Goal: Task Accomplishment & Management: Manage account settings

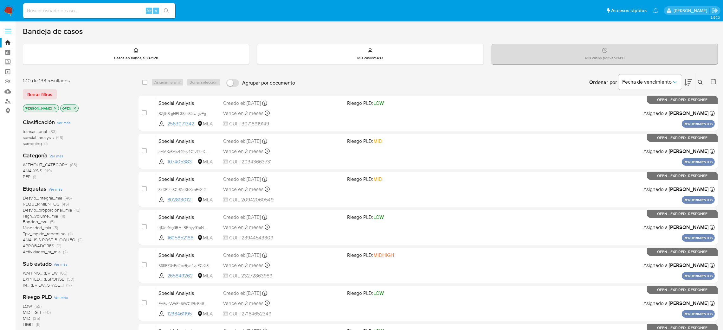
click at [132, 14] on input at bounding box center [99, 11] width 152 height 8
paste input "vwyLjV1hwOnICWdK8tD8vVBX"
type input "vwyLjV1hwOnICWdK8tD8vVBX"
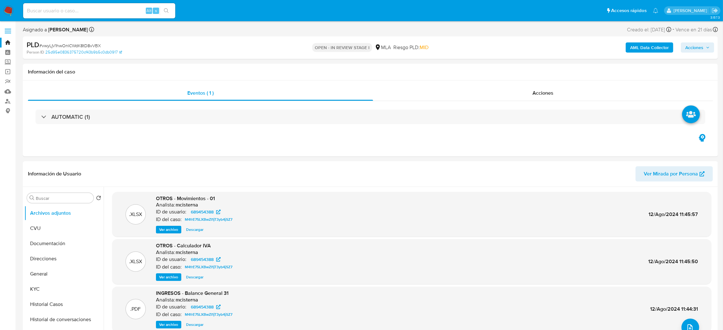
select select "10"
click at [50, 273] on button "General" at bounding box center [61, 274] width 74 height 15
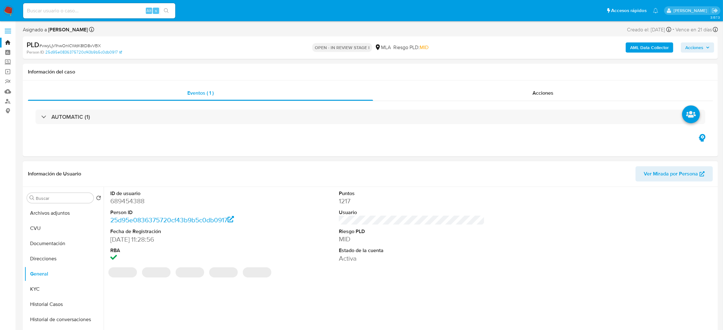
click at [139, 203] on dd "689454388" at bounding box center [183, 201] width 146 height 9
copy dd "689454388"
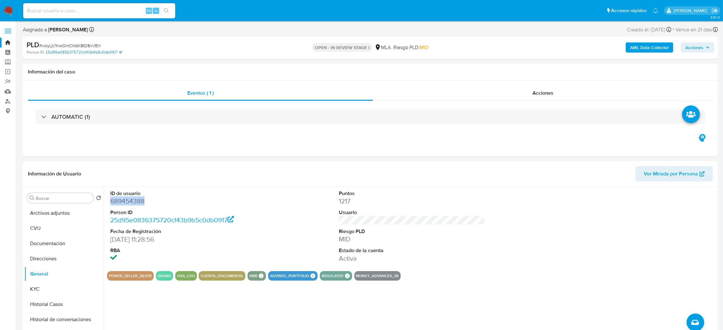
click at [72, 49] on link "25d95e0836375720cf43b9b5c0db0917" at bounding box center [83, 52] width 77 height 6
click at [60, 42] on span "# vwyLjV1hwOnICWdK8tD8vVBX" at bounding box center [69, 45] width 61 height 6
copy span "vwyLjV1hwOnICWdK8tD8vVBX"
click at [109, 13] on input at bounding box center [99, 11] width 152 height 8
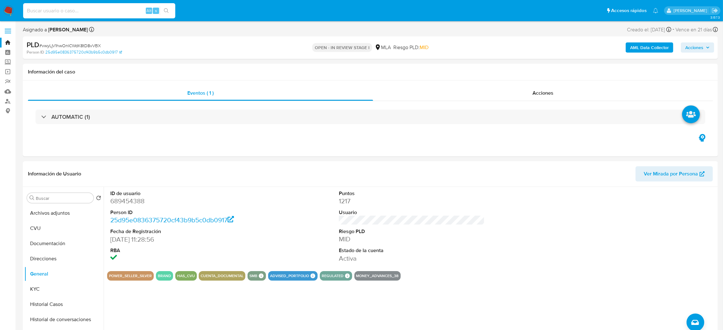
paste input "dUygHdXxiHXwRRBkZIWndugC"
type input "dUygHdXxiHXwRRBkZIWndugC"
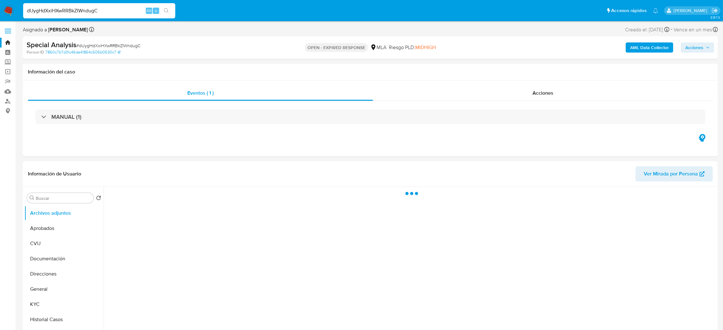
select select "10"
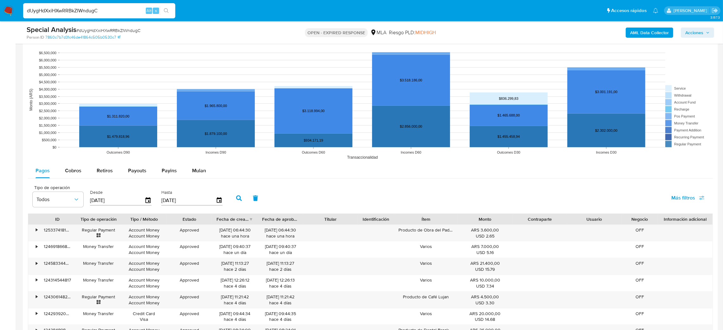
scroll to position [570, 0]
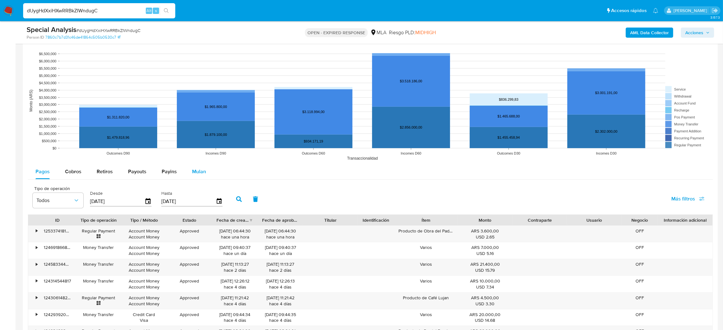
click at [198, 167] on div "Mulan" at bounding box center [199, 171] width 14 height 15
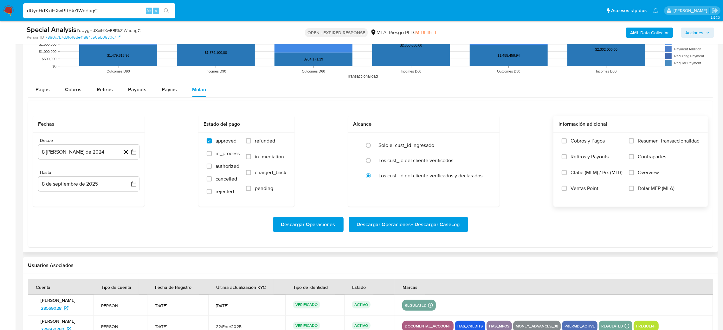
scroll to position [666, 0]
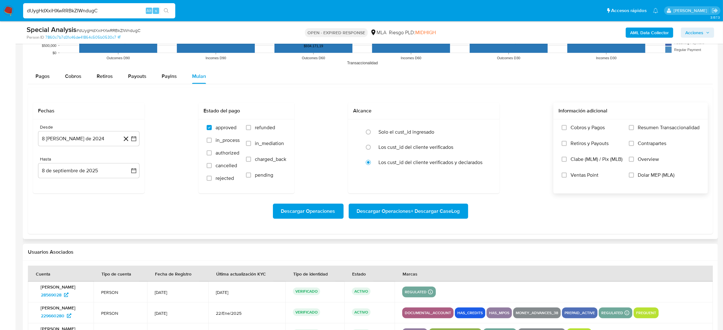
click at [659, 176] on span "Dolar MEP (MLA)" at bounding box center [656, 175] width 37 height 6
click at [634, 176] on input "Dolar MEP (MLA)" at bounding box center [631, 175] width 5 height 5
click at [70, 137] on button "8 de agosto de 2024" at bounding box center [88, 138] width 101 height 15
click at [128, 161] on icon "Mes siguiente" at bounding box center [128, 162] width 8 height 8
click at [128, 162] on icon "Mes siguiente" at bounding box center [128, 162] width 8 height 8
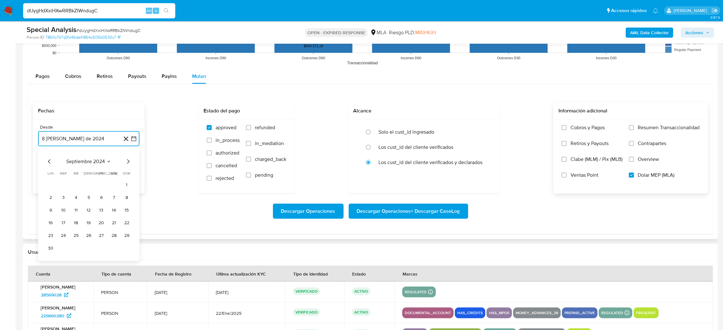
click at [128, 162] on icon "Mes siguiente" at bounding box center [128, 162] width 8 height 8
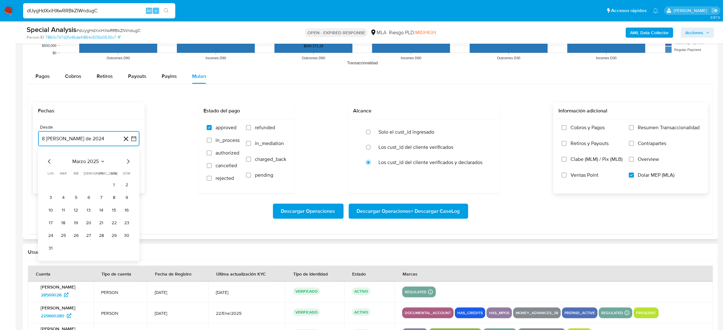
click at [128, 162] on icon "Mes siguiente" at bounding box center [128, 162] width 8 height 8
click at [50, 161] on icon "Mes anterior" at bounding box center [49, 161] width 3 height 4
click at [64, 184] on button "1" at bounding box center [63, 185] width 10 height 10
click at [71, 176] on button "8 de septiembre de 2025" at bounding box center [88, 170] width 101 height 15
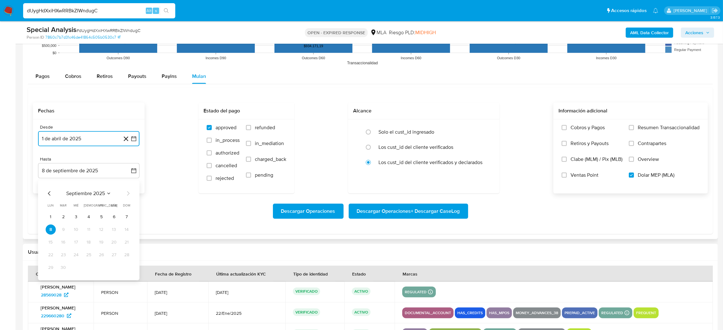
click at [50, 193] on icon "Mes anterior" at bounding box center [50, 194] width 8 height 8
click at [88, 268] on button "31" at bounding box center [89, 268] width 10 height 10
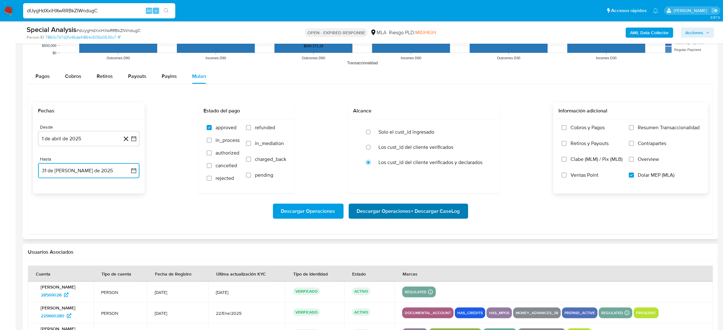
click at [448, 205] on span "Descargar Operaciones + Descargar CaseLog" at bounding box center [408, 211] width 103 height 14
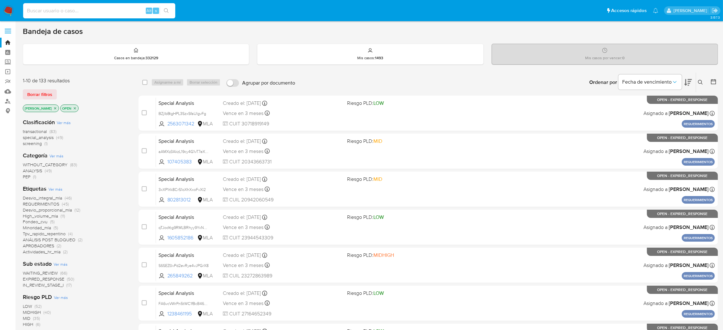
click at [118, 9] on input at bounding box center [99, 11] width 152 height 8
paste input "gFNhCh1EFAADPVs1kSmobEZF"
type input "gFNhCh1EFAADPVs1kSmobEZF"
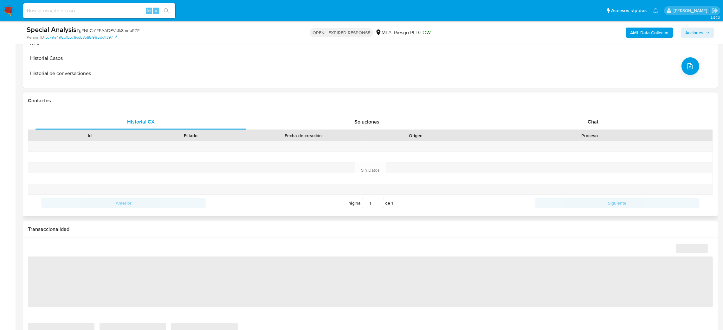
select select "10"
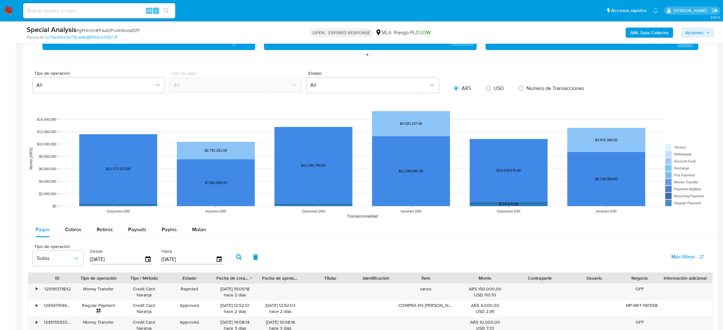
scroll to position [618, 0]
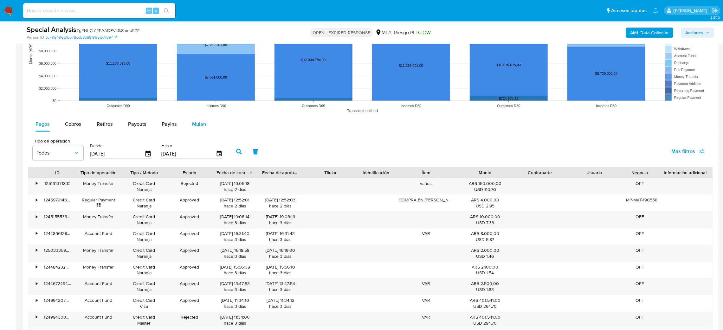
click at [197, 127] on span "Mulan" at bounding box center [199, 123] width 14 height 7
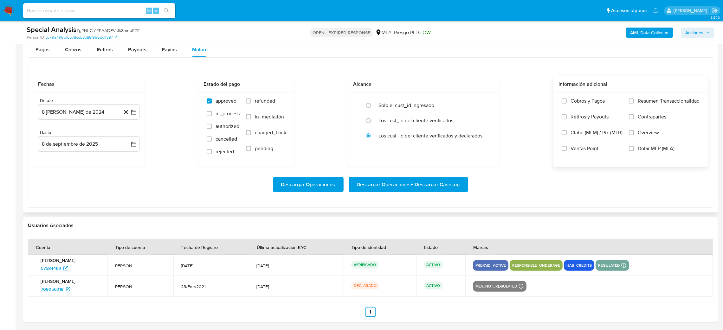
scroll to position [694, 0]
drag, startPoint x: 655, startPoint y: 152, endPoint x: 224, endPoint y: 147, distance: 431.4
click at [655, 152] on label "Dolar MEP (MLA)" at bounding box center [664, 153] width 71 height 16
click at [634, 151] on input "Dolar MEP (MLA)" at bounding box center [631, 147] width 5 height 5
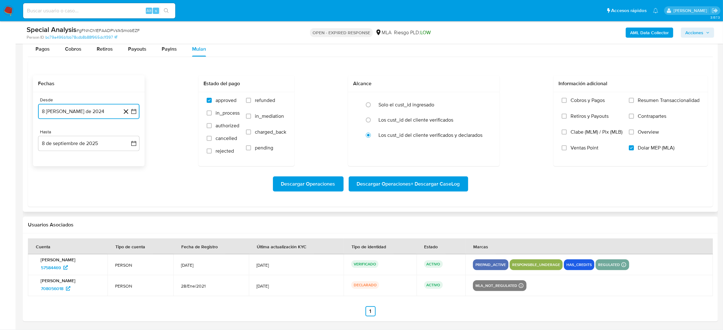
click at [86, 110] on button "[DATE]" at bounding box center [88, 111] width 101 height 15
click at [130, 132] on icon "Mes siguiente" at bounding box center [128, 135] width 8 height 8
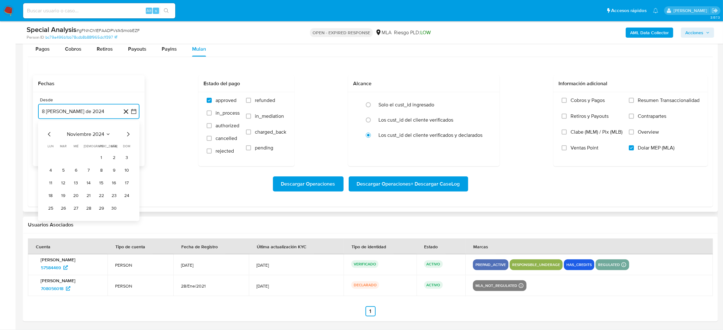
click at [130, 132] on icon "Mes siguiente" at bounding box center [128, 135] width 8 height 8
click at [60, 158] on button "1" at bounding box center [63, 158] width 10 height 10
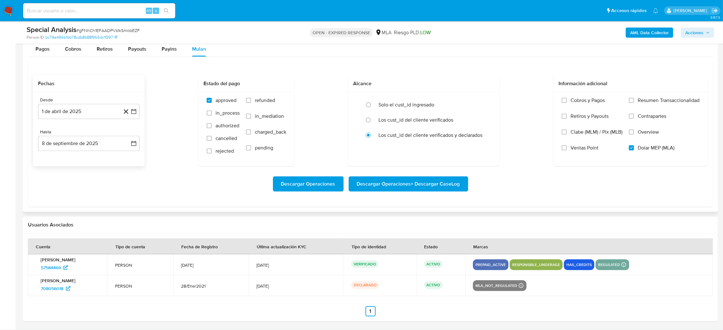
click at [61, 154] on div "Desde 1 de abril de 2025 1-04-2025 Hasta 8 de septiembre de 2025 8-09-2025" at bounding box center [89, 129] width 112 height 74
click at [61, 150] on button "8 de septiembre de 2025" at bounding box center [88, 143] width 101 height 15
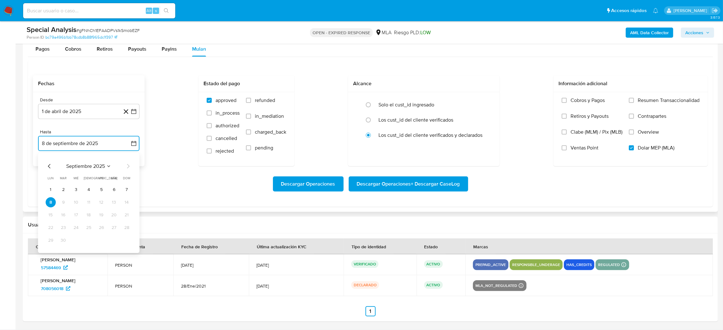
click at [46, 165] on icon "Mes anterior" at bounding box center [50, 167] width 8 height 8
drag, startPoint x: 46, startPoint y: 165, endPoint x: 53, endPoint y: 173, distance: 10.3
click at [46, 165] on icon "Mes anterior" at bounding box center [50, 167] width 8 height 8
drag, startPoint x: 88, startPoint y: 237, endPoint x: 282, endPoint y: 216, distance: 194.8
click at [88, 238] on button "31" at bounding box center [89, 240] width 10 height 10
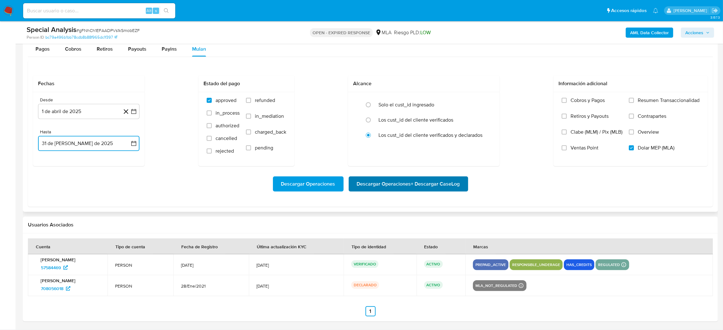
click at [417, 186] on span "Descargar Operaciones + Descargar CaseLog" at bounding box center [408, 184] width 103 height 14
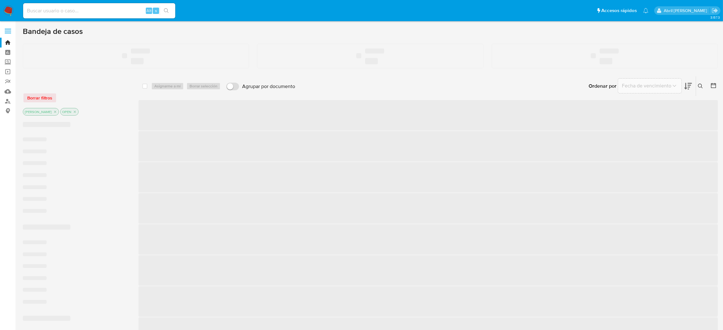
click at [70, 11] on input at bounding box center [99, 11] width 152 height 8
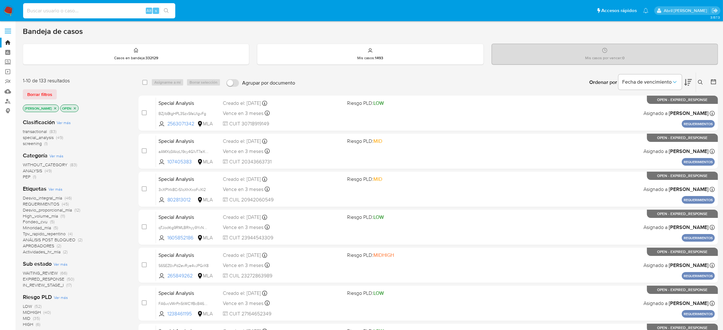
paste input "npvPLsooJzt1zDX6KESrECdq"
type input "npvPLsooJzt1zDX6KESrECdq"
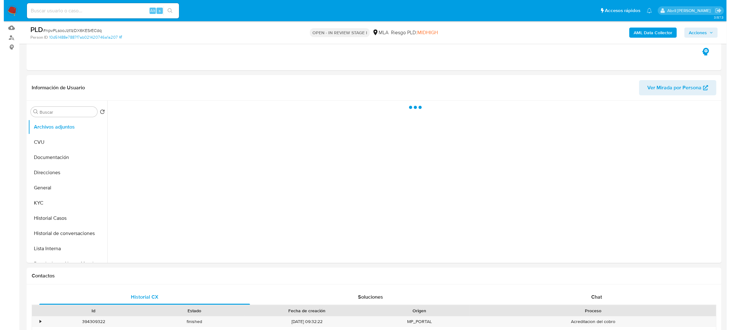
scroll to position [48, 0]
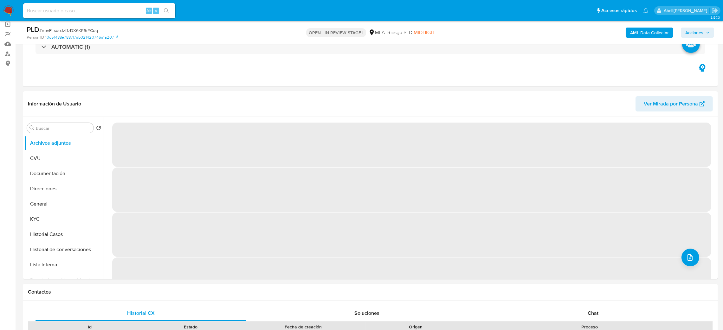
select select "10"
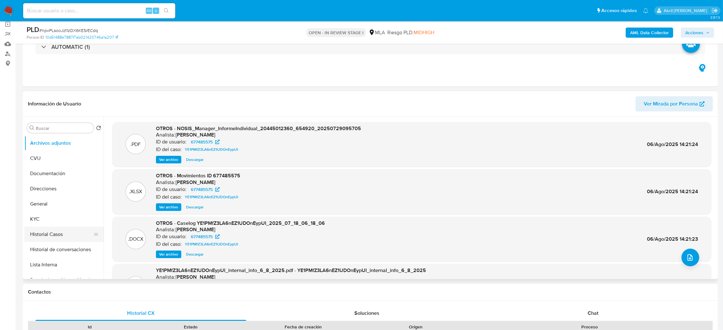
click at [64, 233] on button "Historial Casos" at bounding box center [61, 234] width 74 height 15
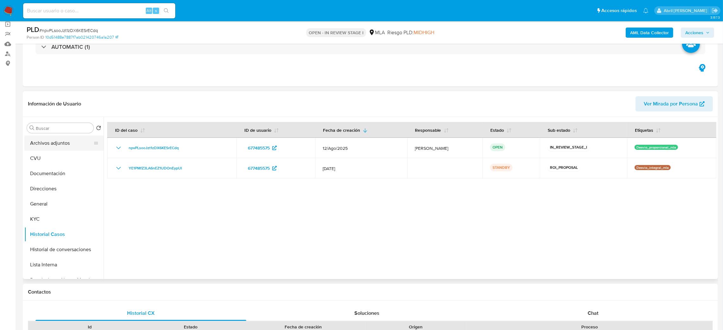
click at [42, 136] on button "Archivos adjuntos" at bounding box center [61, 143] width 74 height 15
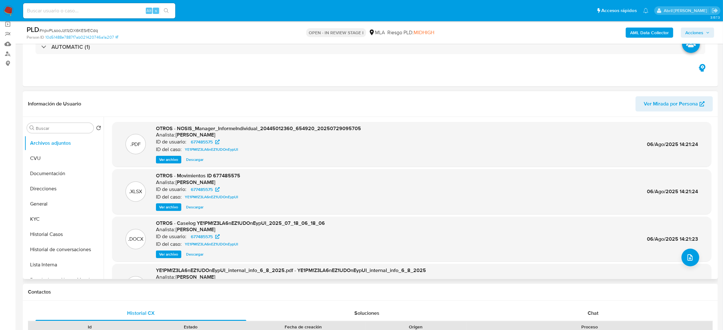
click at [160, 258] on span "Ver archivo" at bounding box center [168, 254] width 19 height 6
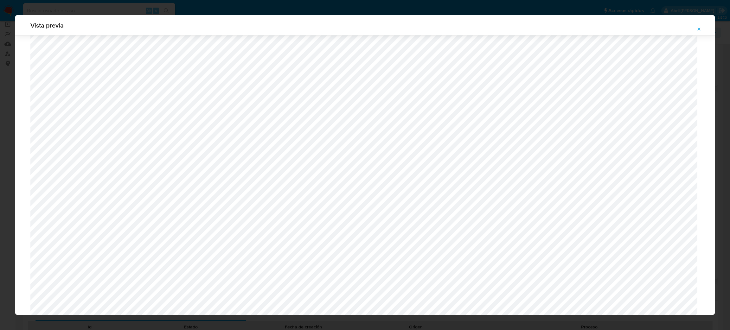
scroll to position [225, 0]
click at [702, 28] on button "Attachment preview" at bounding box center [699, 29] width 14 height 10
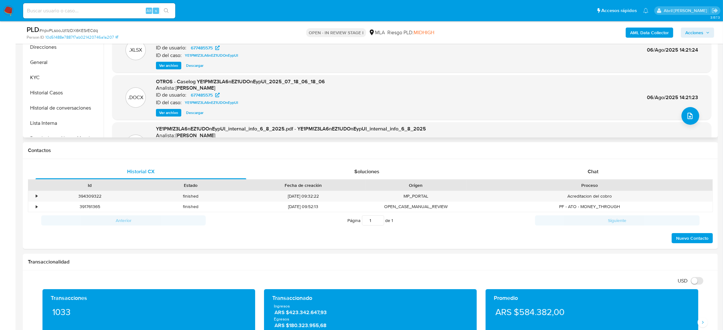
scroll to position [190, 0]
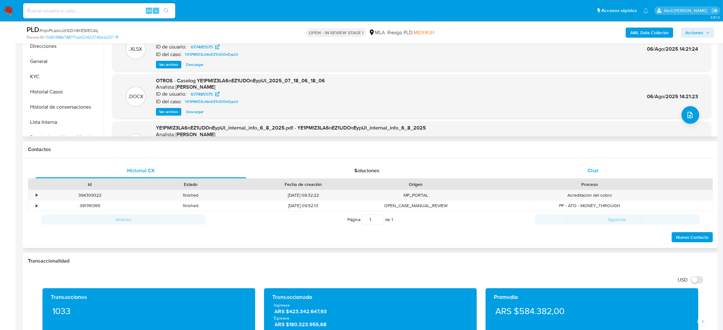
click at [635, 176] on div "Chat" at bounding box center [592, 170] width 211 height 15
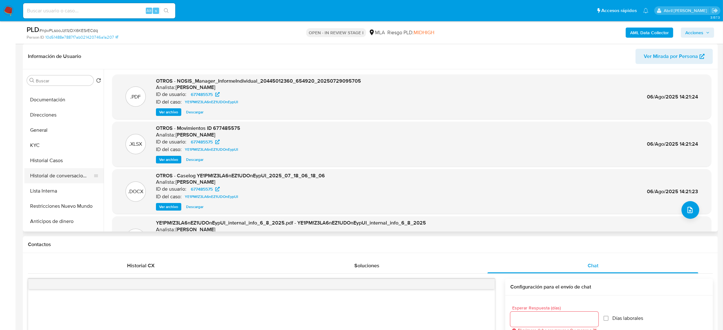
scroll to position [48, 0]
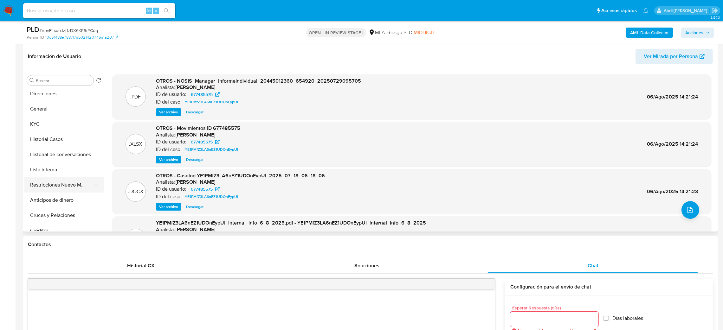
click at [65, 186] on button "Restricciones Nuevo Mundo" at bounding box center [61, 184] width 74 height 15
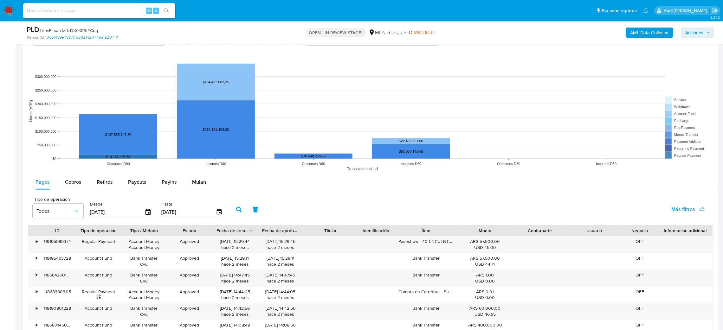
scroll to position [855, 0]
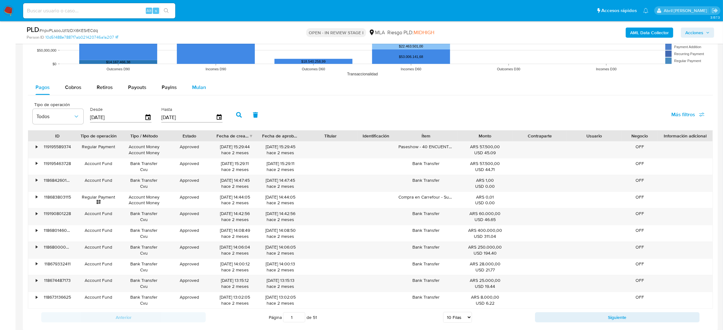
click at [202, 83] on div "Mulan" at bounding box center [199, 87] width 14 height 15
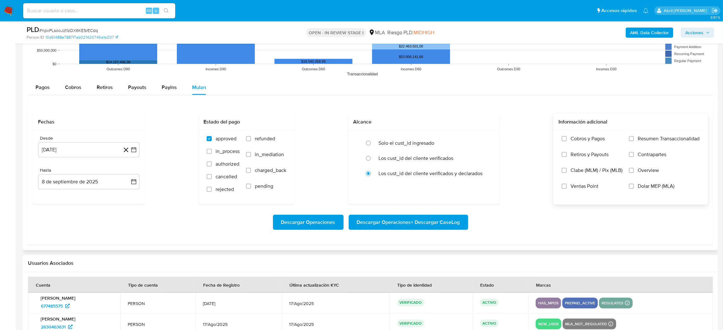
click at [640, 190] on label "Dolar MEP (MLA)" at bounding box center [664, 191] width 71 height 16
click at [634, 189] on input "Dolar MEP (MLA)" at bounding box center [631, 186] width 5 height 5
click at [82, 141] on div "Desde" at bounding box center [88, 139] width 101 height 6
click at [77, 150] on button "8 de agosto de 2024" at bounding box center [88, 149] width 101 height 15
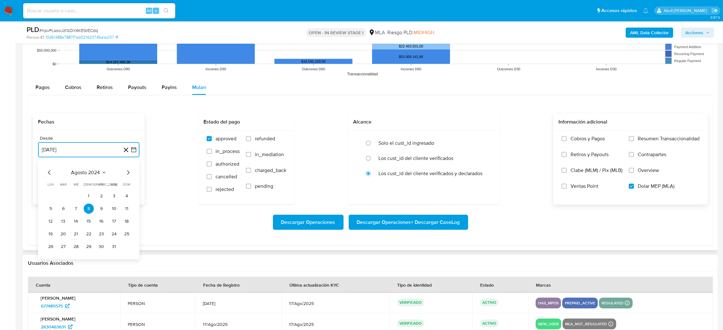
click at [126, 174] on icon "Mes siguiente" at bounding box center [128, 173] width 8 height 8
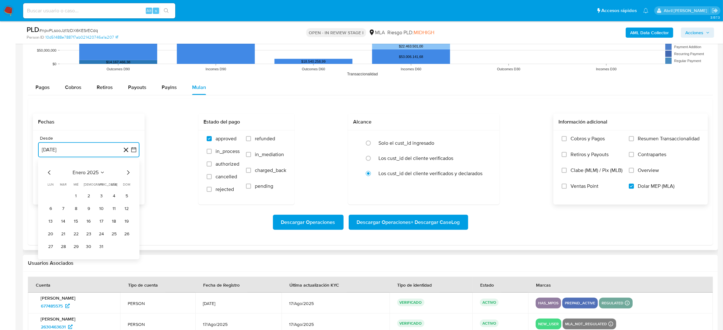
click at [126, 174] on icon "Mes siguiente" at bounding box center [128, 173] width 8 height 8
click at [114, 197] on button "1" at bounding box center [114, 196] width 10 height 10
click at [75, 185] on button "8 de septiembre de 2025" at bounding box center [88, 181] width 101 height 15
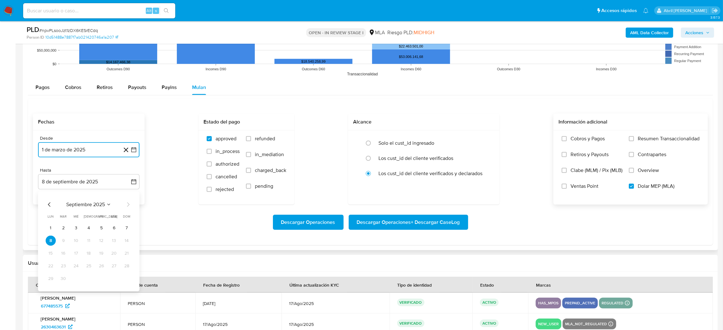
click at [47, 203] on icon "Mes anterior" at bounding box center [50, 205] width 8 height 8
click at [125, 280] on button "31" at bounding box center [127, 279] width 10 height 10
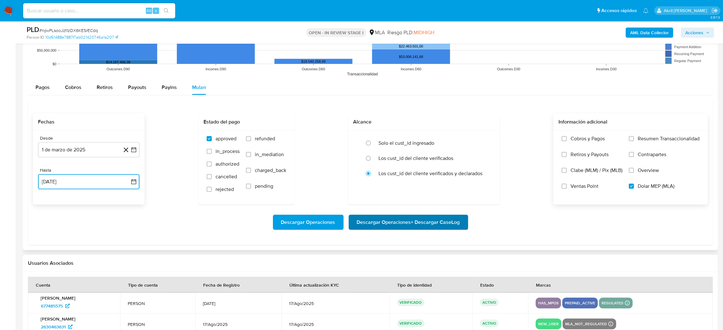
click at [426, 225] on span "Descargar Operaciones + Descargar CaseLog" at bounding box center [408, 223] width 103 height 14
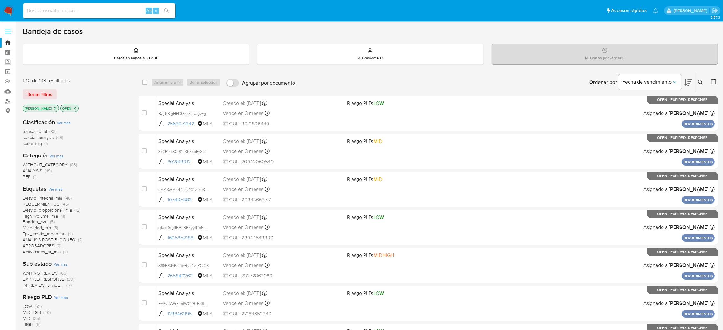
click at [128, 13] on input at bounding box center [99, 11] width 152 height 8
paste input "noW5coqnyvSCe9tP96ssD7Qh"
type input "noW5coqnyvSCe9tP96ssD7Qh"
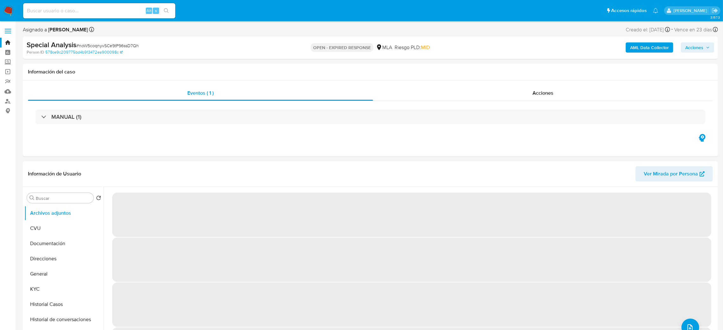
select select "10"
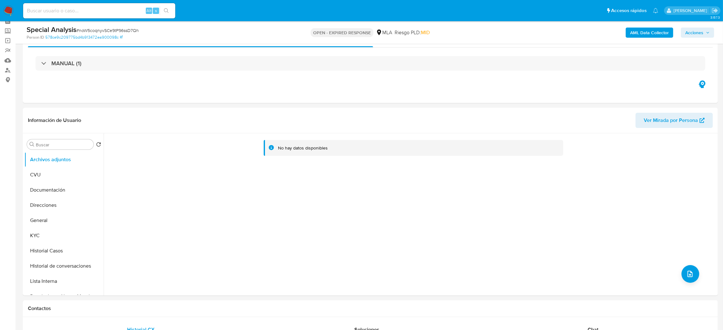
scroll to position [48, 0]
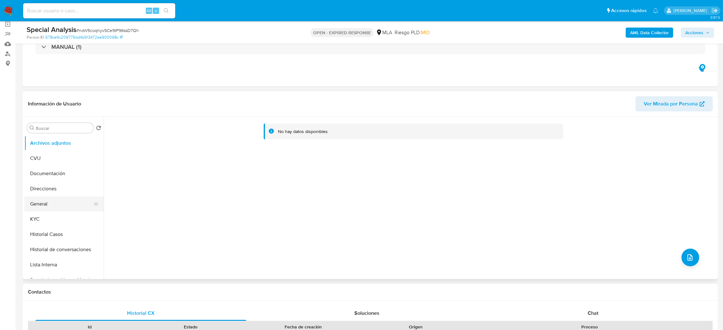
click at [56, 205] on button "General" at bounding box center [61, 204] width 74 height 15
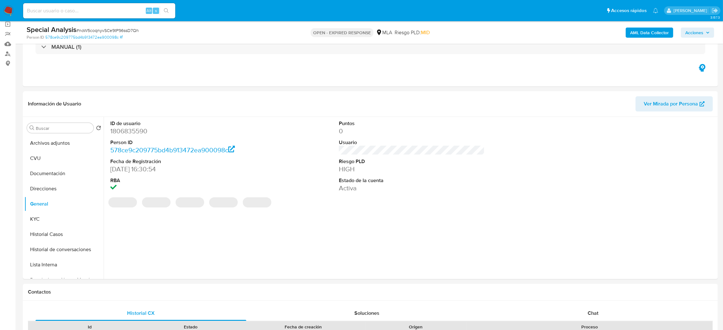
click at [123, 134] on dd "1806835590" at bounding box center [183, 131] width 146 height 9
copy dd "1806835590"
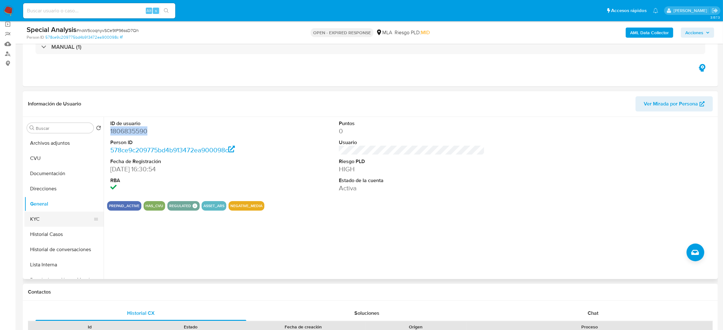
click at [37, 216] on button "KYC" at bounding box center [61, 219] width 74 height 15
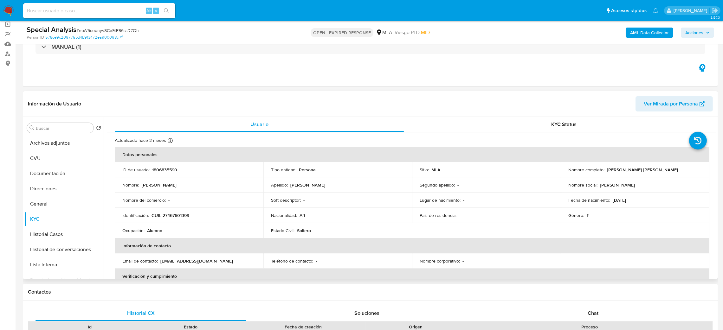
click at [177, 216] on p "CUIL 27467601399" at bounding box center [171, 216] width 38 height 6
copy p "27467601399"
click at [189, 214] on p "CUIL 27467601399" at bounding box center [171, 216] width 38 height 6
drag, startPoint x: 168, startPoint y: 216, endPoint x: 187, endPoint y: 216, distance: 19.0
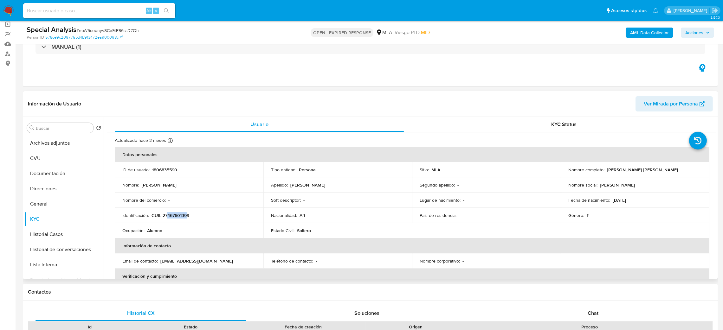
click at [187, 216] on p "CUIL 27467601399" at bounding box center [171, 216] width 38 height 6
copy p "46760139"
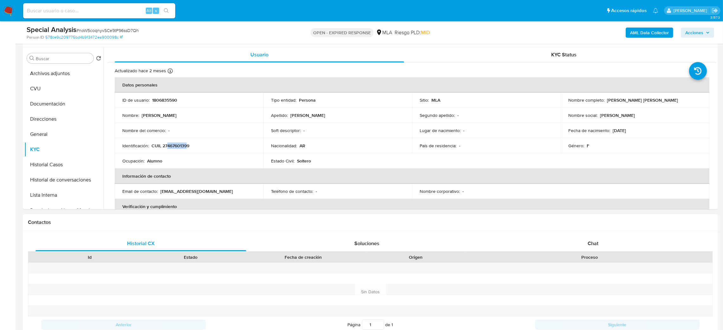
scroll to position [190, 0]
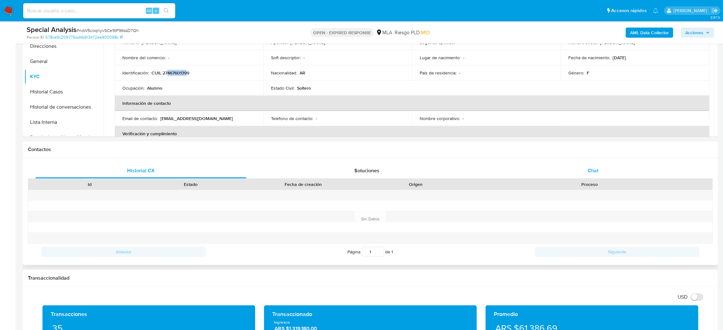
click at [601, 167] on div "Chat" at bounding box center [592, 170] width 211 height 15
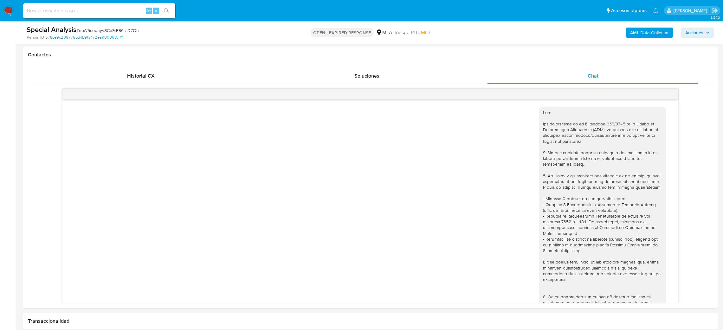
scroll to position [278, 0]
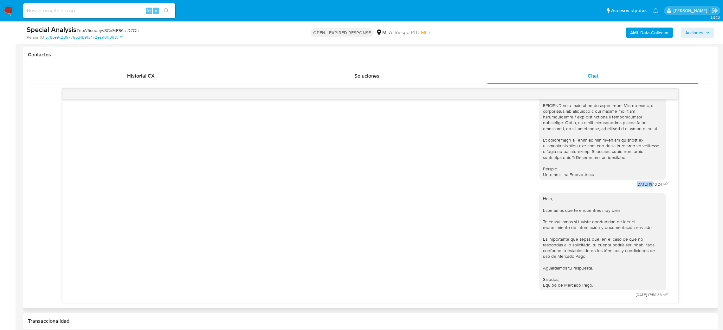
drag, startPoint x: 619, startPoint y: 180, endPoint x: 640, endPoint y: 182, distance: 20.7
click at [640, 182] on div "03/07/2025 19:10:24" at bounding box center [604, 15] width 131 height 347
copy span "03/07/2025"
drag, startPoint x: 621, startPoint y: 298, endPoint x: 640, endPoint y: 300, distance: 18.8
click at [640, 300] on div "01/09/2025 17:58:33" at bounding box center [653, 295] width 35 height 9
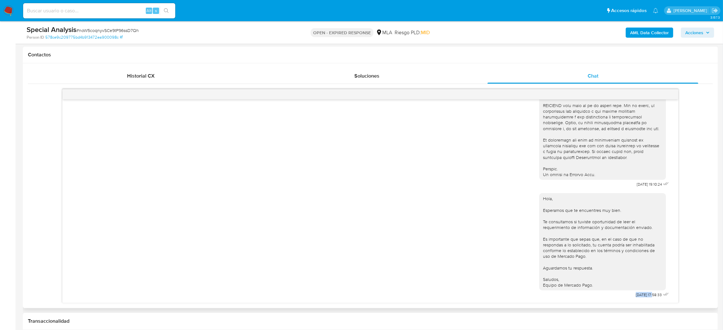
copy span "01/09/2025"
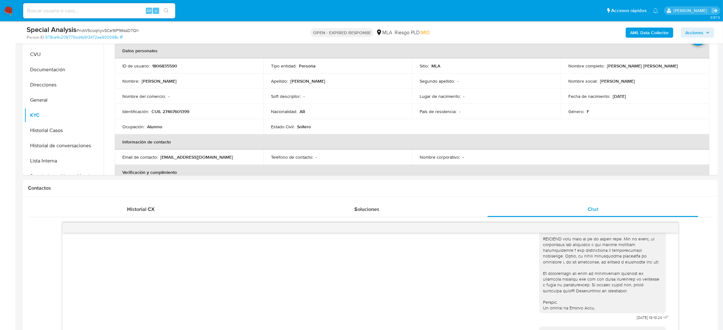
scroll to position [52, 0]
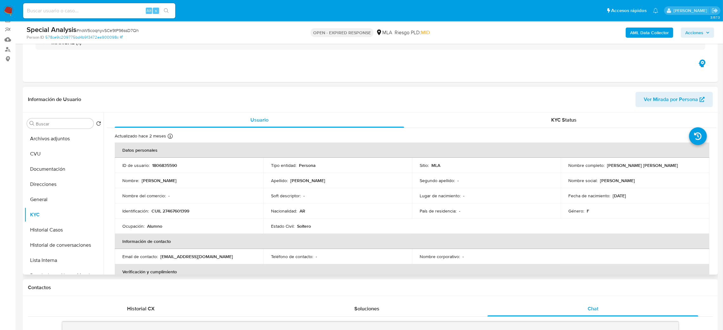
click at [649, 99] on span "Ver Mirada por Persona" at bounding box center [671, 99] width 54 height 15
drag, startPoint x: 605, startPoint y: 165, endPoint x: 661, endPoint y: 164, distance: 56.1
click at [661, 164] on div "Nombre completo : Sarai Juana Rodrigue" at bounding box center [634, 166] width 133 height 6
copy p "Sarai Juana Rodrigue"
click at [51, 169] on button "Documentación" at bounding box center [61, 169] width 74 height 15
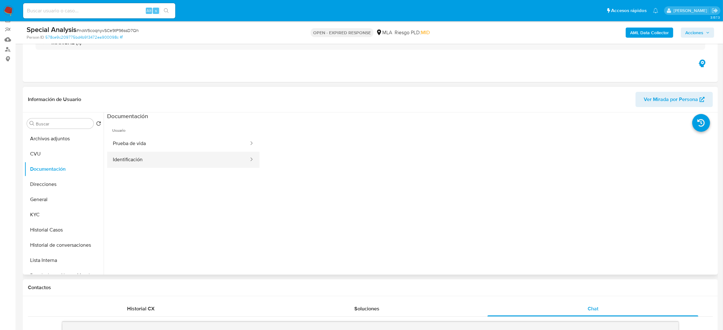
click at [177, 165] on button "Identificación" at bounding box center [178, 160] width 142 height 16
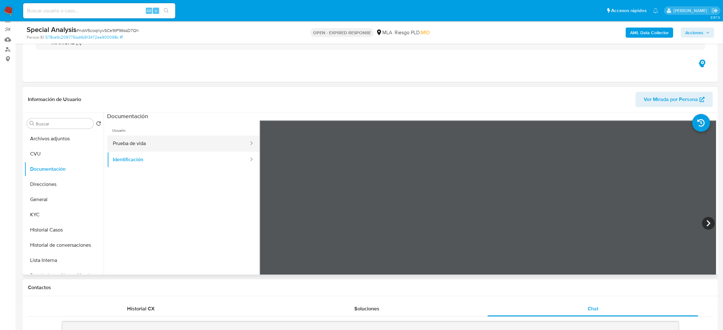
click at [161, 137] on button "Prueba de vida" at bounding box center [178, 144] width 142 height 16
click at [46, 210] on button "KYC" at bounding box center [61, 214] width 74 height 15
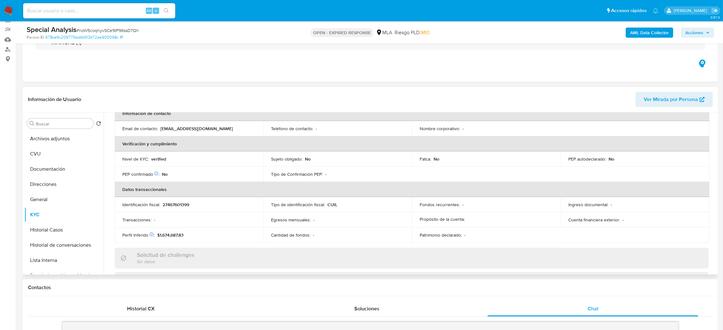
scroll to position [328, 0]
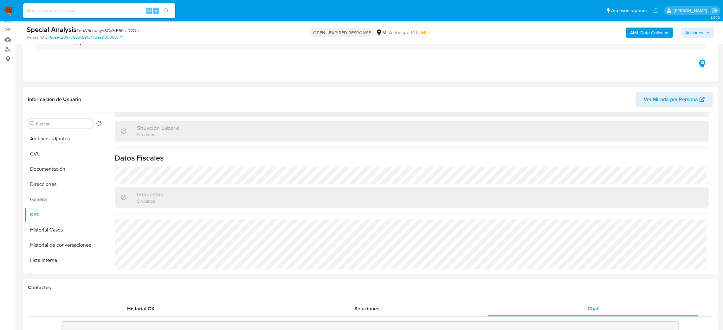
click at [113, 28] on span "# noW5coqnyvSCe9tP96ssD7Qh" at bounding box center [107, 30] width 62 height 6
copy span "noW5coqnyvSCe9tP96ssD7Qh"
click at [86, 31] on span "# noW5coqnyvSCe9tP96ssD7Qh" at bounding box center [107, 30] width 62 height 6
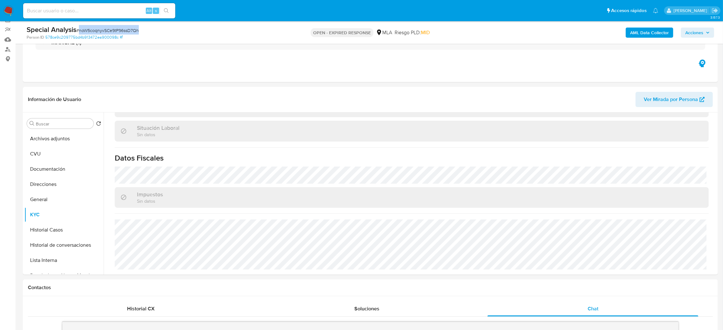
click at [86, 31] on span "# noW5coqnyvSCe9tP96ssD7Qh" at bounding box center [107, 30] width 62 height 6
copy span "noW5coqnyvSCe9tP96ssD7Qh"
click at [7, 7] on img at bounding box center [8, 10] width 11 height 11
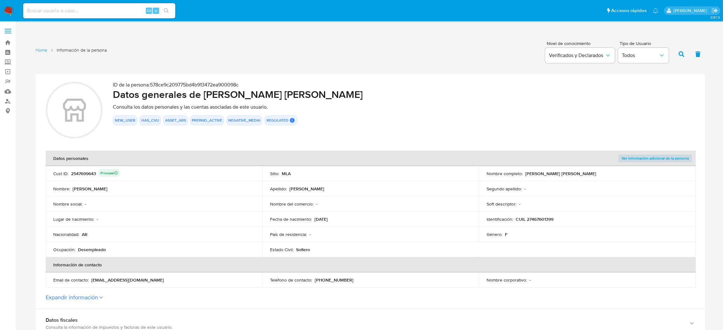
scroll to position [237, 0]
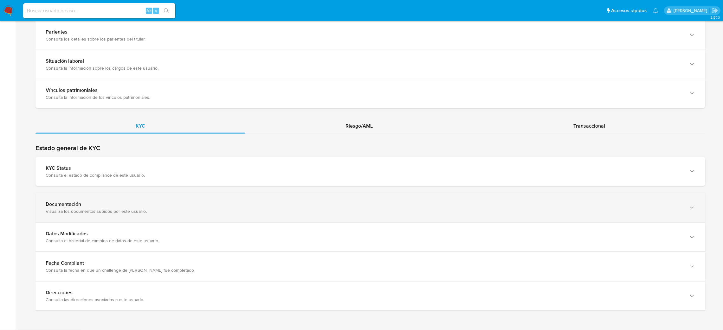
drag, startPoint x: 168, startPoint y: 208, endPoint x: 170, endPoint y: 204, distance: 4.7
click at [167, 209] on div "Visualiza los documentos subidos por este usuario." at bounding box center [364, 212] width 637 height 6
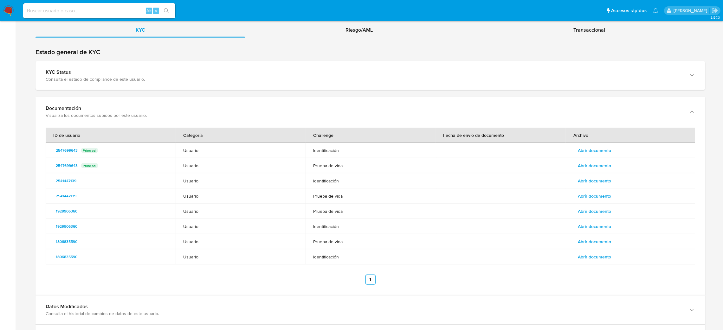
scroll to position [540, 0]
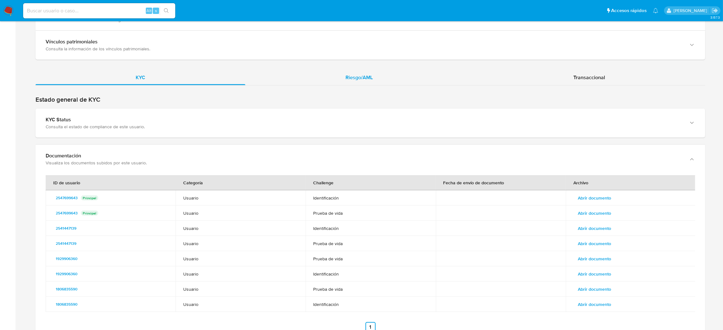
click at [337, 79] on div "Riesgo/AML" at bounding box center [359, 77] width 228 height 15
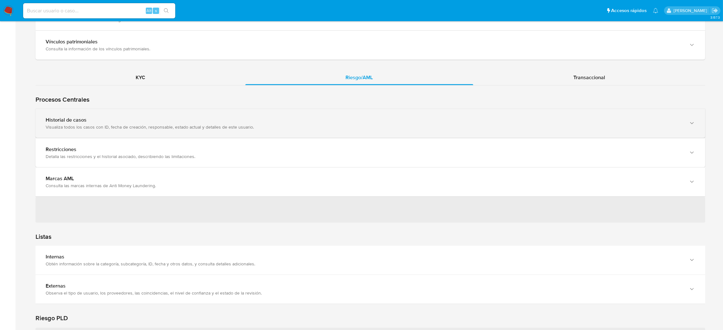
click at [184, 132] on div "Historial de casos Visualiza todos los casos con ID, fecha de creación, respons…" at bounding box center [370, 123] width 670 height 29
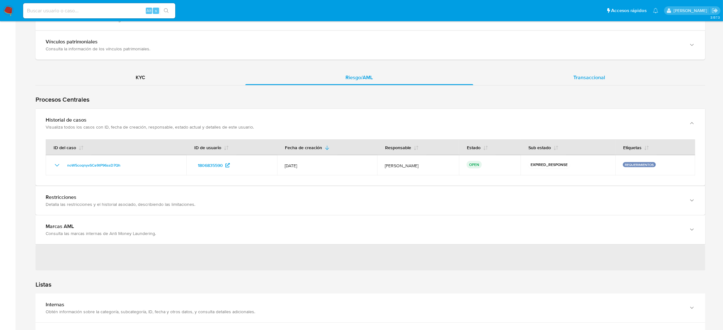
click at [591, 79] on span "Transaccional" at bounding box center [589, 77] width 32 height 7
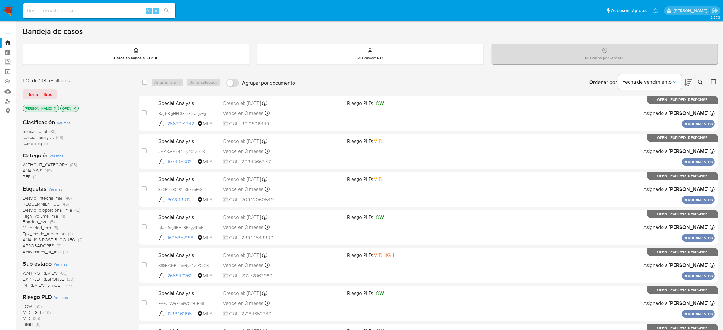
click at [697, 83] on button at bounding box center [701, 83] width 10 height 8
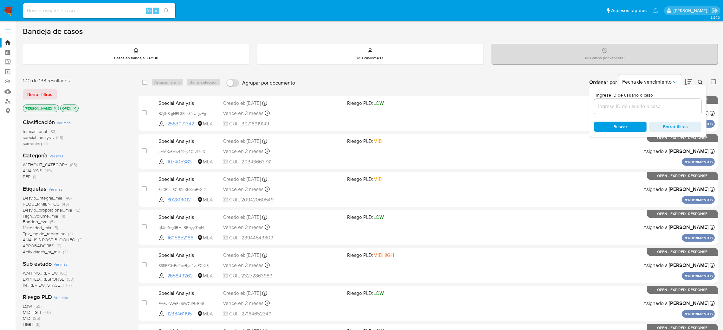
click at [653, 108] on input at bounding box center [647, 106] width 107 height 8
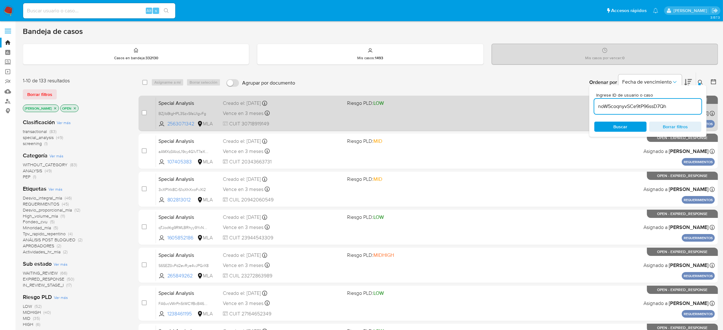
type input "noW5coqnyvSCe9tP96ssD7Qh"
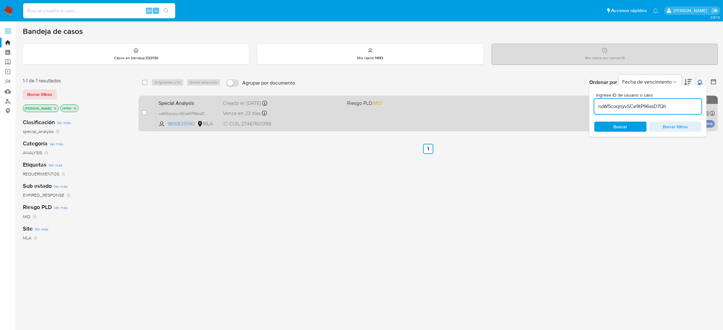
click at [141, 115] on div "case-item-checkbox No es posible asignar el caso Special Analysis noW5coqnyvSCe…" at bounding box center [428, 113] width 579 height 35
click at [143, 112] on input "checkbox" at bounding box center [144, 112] width 5 height 5
checkbox input "true"
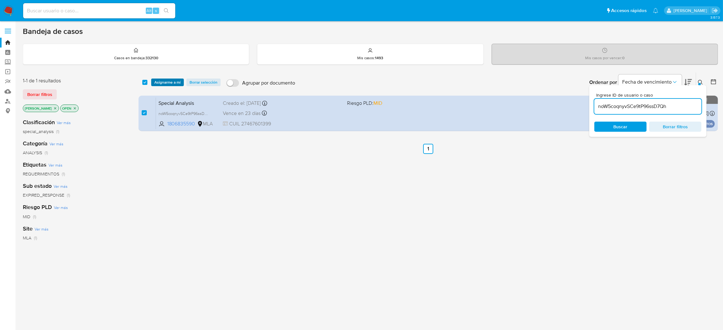
click at [169, 79] on span "Asignarme a mí" at bounding box center [167, 82] width 26 height 6
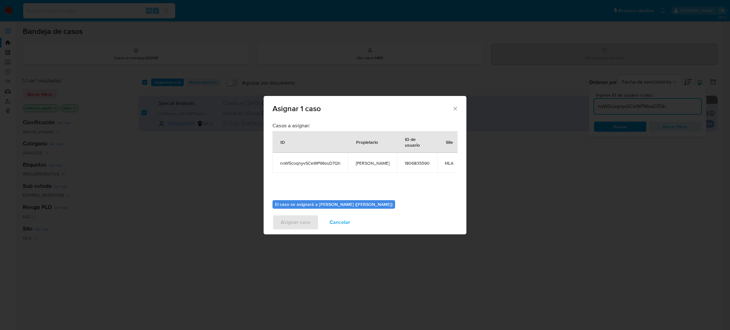
click at [366, 162] on span "[PERSON_NAME]" at bounding box center [373, 163] width 34 height 6
copy span "[PERSON_NAME]"
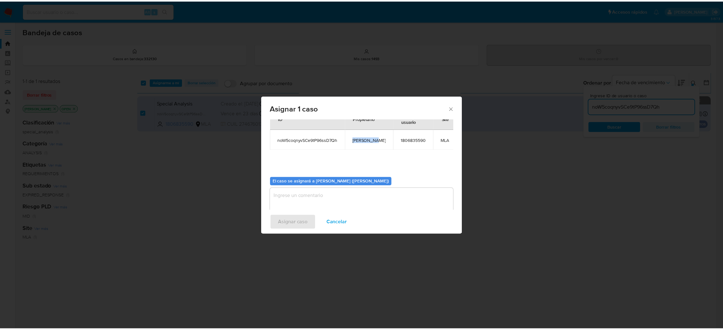
scroll to position [33, 0]
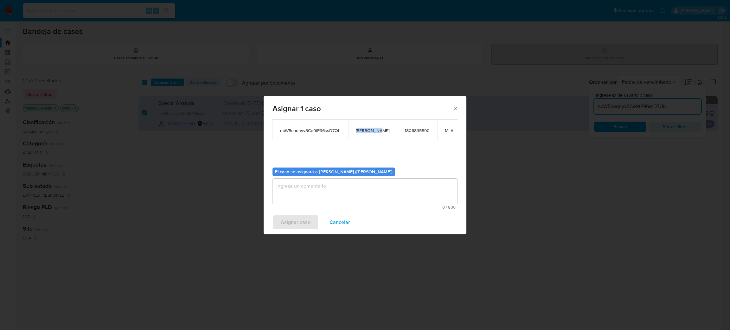
click at [335, 191] on textarea "assign-modal" at bounding box center [365, 191] width 185 height 25
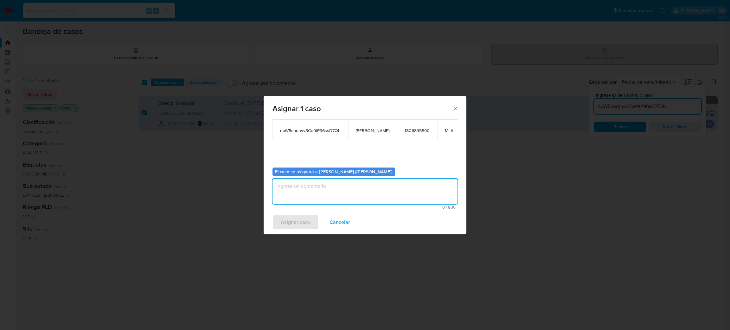
paste textarea "[PERSON_NAME]"
type textarea "[PERSON_NAME]"
click at [302, 226] on span "Asignar caso" at bounding box center [296, 223] width 30 height 14
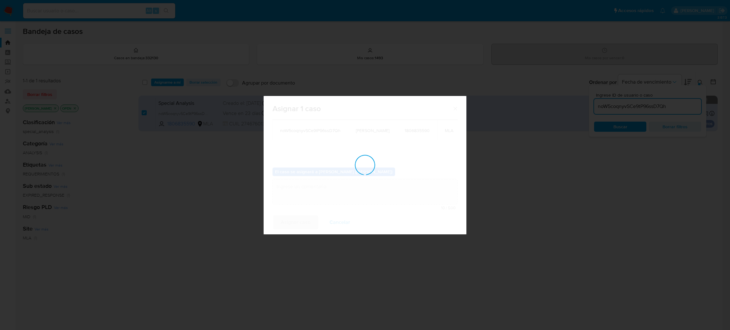
checkbox input "false"
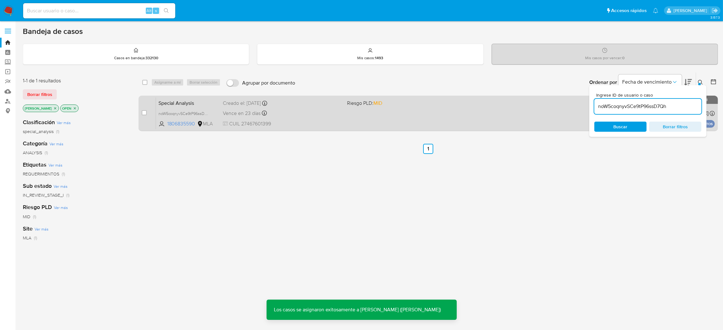
drag, startPoint x: 204, startPoint y: 105, endPoint x: 204, endPoint y: 100, distance: 5.1
click at [204, 100] on span "Special Analysis" at bounding box center [188, 103] width 60 height 8
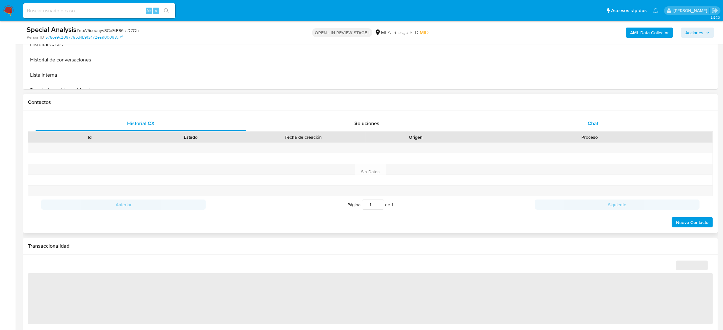
click at [584, 124] on div "Chat" at bounding box center [592, 123] width 211 height 15
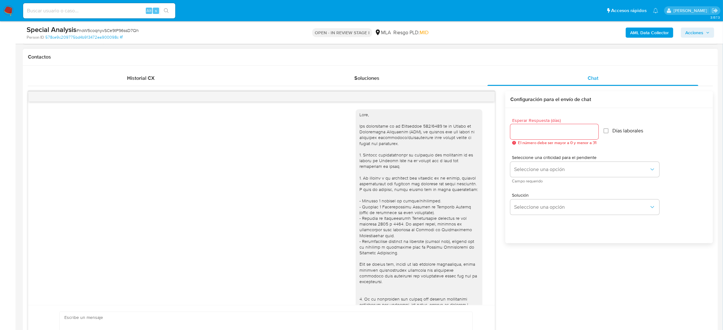
select select "10"
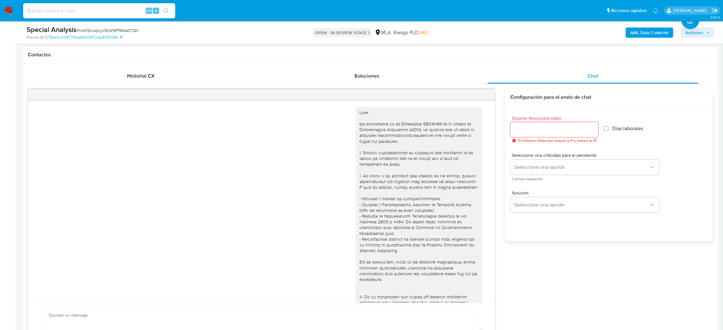
scroll to position [278, 0]
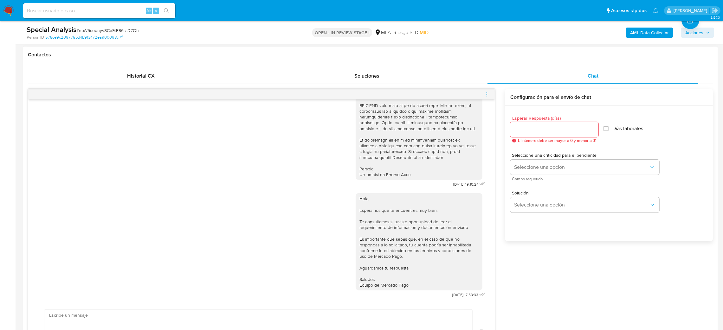
click at [485, 94] on icon "menu-action" at bounding box center [487, 95] width 6 height 6
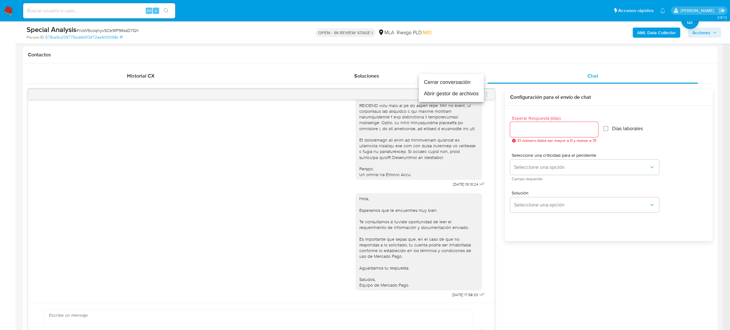
click at [473, 83] on li "Cerrar conversación" at bounding box center [451, 82] width 65 height 11
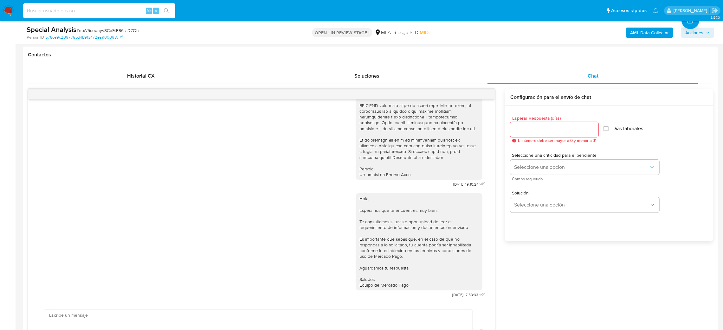
click at [111, 13] on input at bounding box center [99, 11] width 152 height 8
paste input "fXb5LP2MACKDfy24j9deHlCm"
type input "fXb5LP2MACKDfy24j9deHlCm"
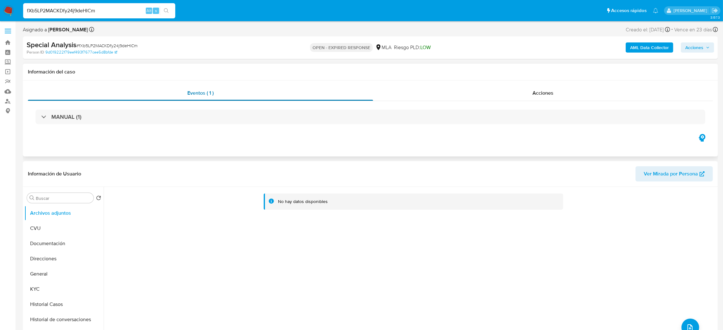
select select "10"
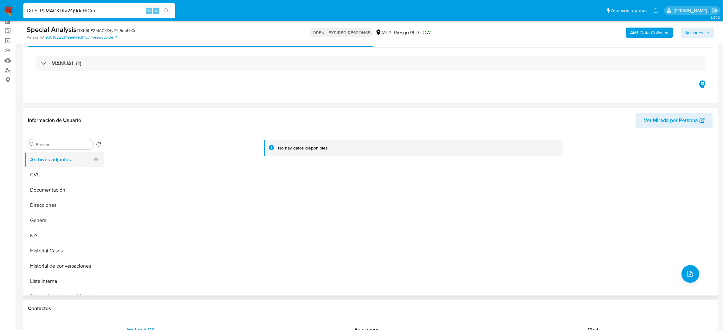
scroll to position [48, 0]
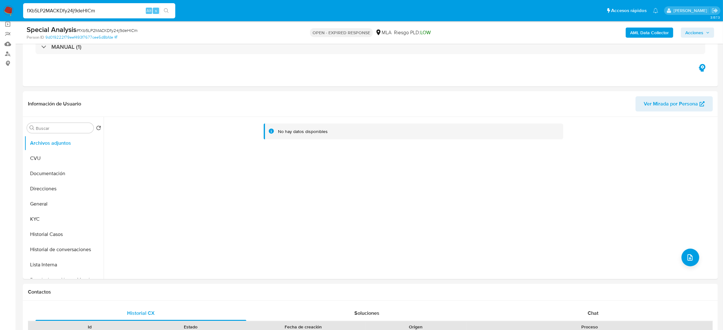
drag, startPoint x: 51, startPoint y: 204, endPoint x: 0, endPoint y: 208, distance: 51.2
click at [51, 204] on button "General" at bounding box center [63, 204] width 79 height 15
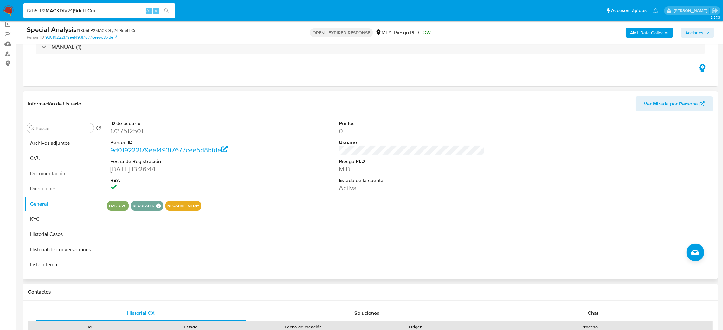
click at [128, 135] on dd "1737512501" at bounding box center [183, 131] width 146 height 9
copy dd "1737512501"
click at [110, 29] on span "# fXb5LP2MACKDfy24j9deHlCm" at bounding box center [106, 30] width 61 height 6
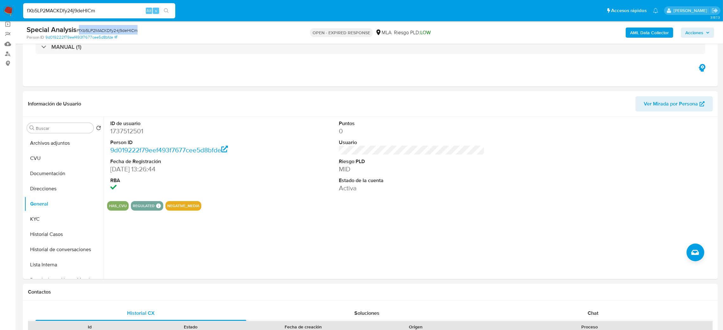
copy span "fXb5LP2MACKDfy24j9deHlCm"
click at [121, 132] on dd "1737512501" at bounding box center [183, 131] width 146 height 9
copy dd "1737512501"
click at [47, 223] on button "KYC" at bounding box center [61, 219] width 74 height 15
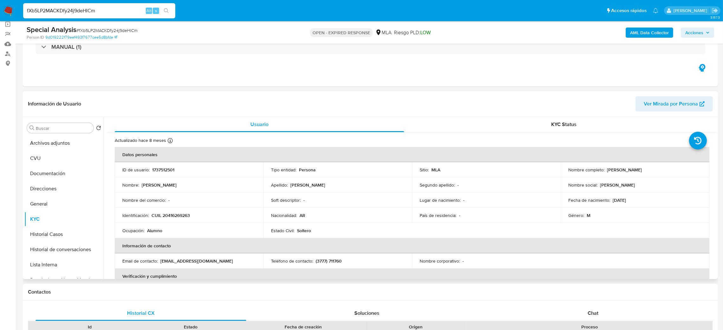
click at [184, 219] on td "Identificación : CUIL 20416269263" at bounding box center [189, 215] width 149 height 15
click at [184, 217] on p "CUIL 20416269263" at bounding box center [171, 216] width 38 height 6
copy p "20416269263"
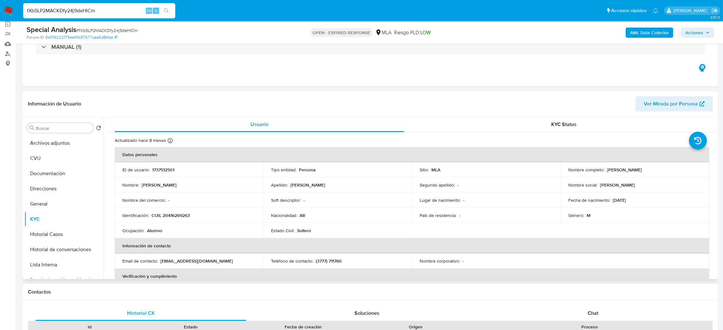
click at [188, 207] on td "Nombre del comercio : -" at bounding box center [189, 200] width 149 height 15
drag, startPoint x: 168, startPoint y: 217, endPoint x: 188, endPoint y: 217, distance: 20.3
click at [188, 217] on p "CUIL 20416269263" at bounding box center [171, 216] width 38 height 6
copy p "41626926"
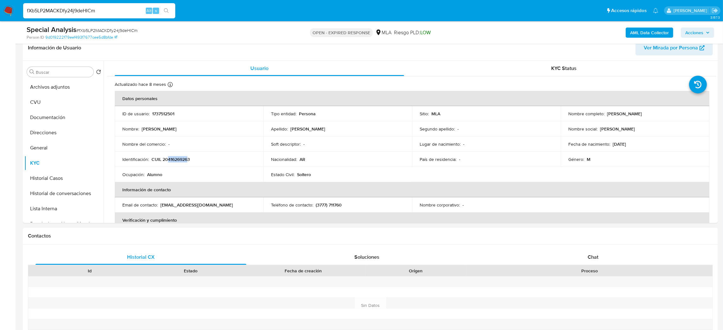
scroll to position [89, 0]
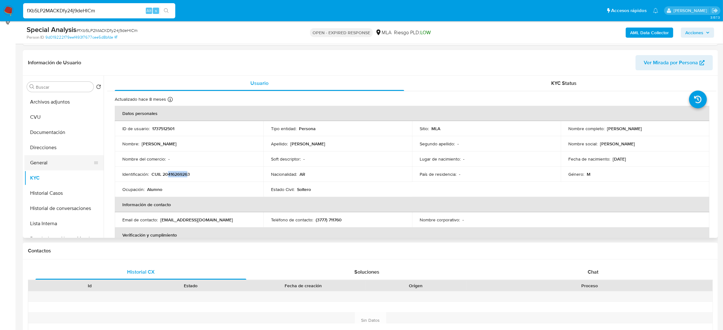
click at [59, 161] on button "General" at bounding box center [61, 162] width 74 height 15
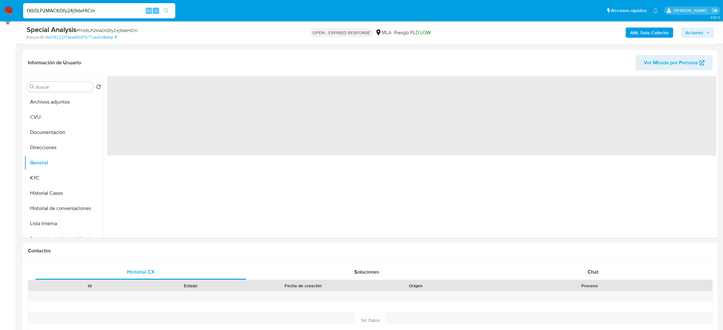
scroll to position [41, 0]
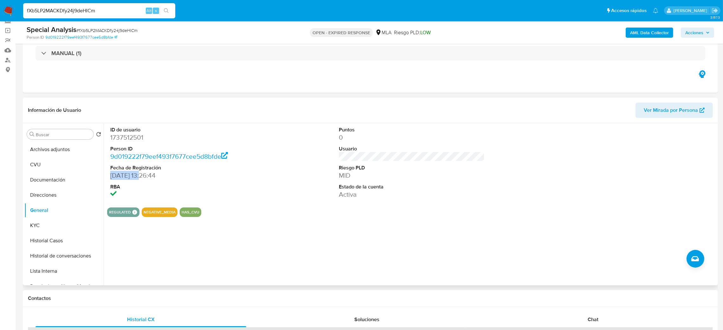
drag, startPoint x: 144, startPoint y: 178, endPoint x: 108, endPoint y: 180, distance: 36.5
click at [108, 180] on div "ID de usuario 1737512501 Person ID 9d019222f79eef493f7677cee5d8bfde Fecha de Re…" at bounding box center [183, 162] width 152 height 79
copy dd "22/03/2024"
click at [52, 181] on button "Documentación" at bounding box center [61, 179] width 74 height 15
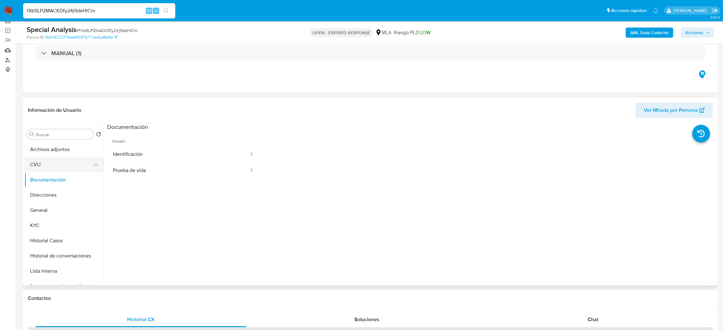
click at [51, 164] on button "CVU" at bounding box center [61, 164] width 74 height 15
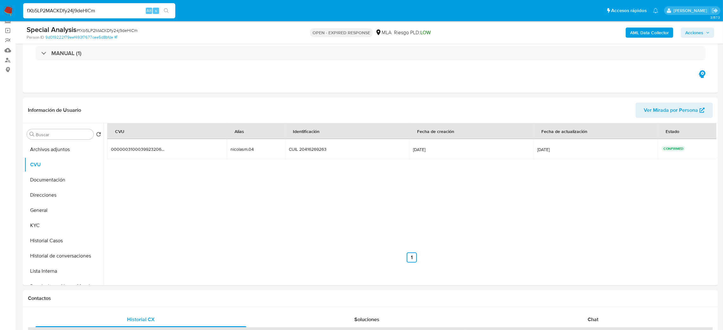
scroll to position [231, 0]
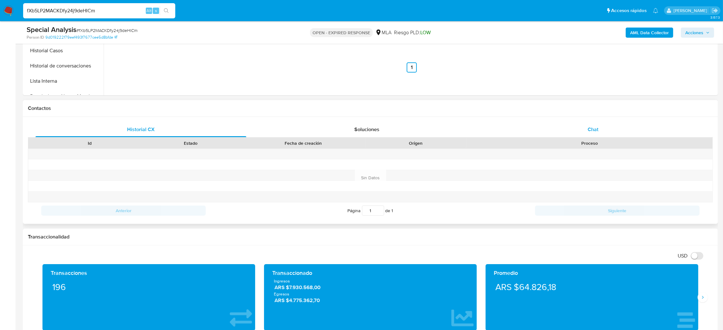
click at [583, 133] on div "Chat" at bounding box center [592, 129] width 211 height 15
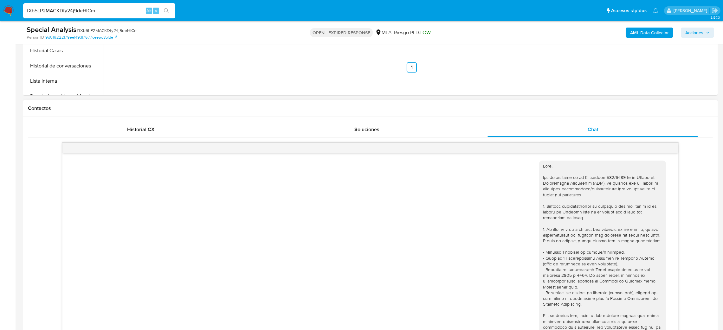
scroll to position [278, 0]
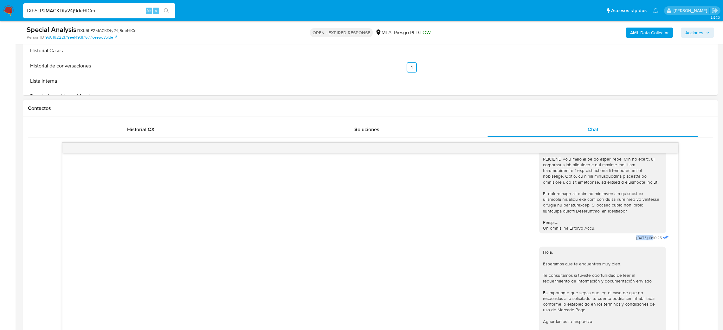
drag, startPoint x: 620, startPoint y: 232, endPoint x: 640, endPoint y: 235, distance: 19.8
click at [640, 235] on div "03/07/2025 19:10:25" at bounding box center [604, 69] width 131 height 347
copy span "03/07/2025"
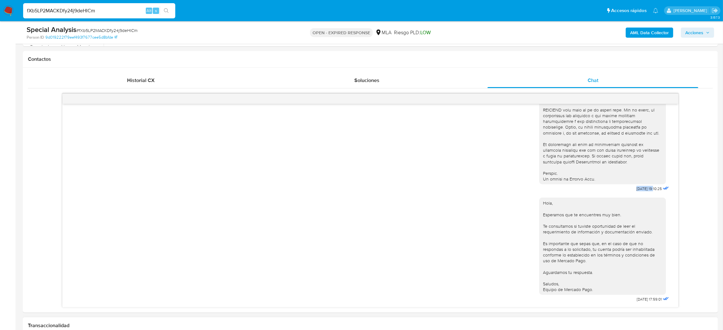
scroll to position [374, 0]
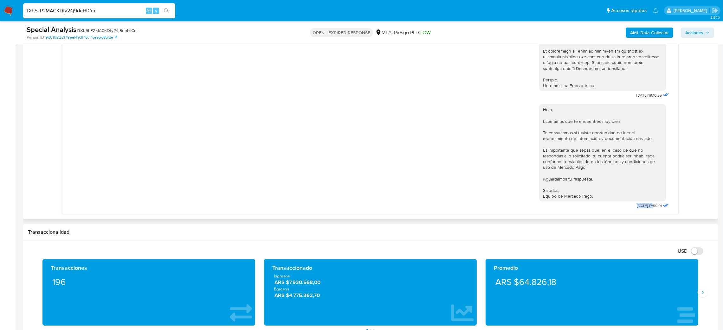
drag, startPoint x: 619, startPoint y: 209, endPoint x: 640, endPoint y: 210, distance: 21.6
click at [640, 210] on div "Hola, Esperamos que te encuentres muy bien. Te consultamos si tuviste oportunid…" at bounding box center [604, 155] width 131 height 111
copy span "01/09/2025"
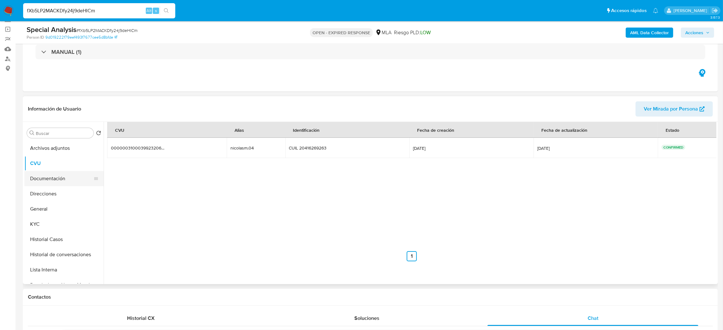
scroll to position [41, 0]
click at [63, 230] on button "KYC" at bounding box center [61, 225] width 74 height 15
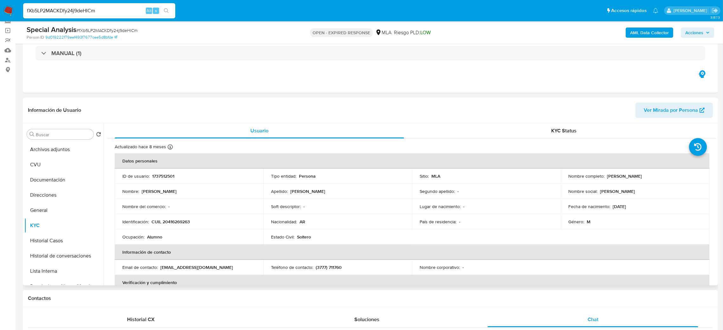
drag, startPoint x: 604, startPoint y: 176, endPoint x: 651, endPoint y: 182, distance: 46.6
click at [651, 182] on td "Nombre completo : Nicolas Martinez" at bounding box center [635, 176] width 149 height 15
copy p "Nicolas Martinez"
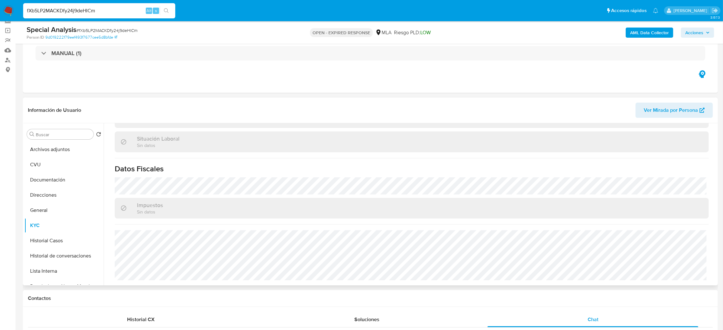
scroll to position [0, 0]
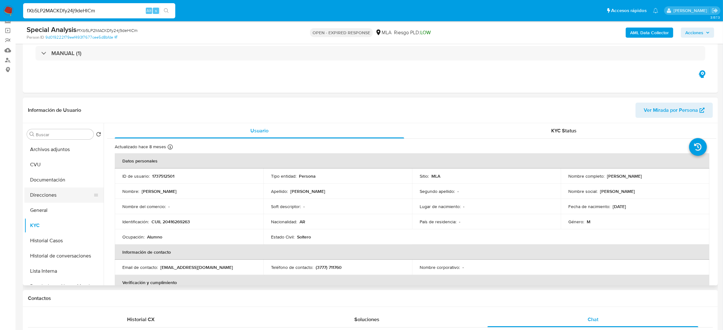
click at [56, 195] on button "Direcciones" at bounding box center [61, 195] width 74 height 15
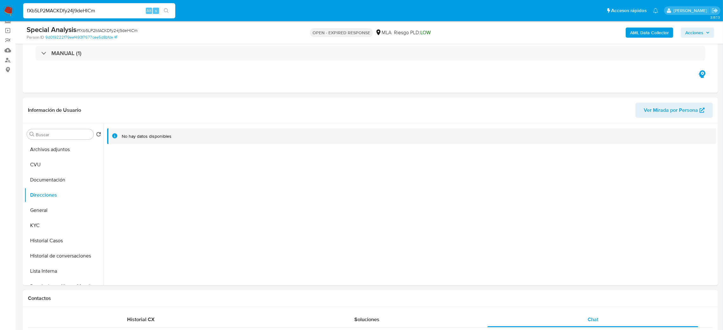
click at [91, 25] on div "Special Analysis # fXb5LP2MACKDfy24j9deHlCm" at bounding box center [140, 30] width 227 height 10
click at [94, 29] on span "# fXb5LP2MACKDfy24j9deHlCm" at bounding box center [106, 30] width 61 height 6
copy span "fXb5LP2MACKDfy24j9deHlCm"
click at [7, 10] on img at bounding box center [8, 10] width 11 height 11
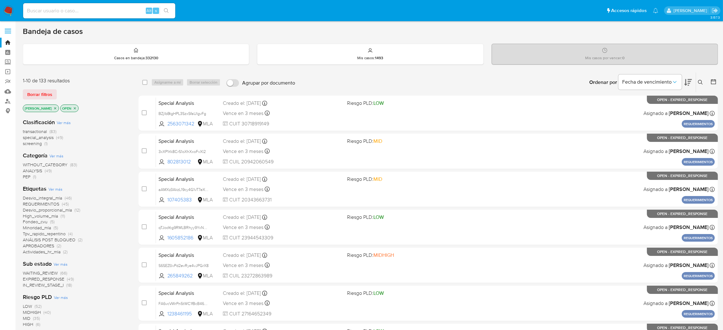
click at [699, 80] on icon at bounding box center [700, 82] width 5 height 5
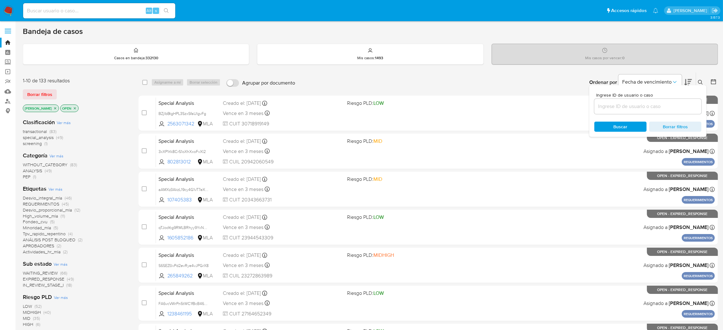
click at [641, 101] on div at bounding box center [647, 106] width 107 height 15
click at [640, 102] on input at bounding box center [647, 106] width 107 height 8
paste input "fXb5LP2MACKDfy24j9deHlCm"
type input "fXb5LP2MACKDfy24j9deHlCm"
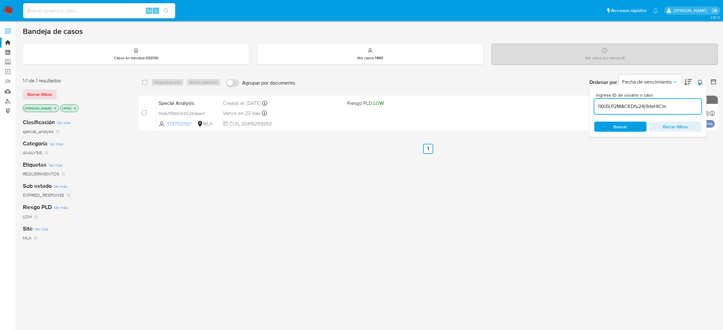
drag, startPoint x: 608, startPoint y: 128, endPoint x: 570, endPoint y: 138, distance: 39.5
click at [608, 128] on span "Buscar" at bounding box center [620, 126] width 43 height 9
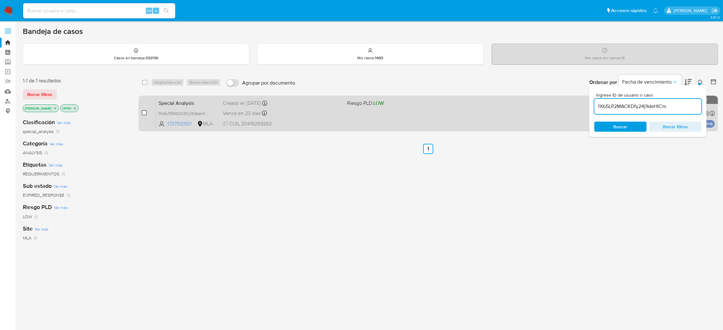
click at [145, 112] on input "checkbox" at bounding box center [144, 112] width 5 height 5
checkbox input "true"
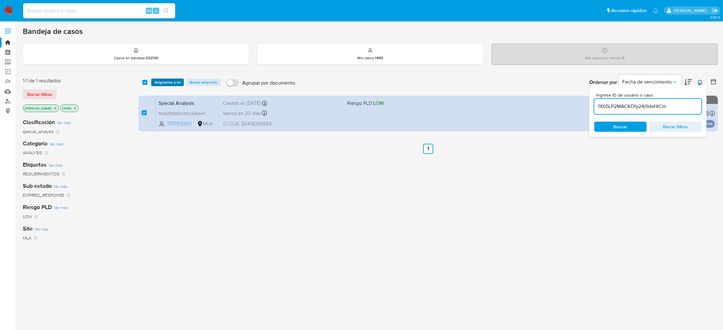
click at [161, 81] on span "Asignarme a mí" at bounding box center [167, 82] width 26 height 6
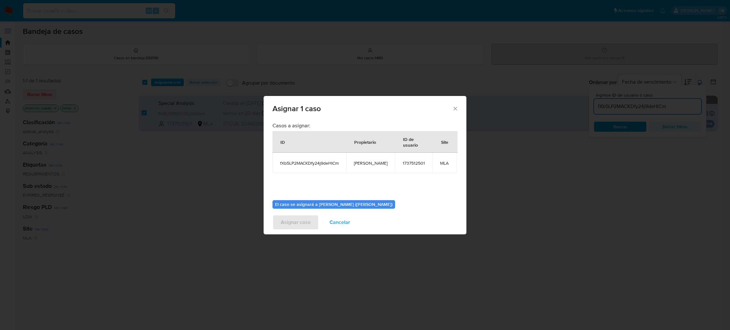
click at [357, 164] on span "[PERSON_NAME]" at bounding box center [371, 163] width 34 height 6
copy span "[PERSON_NAME]"
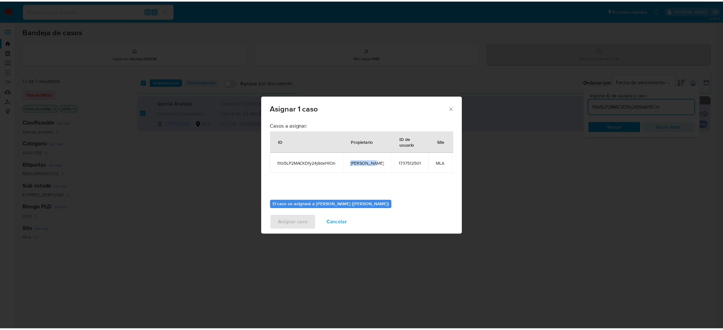
scroll to position [33, 0]
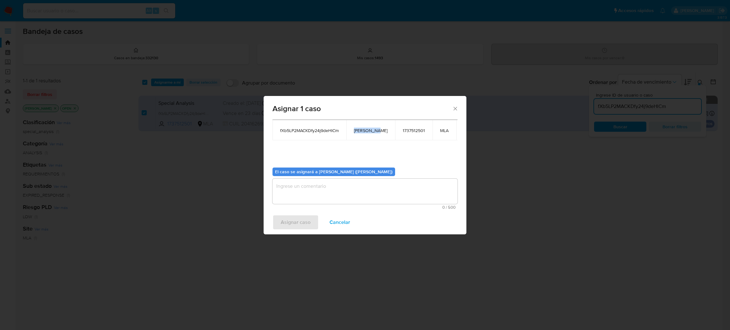
drag, startPoint x: 311, startPoint y: 187, endPoint x: 301, endPoint y: 203, distance: 18.8
click at [311, 187] on textarea "assign-modal" at bounding box center [365, 191] width 185 height 25
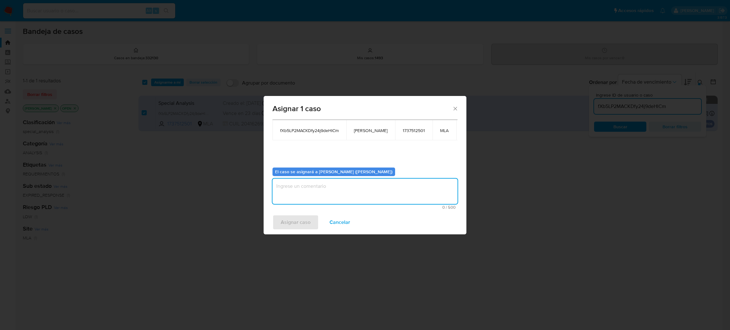
paste textarea "[PERSON_NAME]"
type textarea "[PERSON_NAME]"
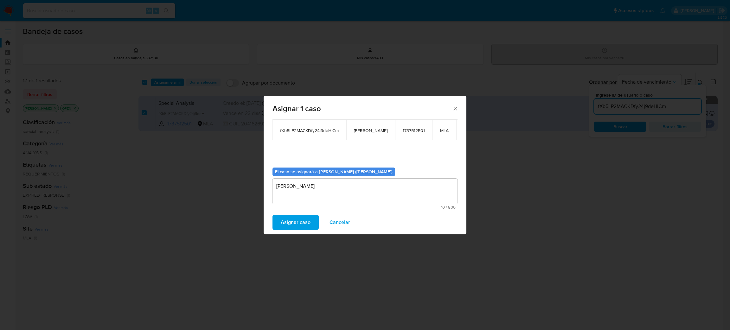
click at [296, 223] on span "Asignar caso" at bounding box center [296, 223] width 30 height 14
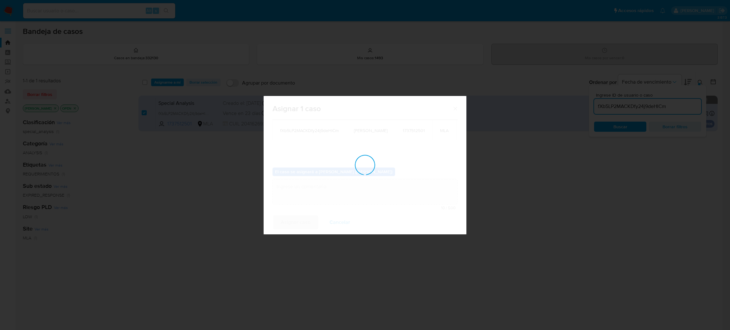
checkbox input "false"
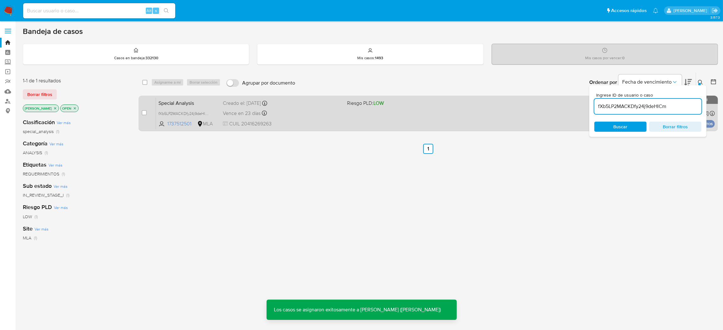
click at [316, 126] on span "CUIL 20416269263" at bounding box center [282, 123] width 119 height 7
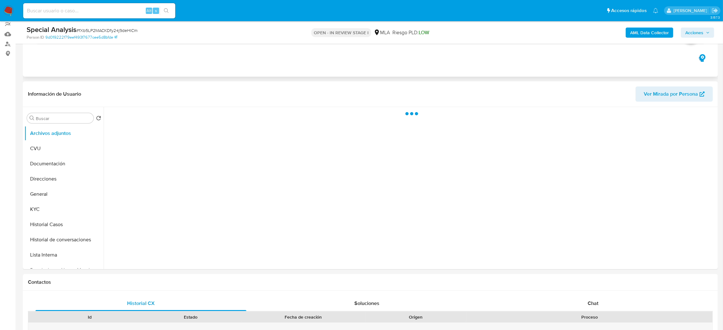
scroll to position [142, 0]
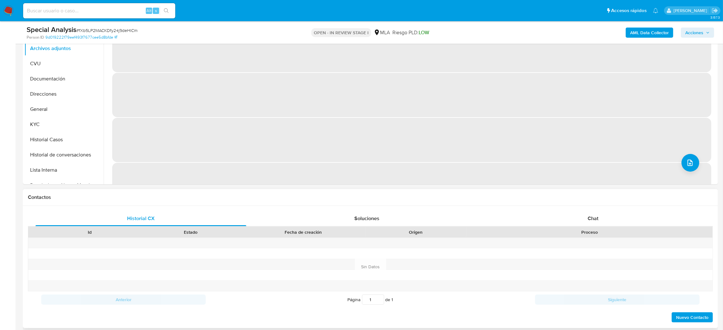
select select "10"
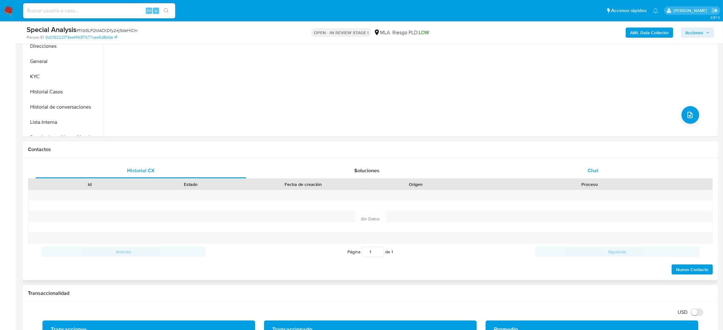
click at [613, 172] on div "Chat" at bounding box center [592, 170] width 211 height 15
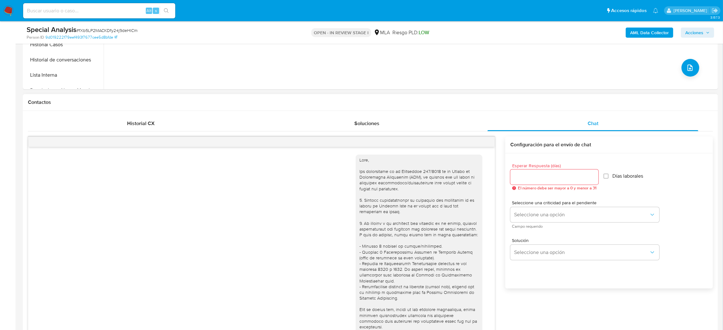
scroll to position [278, 0]
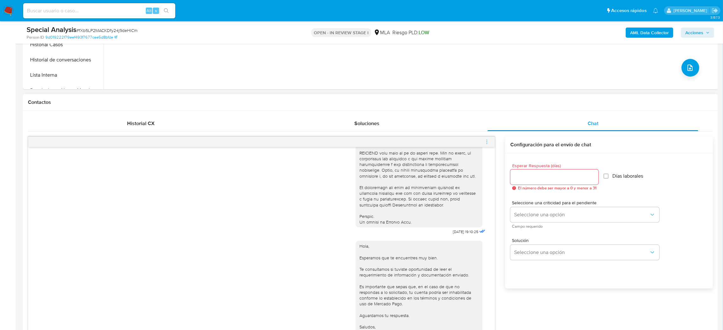
click at [486, 142] on icon "menu-action" at bounding box center [487, 142] width 6 height 6
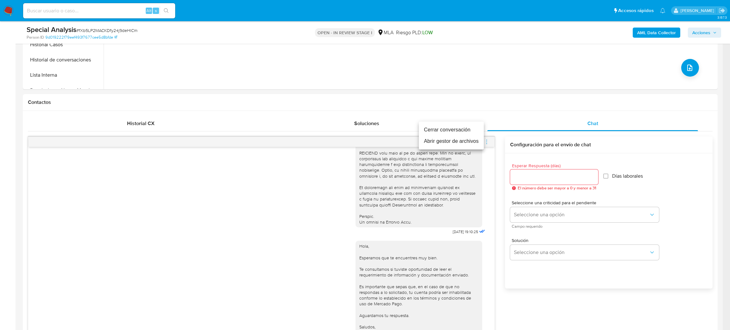
click at [454, 128] on li "Cerrar conversación" at bounding box center [451, 129] width 65 height 11
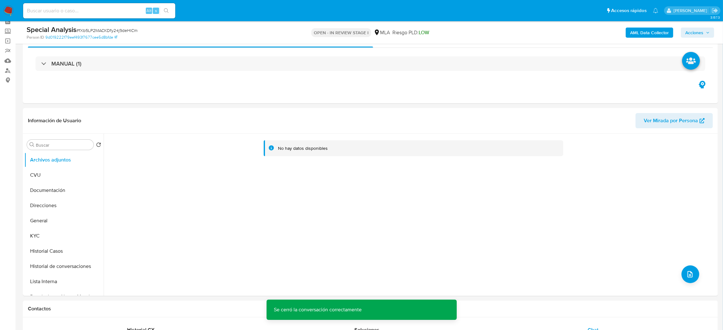
scroll to position [48, 0]
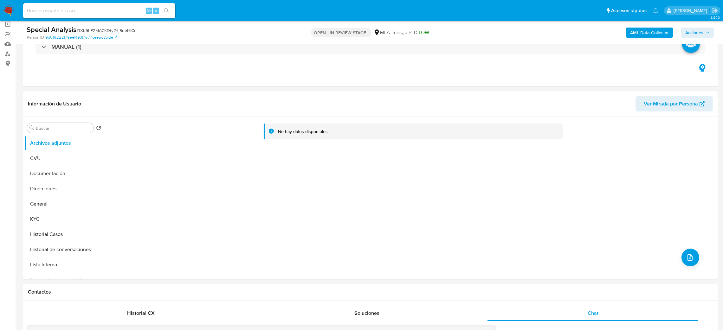
click at [120, 15] on div "Alt s" at bounding box center [99, 10] width 152 height 15
paste input "vwyLjV1hwOnICWdK8tD8vVBX"
type input "vwyLjV1hwOnICWdK8tD8vVBX"
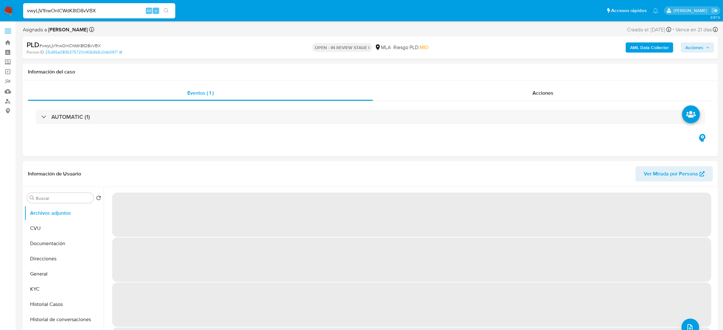
select select "10"
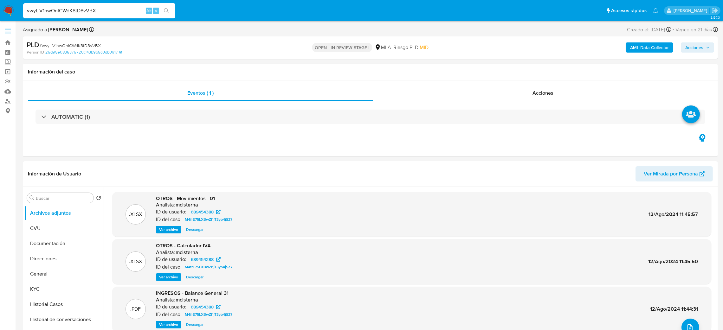
drag, startPoint x: 54, startPoint y: 271, endPoint x: 0, endPoint y: 276, distance: 53.7
click at [54, 273] on button "General" at bounding box center [63, 274] width 79 height 15
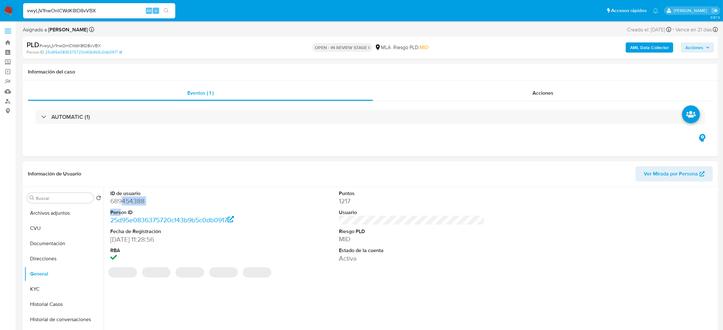
drag, startPoint x: 121, startPoint y: 203, endPoint x: 120, endPoint y: 210, distance: 6.7
click at [120, 210] on dl "ID de usuario 689454388 Person ID 25d95e0836375720cf43b9b5c0db0917 Fecha de Reg…" at bounding box center [183, 226] width 146 height 73
click at [120, 210] on dt "Person ID" at bounding box center [183, 212] width 146 height 7
click at [118, 205] on dd "689454388" at bounding box center [183, 201] width 146 height 9
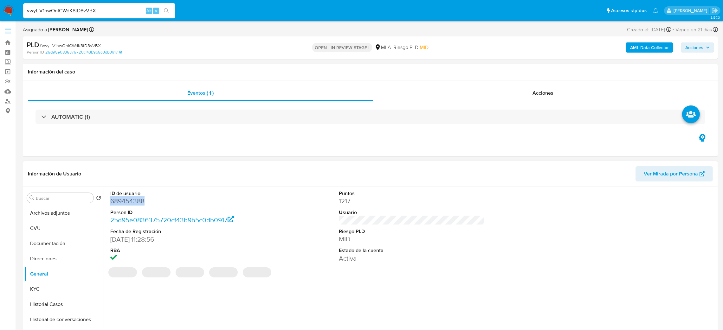
copy dd "689454388"
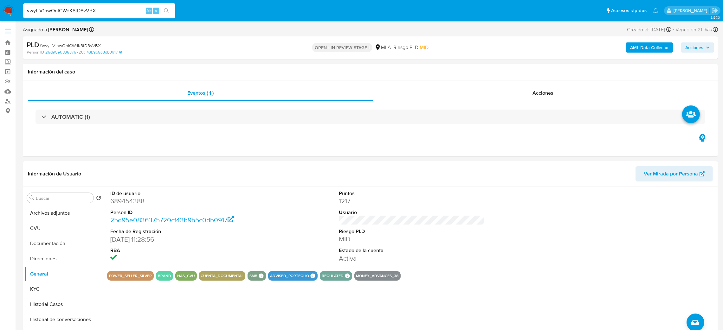
click at [91, 42] on span "# vwyLjV1hwOnICWdK8tD8vVBX" at bounding box center [69, 45] width 61 height 6
copy span "vwyLjV1hwOnICWdK8tD8vVBX"
click at [121, 205] on dd "689454388" at bounding box center [183, 201] width 146 height 9
click at [121, 206] on dd "689454388" at bounding box center [183, 201] width 146 height 9
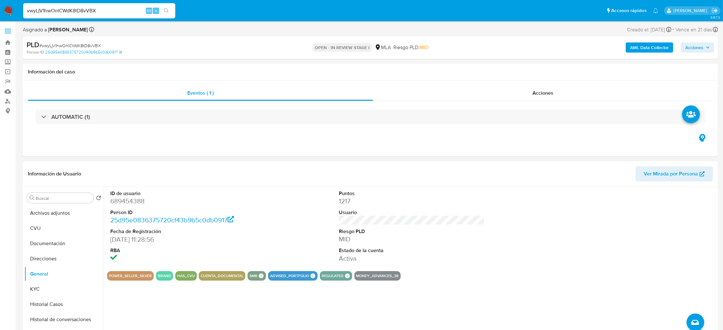
click at [116, 203] on dd "689454388" at bounding box center [183, 201] width 146 height 9
click at [116, 202] on dd "689454388" at bounding box center [183, 201] width 146 height 9
copy dd "689454388"
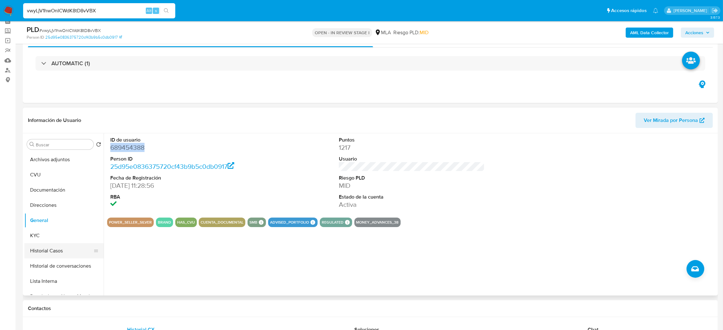
scroll to position [48, 0]
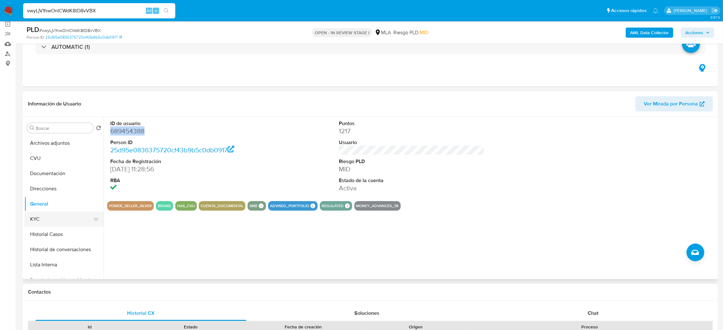
click at [48, 222] on button "KYC" at bounding box center [61, 219] width 74 height 15
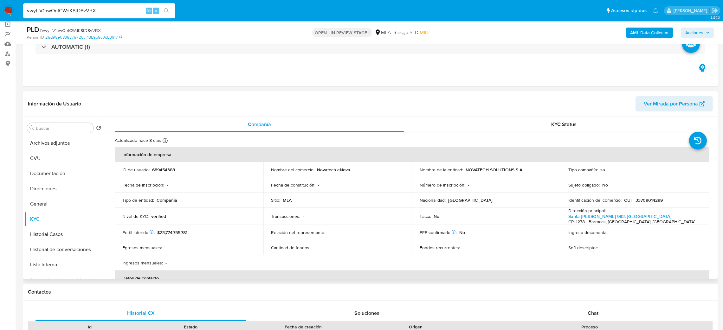
click at [653, 199] on p "CUIT 33709014299" at bounding box center [643, 200] width 39 height 6
copy p "33709014299"
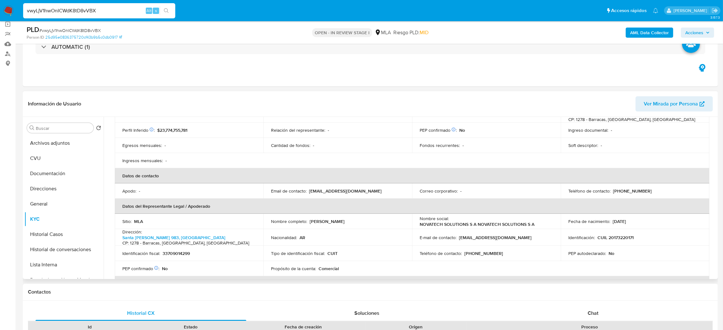
scroll to position [95, 0]
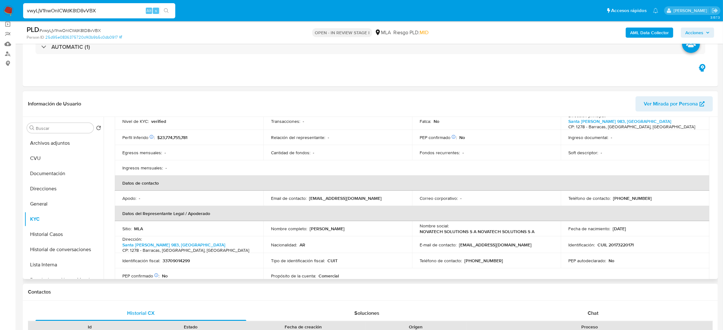
click at [626, 196] on p "(11) 62021090" at bounding box center [632, 199] width 39 height 6
copy p "62021090"
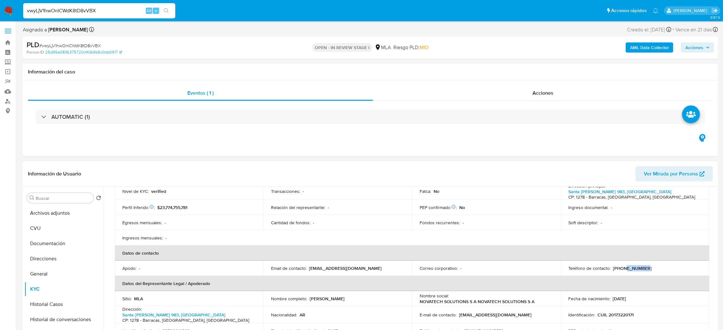
scroll to position [0, 0]
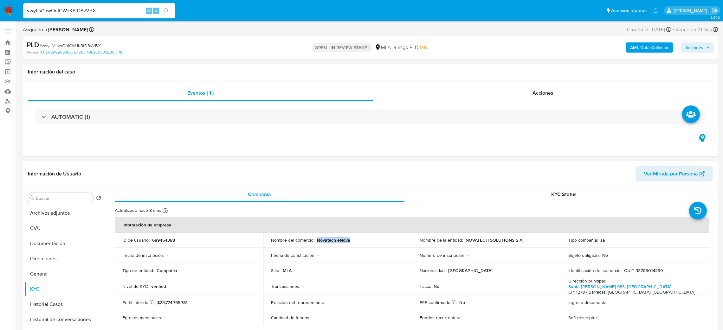
drag, startPoint x: 317, startPoint y: 241, endPoint x: 372, endPoint y: 243, distance: 55.8
click at [372, 243] on td "Nombre del comercio : Novatech eNova" at bounding box center [337, 240] width 149 height 15
copy p "Novatech eNova"
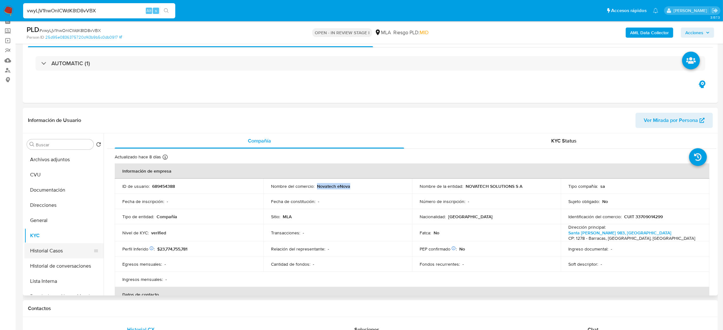
scroll to position [48, 0]
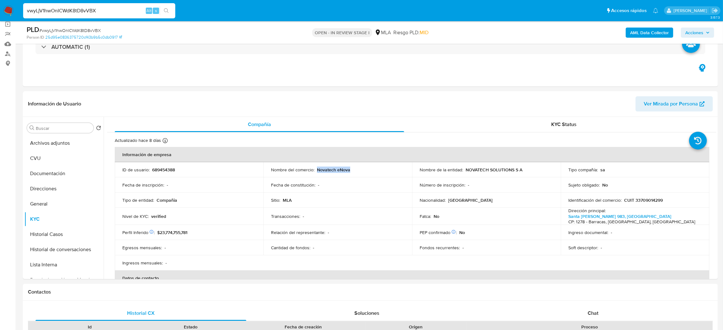
click at [50, 194] on button "Direcciones" at bounding box center [63, 188] width 79 height 15
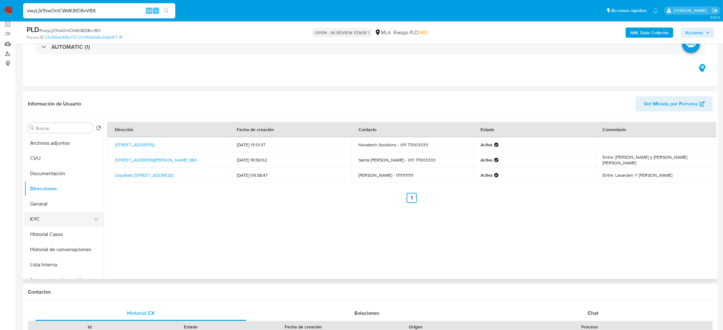
drag, startPoint x: 55, startPoint y: 221, endPoint x: 66, endPoint y: 223, distance: 11.9
click at [55, 222] on button "KYC" at bounding box center [61, 219] width 74 height 15
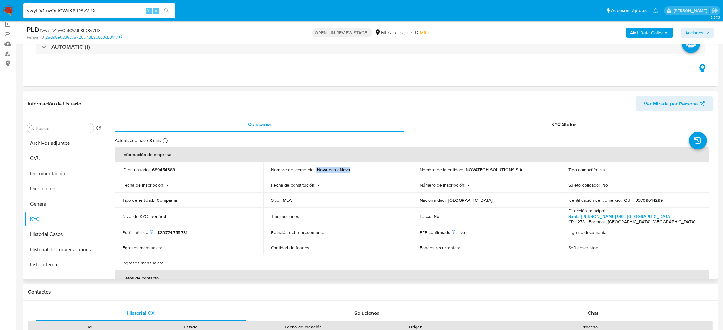
drag, startPoint x: 315, startPoint y: 171, endPoint x: 380, endPoint y: 172, distance: 65.0
click at [380, 172] on div "Nombre del comercio : Novatech eNova" at bounding box center [337, 170] width 133 height 6
copy div "Novatech eNova"
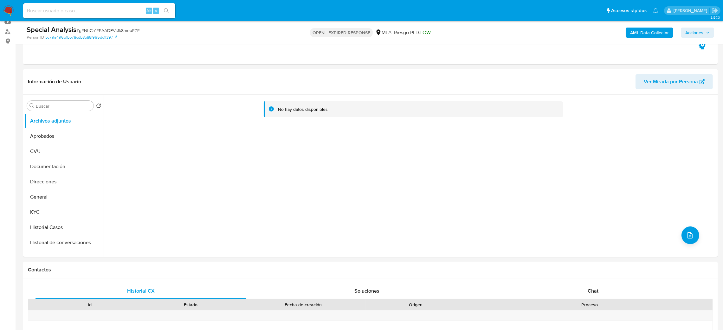
scroll to position [69, 0]
click at [64, 200] on button "General" at bounding box center [61, 197] width 74 height 15
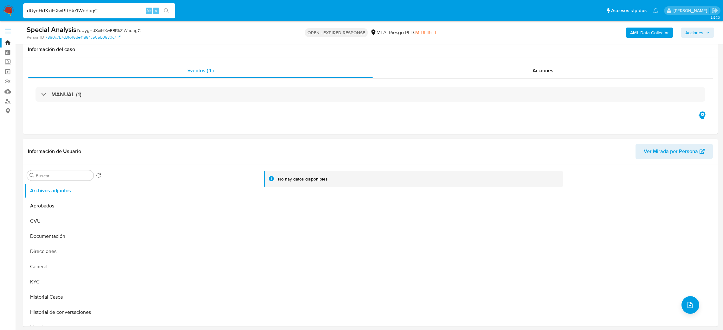
scroll to position [666, 0]
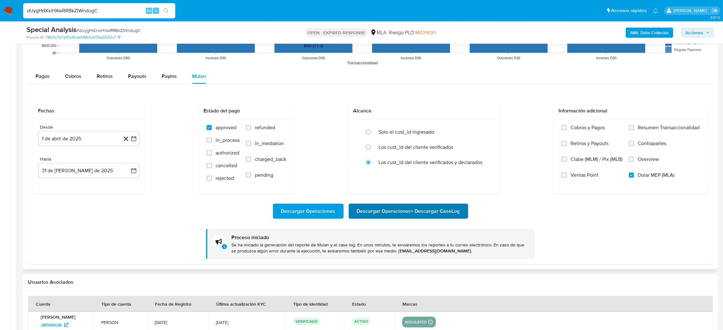
click at [414, 211] on span "Descargar Operaciones + Descargar CaseLog" at bounding box center [408, 211] width 103 height 14
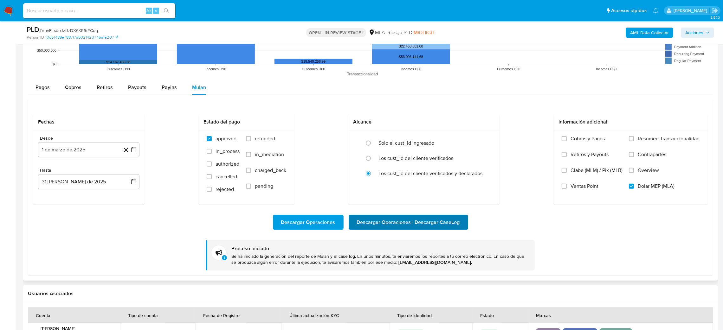
scroll to position [48, 0]
click at [440, 216] on span "Descargar Operaciones + Descargar CaseLog" at bounding box center [408, 223] width 103 height 14
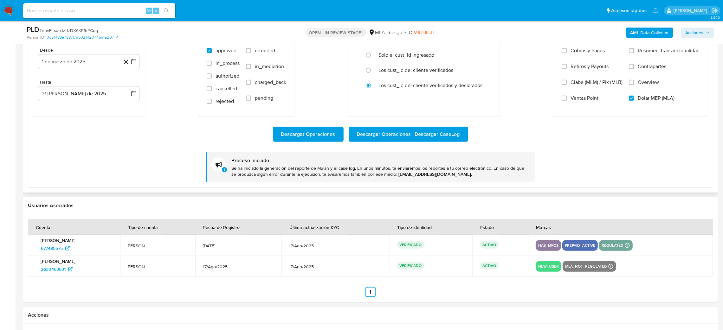
scroll to position [944, 0]
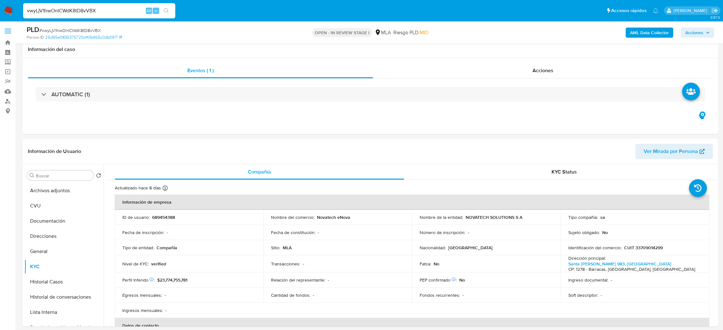
select select "10"
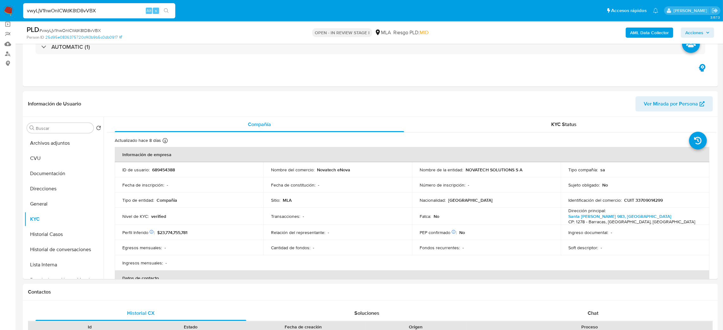
drag, startPoint x: 0, startPoint y: 0, endPoint x: 0, endPoint y: 19, distance: 18.7
click at [0, 19] on nav "Pausado Ver notificaciones vwyLjV1hwOnICWdK8tD8vVBX Alt s Accesos rápidos Presi…" at bounding box center [361, 10] width 723 height 21
paste input "wJUdwwUdljyz9OcmwpuqjnSc"
type input "wJUdwwUdljyz9OcmwpuqjnSc"
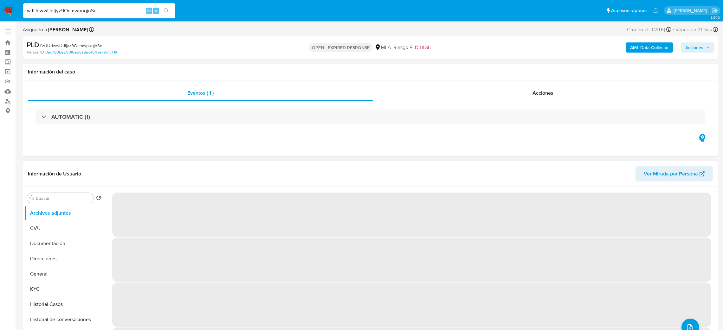
select select "10"
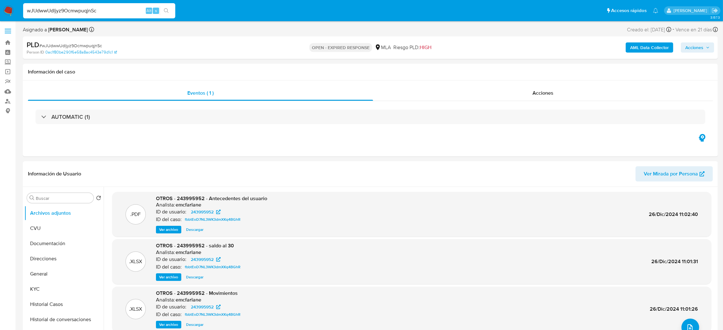
click at [0, 17] on nav "Pausado Ver notificaciones wJUdwwUdljyz9OcmwpuqjnSc Alt s Accesos rápidos Presi…" at bounding box center [361, 10] width 723 height 21
paste input "15ESKLQuzne653qbqhNkIMhJ"
type input "15ESKLQuzne653qbqhNkIMhJ"
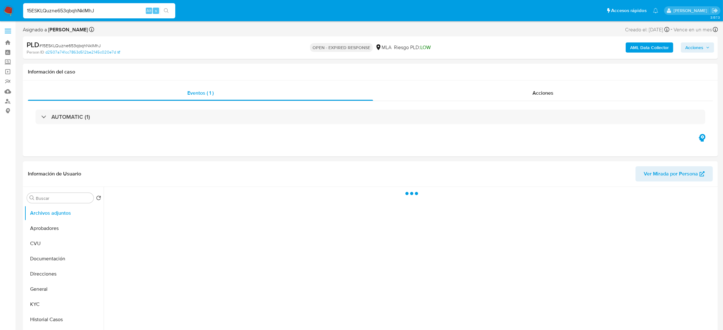
select select "10"
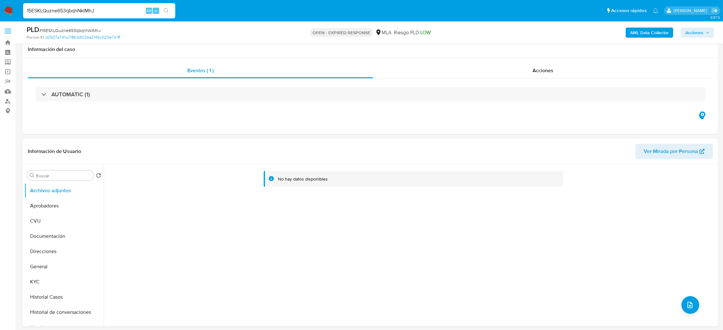
scroll to position [48, 0]
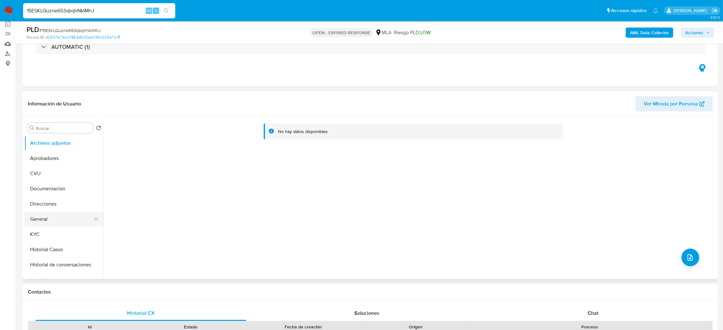
click at [58, 216] on button "General" at bounding box center [61, 219] width 74 height 15
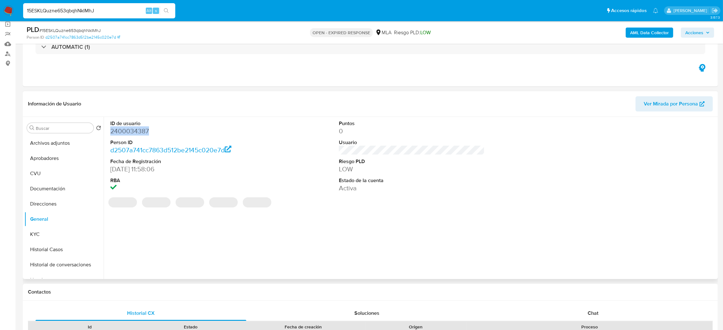
click at [129, 130] on dd "2400034387" at bounding box center [183, 131] width 146 height 9
copy dd "2400034387"
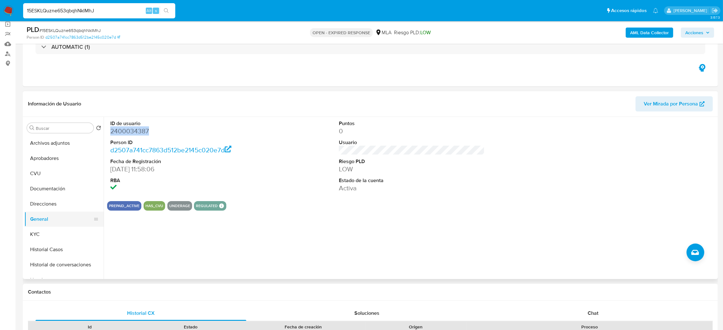
click at [51, 215] on button "General" at bounding box center [61, 219] width 74 height 15
click at [54, 235] on button "KYC" at bounding box center [61, 234] width 74 height 15
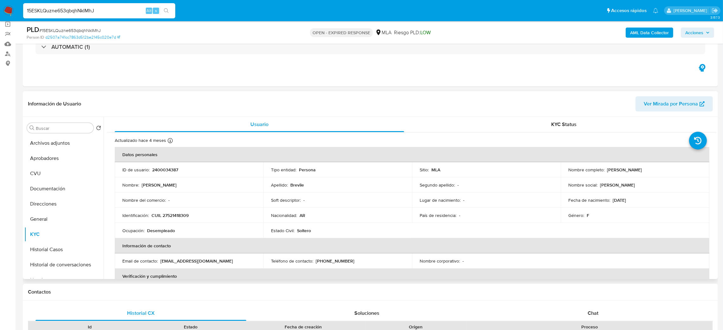
click at [168, 216] on p "CUIL 27521418309" at bounding box center [170, 216] width 37 height 6
copy p "27521418309"
click at [164, 197] on td "Nombre del comercio : -" at bounding box center [189, 200] width 149 height 15
click at [169, 216] on p "CUIL 27521418309" at bounding box center [170, 216] width 37 height 6
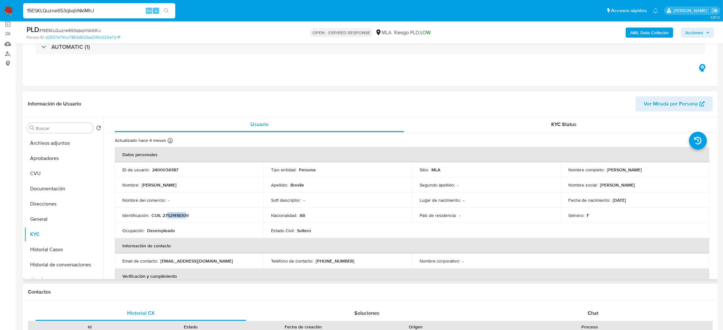
drag, startPoint x: 168, startPoint y: 216, endPoint x: 185, endPoint y: 215, distance: 17.8
click at [185, 215] on p "CUIL 27521418309" at bounding box center [170, 216] width 37 height 6
copy p "52141830"
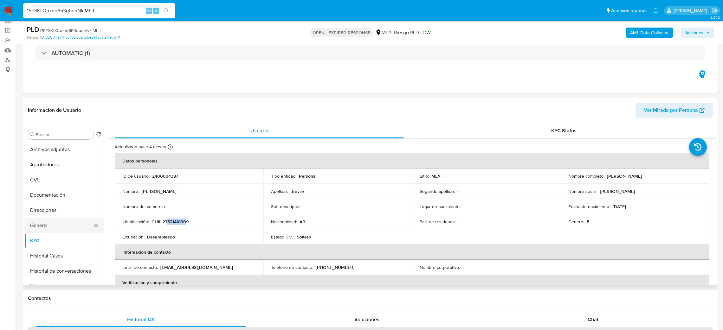
click at [41, 224] on button "General" at bounding box center [61, 225] width 74 height 15
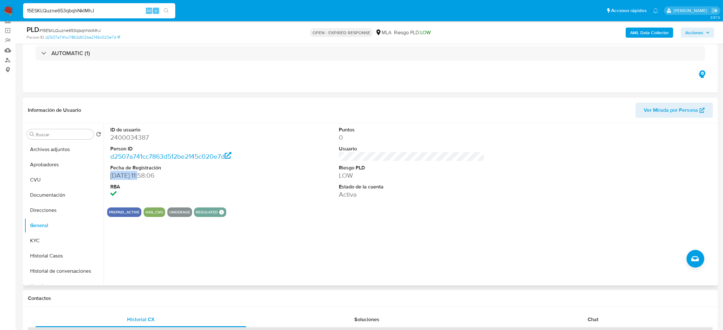
drag, startPoint x: 144, startPoint y: 176, endPoint x: 108, endPoint y: 177, distance: 36.1
click at [108, 177] on div "ID de usuario 2400034387 Person ID d2507a741cc7863d512be2145c020e7d Fecha de Re…" at bounding box center [183, 162] width 152 height 79
copy dd "22/04/2025"
click at [64, 244] on button "KYC" at bounding box center [61, 240] width 74 height 15
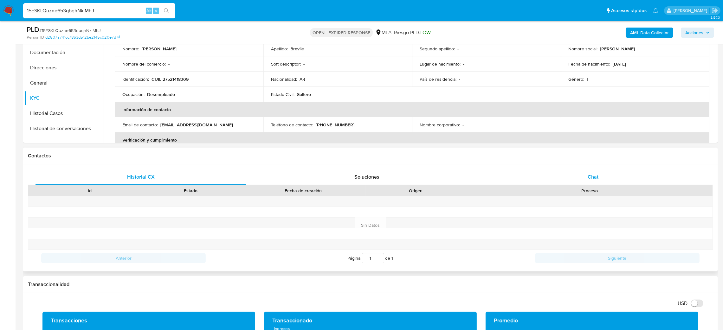
click at [611, 170] on div "Chat" at bounding box center [592, 177] width 211 height 15
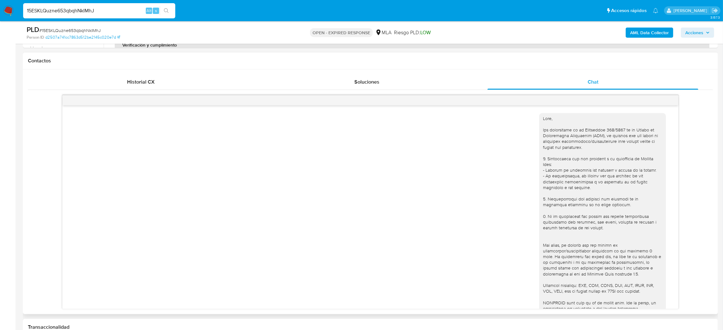
scroll to position [226, 0]
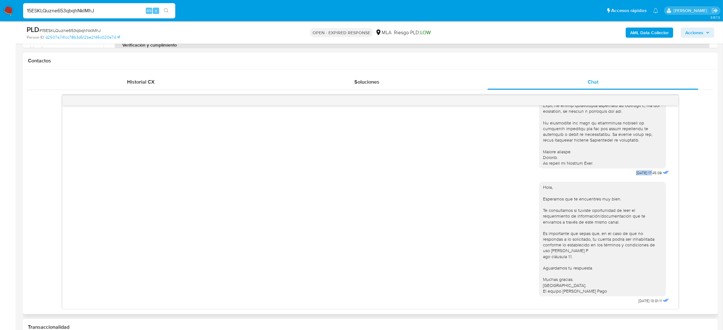
drag, startPoint x: 619, startPoint y: 168, endPoint x: 640, endPoint y: 170, distance: 21.7
click at [640, 170] on div "18/08/2025 17:45:08" at bounding box center [604, 36] width 131 height 284
copy span "18/08/2025"
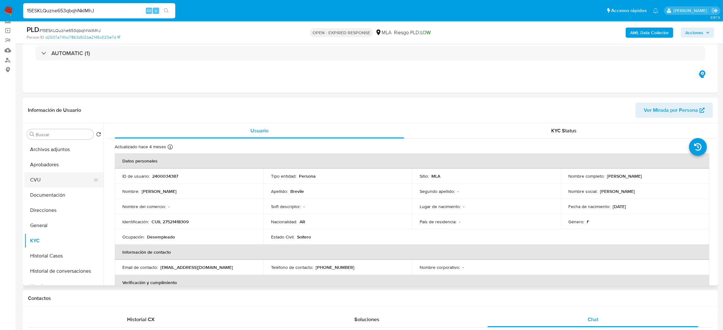
click at [54, 179] on button "CVU" at bounding box center [61, 179] width 74 height 15
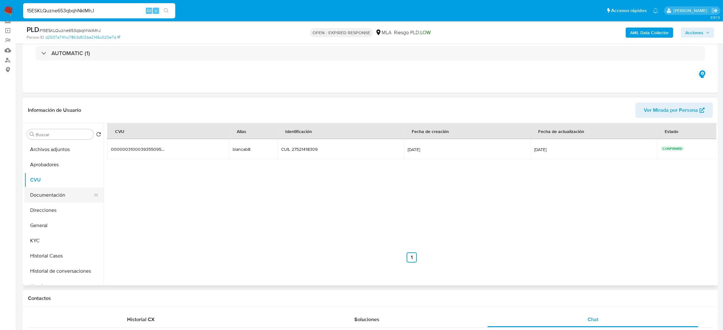
click at [60, 199] on button "Documentación" at bounding box center [61, 195] width 74 height 15
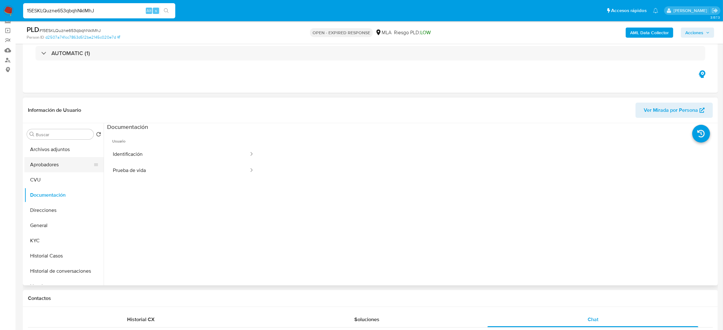
click at [50, 161] on button "Aprobadores" at bounding box center [61, 164] width 74 height 15
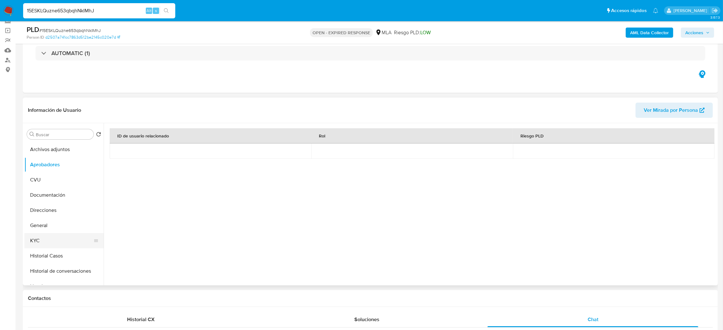
click at [43, 235] on button "KYC" at bounding box center [61, 240] width 74 height 15
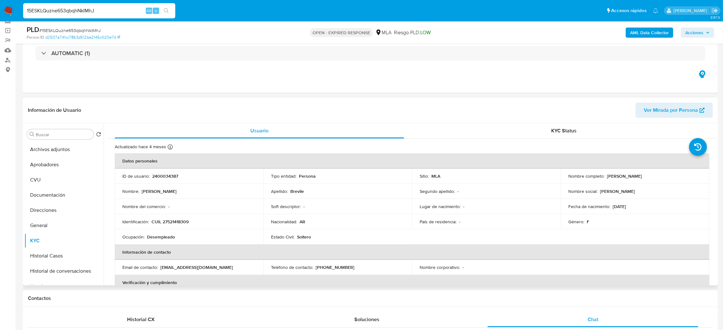
drag, startPoint x: 603, startPoint y: 177, endPoint x: 678, endPoint y: 176, distance: 74.8
click at [678, 176] on div "Nombre completo : Bianca Belinda Brevile" at bounding box center [634, 176] width 133 height 6
copy div "Bianca Belinda Brevile"
click at [79, 24] on div "PLD # 15ESKLQuzne653qbqhNkIMhJ Person ID d2507a741cc7863d512be2145c020e7d OPEN …" at bounding box center [370, 32] width 695 height 23
click at [76, 29] on span "# 15ESKLQuzne653qbqhNkIMhJ" at bounding box center [69, 30] width 61 height 6
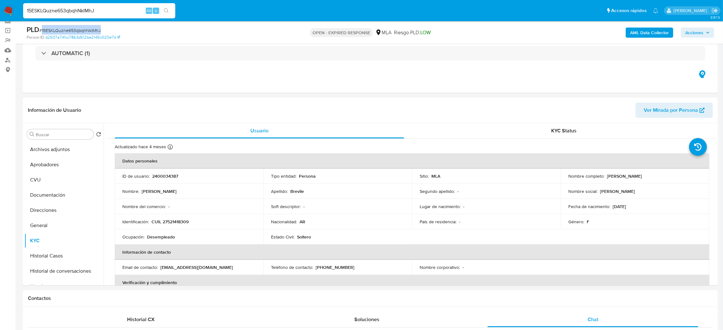
click at [76, 29] on span "# 15ESKLQuzne653qbqhNkIMhJ" at bounding box center [69, 30] width 61 height 6
copy span "15ESKLQuzne653qbqhNkIMhJ"
drag, startPoint x: 104, startPoint y: 10, endPoint x: 0, endPoint y: 20, distance: 104.4
click at [0, 20] on nav "Pausado Ver notificaciones 15ESKLQuzne653qbqhNkIMhJ Alt s Accesos rápidos Presi…" at bounding box center [361, 10] width 723 height 21
paste input "dUygHdXxiHXwRRBkZIWndugC"
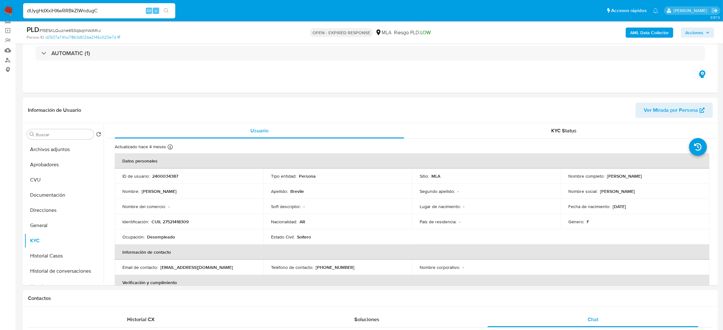
type input "dUygHdXxiHXwRRBkZIWndugC"
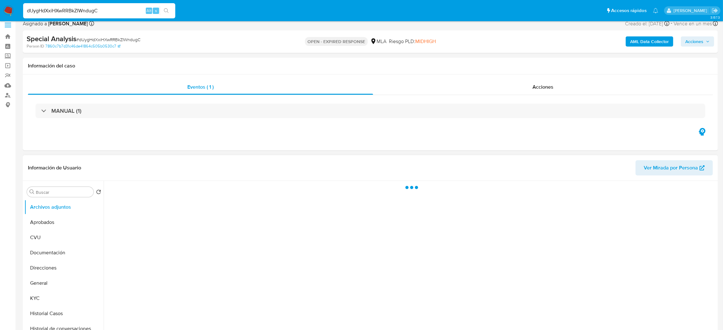
scroll to position [142, 0]
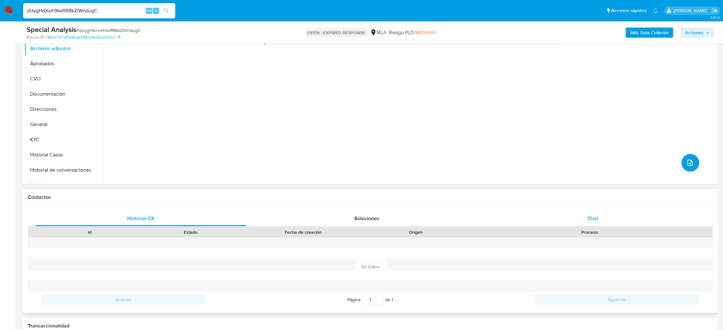
click at [593, 220] on span "Chat" at bounding box center [593, 218] width 11 height 7
select select "10"
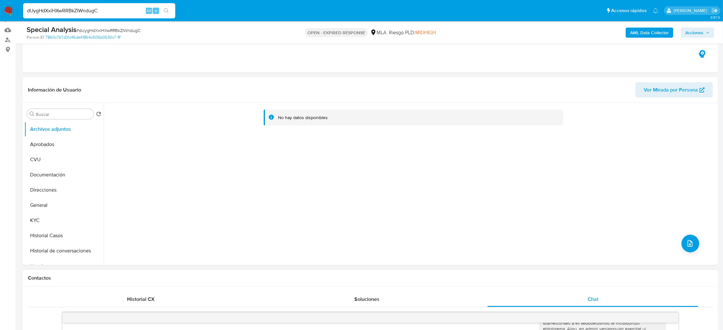
scroll to position [48, 0]
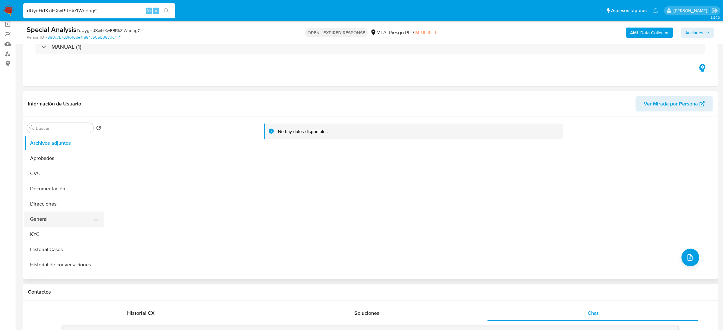
click at [51, 223] on button "General" at bounding box center [61, 219] width 74 height 15
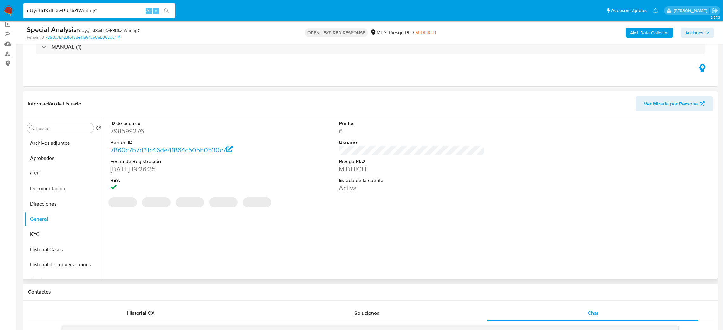
click at [126, 134] on dd "798599276" at bounding box center [183, 131] width 146 height 9
click at [126, 133] on dd "798599276" at bounding box center [183, 131] width 146 height 9
copy dd "798599276"
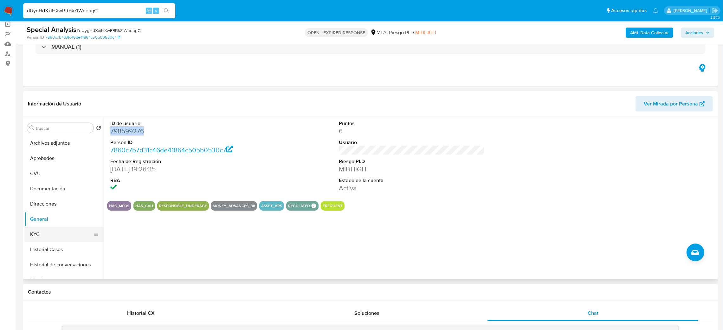
drag, startPoint x: 37, startPoint y: 235, endPoint x: 37, endPoint y: 238, distance: 3.8
click at [37, 235] on button "KYC" at bounding box center [61, 234] width 74 height 15
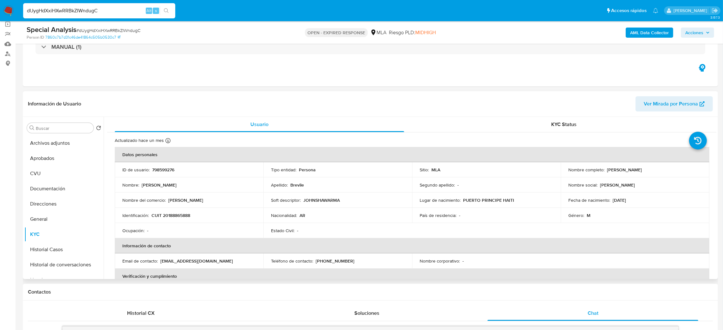
click at [177, 214] on p "CUIT 20188865888" at bounding box center [171, 216] width 39 height 6
drag, startPoint x: 177, startPoint y: 215, endPoint x: 189, endPoint y: 215, distance: 12.0
click at [177, 214] on p "CUIT 20188865888" at bounding box center [171, 216] width 39 height 6
copy p "20188865888"
click at [169, 199] on p "ADONAI Shawarma" at bounding box center [185, 200] width 35 height 6
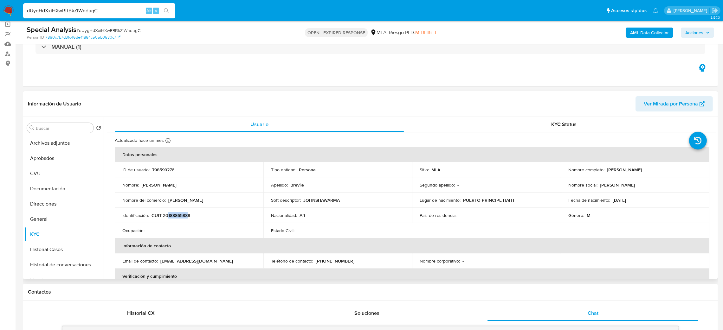
drag, startPoint x: 168, startPoint y: 218, endPoint x: 188, endPoint y: 218, distance: 20.0
click at [188, 218] on p "CUIT 20188865888" at bounding box center [171, 216] width 39 height 6
copy p "18886588"
click at [49, 186] on button "Documentación" at bounding box center [61, 188] width 74 height 15
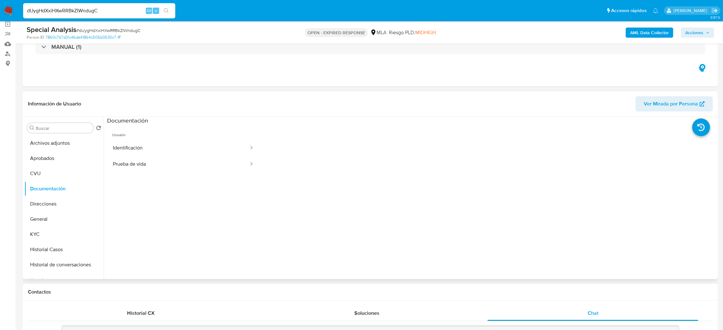
click at [656, 101] on span "Ver Mirada por Persona" at bounding box center [671, 103] width 54 height 15
click at [51, 205] on button "Direcciones" at bounding box center [61, 204] width 74 height 15
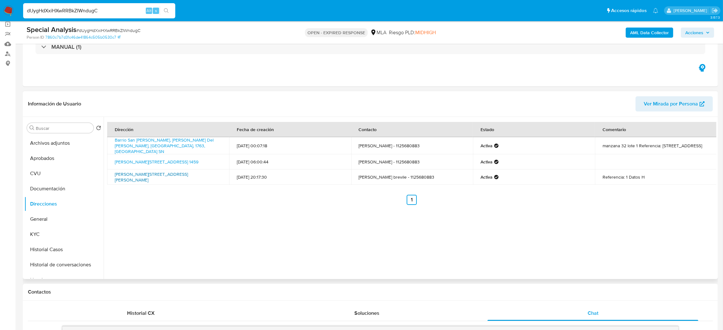
click at [142, 178] on link "Humberto Primo 2940, San Cristóbal, Capital Federal, 1231, Argentina 2940" at bounding box center [151, 177] width 73 height 12
click at [75, 231] on button "KYC" at bounding box center [61, 234] width 74 height 15
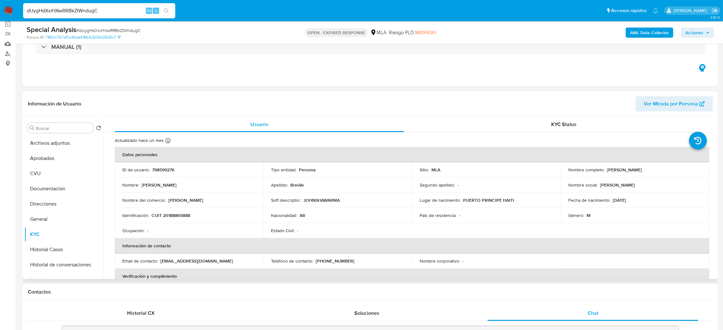
drag, startPoint x: 603, startPoint y: 171, endPoint x: 664, endPoint y: 172, distance: 60.5
click at [664, 172] on div "Nombre completo : John Woodclef Brevile" at bounding box center [634, 170] width 133 height 6
click at [98, 27] on span "# dUygHdXxiHXwRRBkZIWndugC" at bounding box center [108, 30] width 64 height 6
click at [97, 27] on span "# dUygHdXxiHXwRRBkZIWndugC" at bounding box center [108, 30] width 64 height 6
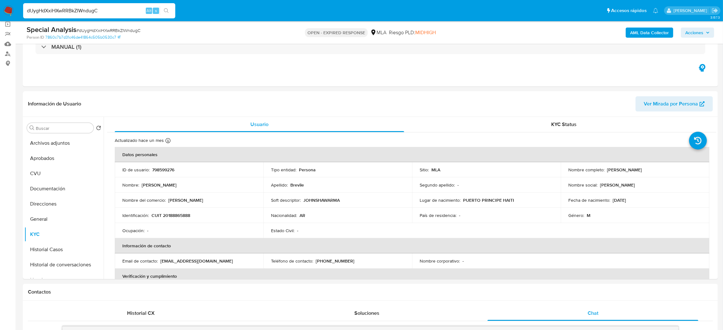
click at [124, 29] on span "# dUygHdXxiHXwRRBkZIWndugC" at bounding box center [108, 30] width 64 height 6
click at [124, 28] on span "# dUygHdXxiHXwRRBkZIWndugC" at bounding box center [108, 30] width 64 height 6
click at [9, 7] on img at bounding box center [8, 10] width 11 height 11
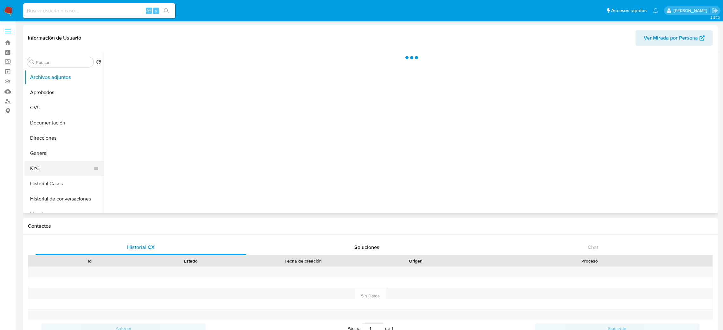
click at [50, 168] on button "KYC" at bounding box center [61, 168] width 74 height 15
select select "10"
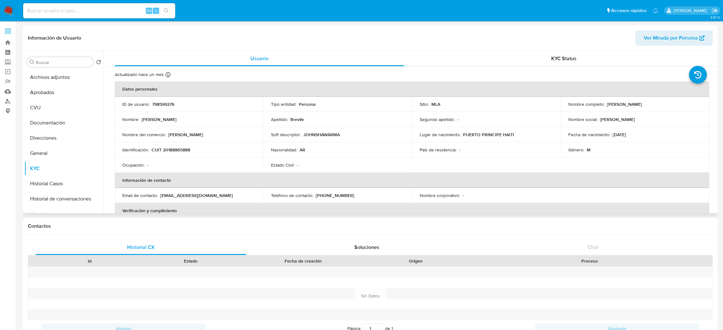
drag, startPoint x: 606, startPoint y: 104, endPoint x: 669, endPoint y: 102, distance: 63.4
click at [669, 102] on div "Nombre completo : John Woodclef Brevile" at bounding box center [634, 104] width 133 height 6
copy p "John Woodclef Brevile"
click at [180, 150] on p "CUIT 20188865888" at bounding box center [171, 150] width 39 height 6
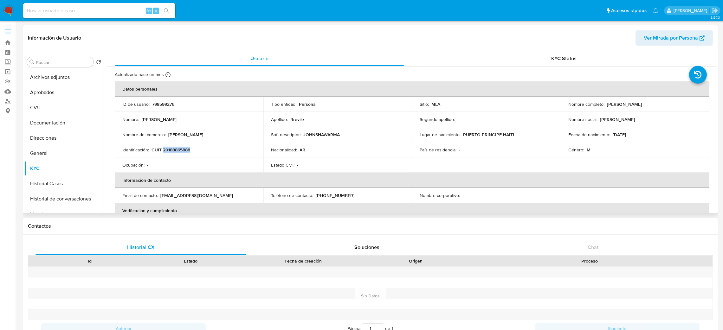
copy p "20188865888"
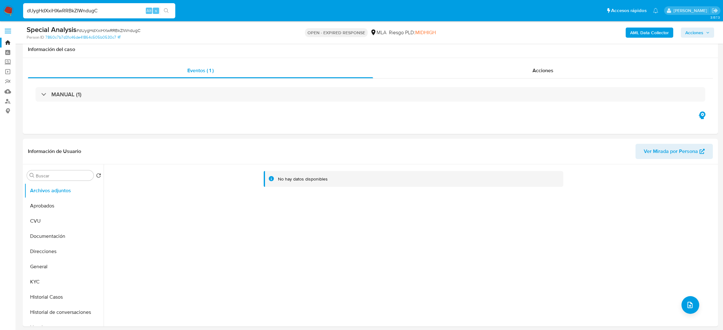
scroll to position [666, 0]
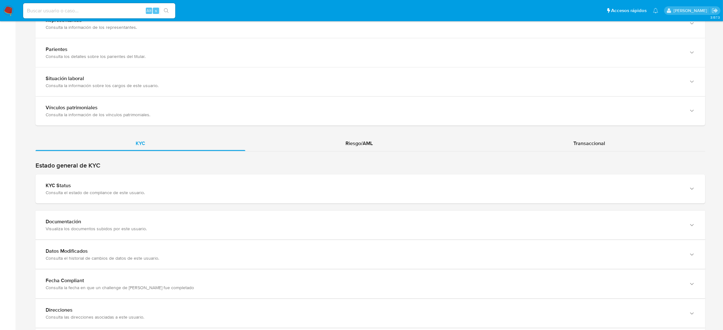
scroll to position [475, 0]
drag, startPoint x: 94, startPoint y: 238, endPoint x: 31, endPoint y: 233, distance: 62.6
click at [94, 238] on div "Documentación Visualiza los documentos subidos por este usuario." at bounding box center [370, 224] width 670 height 29
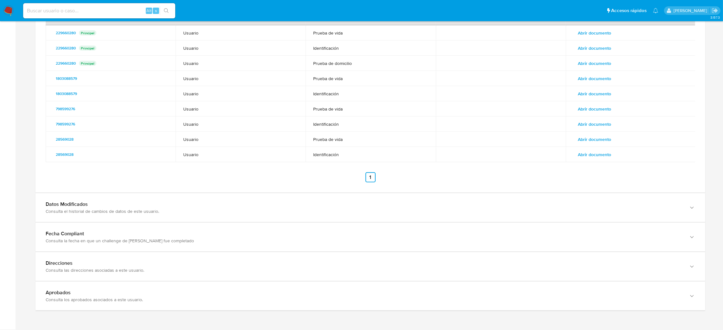
scroll to position [421, 0]
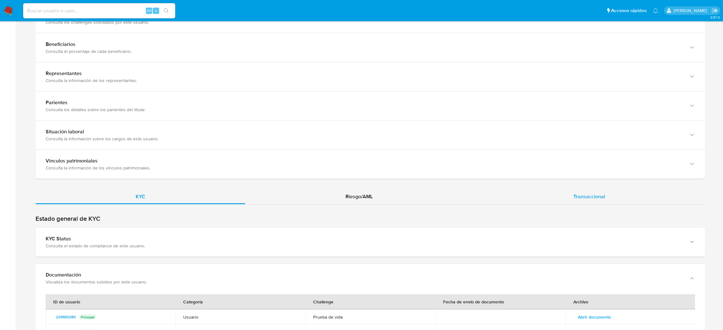
click at [590, 193] on div "Transaccional" at bounding box center [589, 196] width 232 height 15
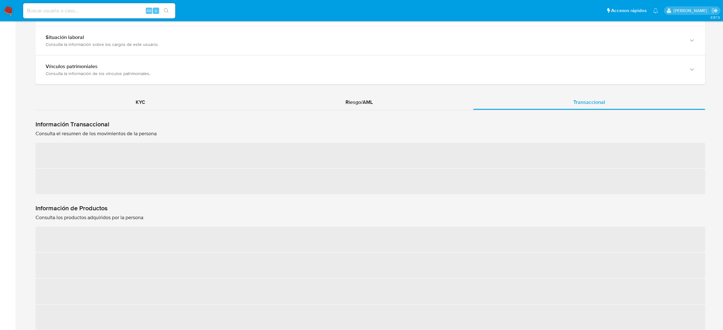
scroll to position [516, 0]
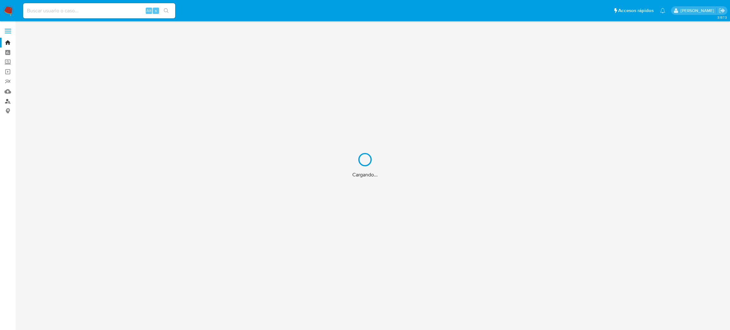
click at [4, 103] on link "Buscador de personas" at bounding box center [37, 101] width 75 height 10
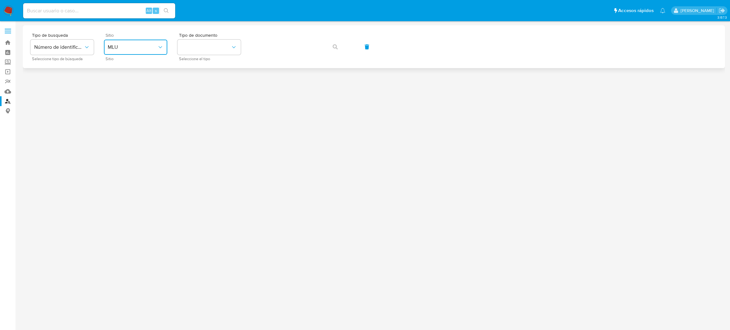
click at [133, 47] on span "MLU" at bounding box center [132, 47] width 49 height 6
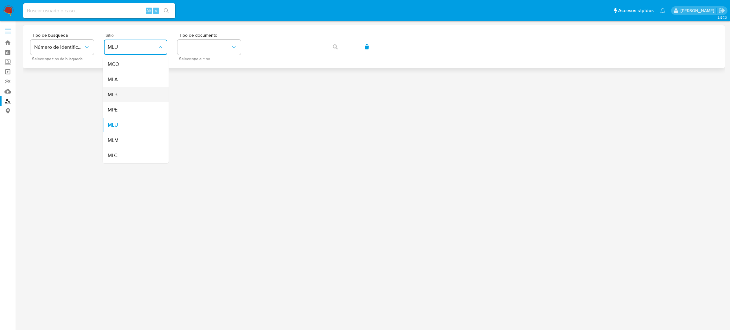
click at [133, 87] on div "MLB" at bounding box center [134, 94] width 52 height 15
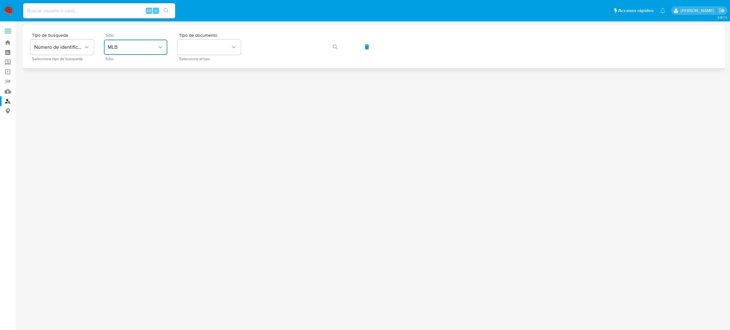
click at [140, 43] on button "MLB" at bounding box center [135, 47] width 63 height 15
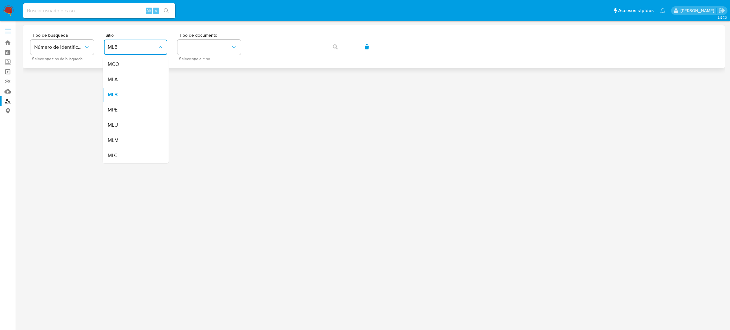
drag, startPoint x: 145, startPoint y: 86, endPoint x: 171, endPoint y: 64, distance: 33.5
click at [145, 85] on div "MLA" at bounding box center [134, 79] width 52 height 15
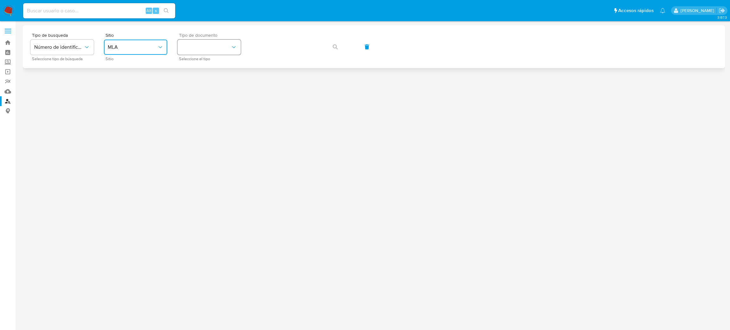
click at [228, 40] on button "identificationType" at bounding box center [208, 47] width 63 height 15
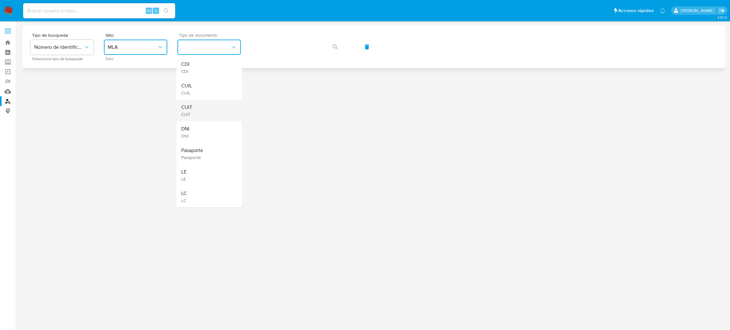
drag, startPoint x: 216, startPoint y: 106, endPoint x: 259, endPoint y: 64, distance: 60.5
click at [216, 107] on div "CUIT CUIT" at bounding box center [207, 111] width 52 height 22
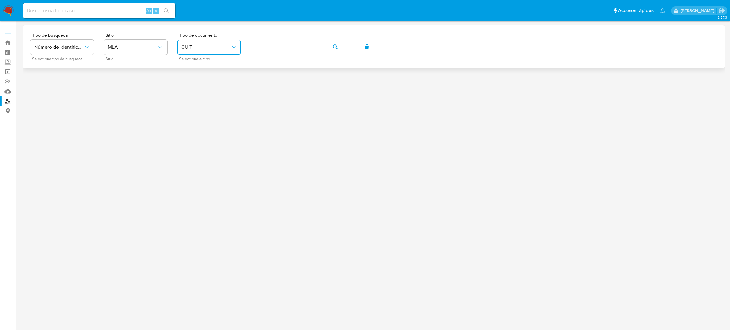
click at [336, 44] on icon "button" at bounding box center [335, 46] width 5 height 5
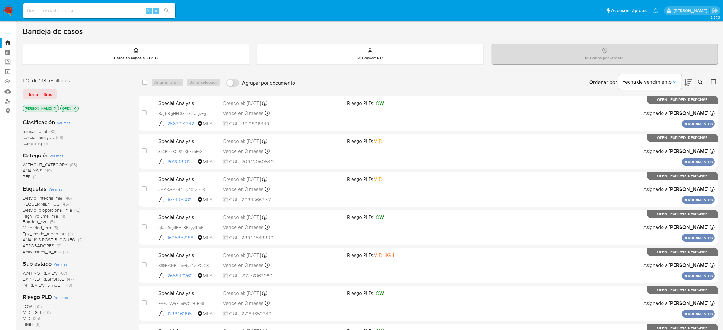
click at [699, 83] on icon at bounding box center [700, 82] width 5 height 5
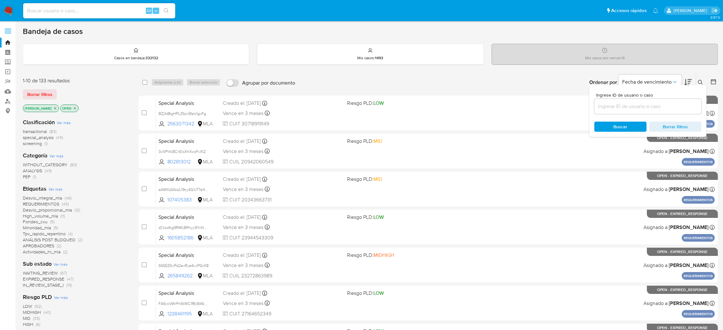
click at [635, 104] on input at bounding box center [647, 106] width 107 height 8
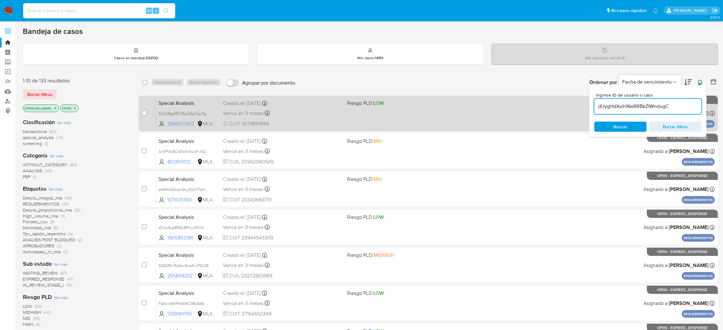
type input "dUygHdXxiHXwRRBkZIWndugC"
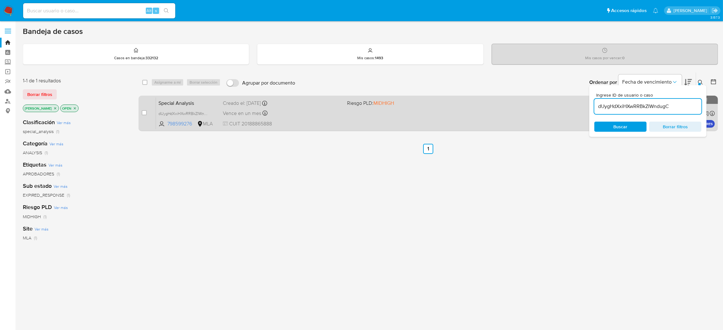
click at [144, 110] on div "case-item-checkbox" at bounding box center [144, 113] width 5 height 6
click at [144, 113] on input "checkbox" at bounding box center [144, 112] width 5 height 5
checkbox input "true"
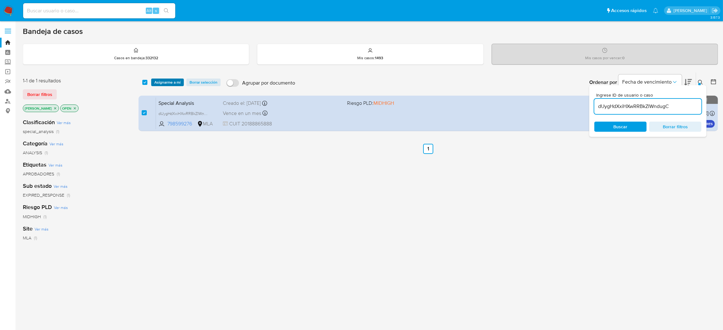
click at [164, 80] on span "Asignarme a mí" at bounding box center [167, 82] width 26 height 6
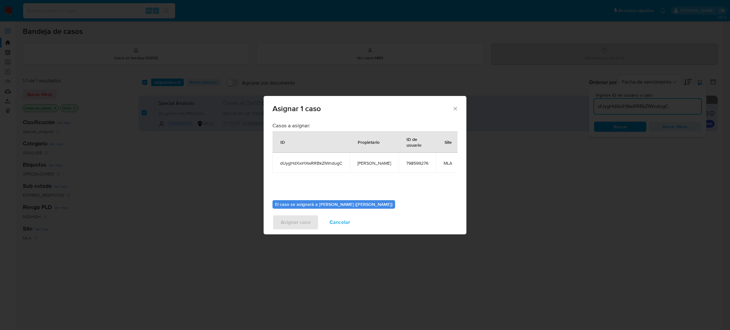
click at [368, 162] on span "[PERSON_NAME]" at bounding box center [375, 163] width 34 height 6
copy span "[PERSON_NAME]"
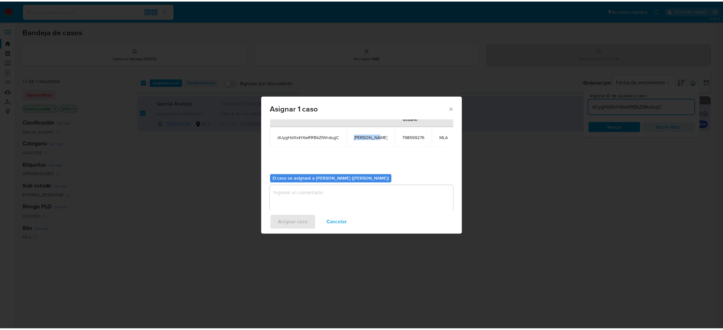
scroll to position [33, 0]
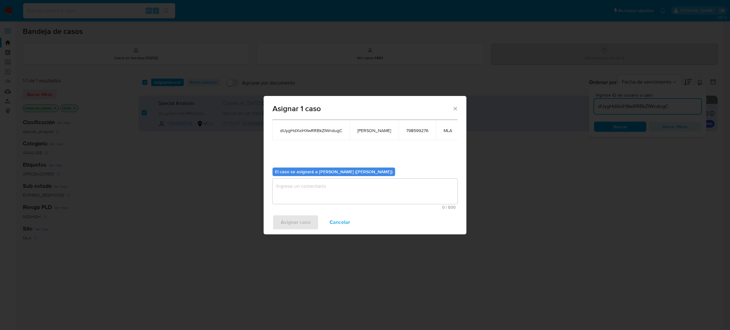
drag, startPoint x: 322, startPoint y: 196, endPoint x: 312, endPoint y: 203, distance: 11.8
click at [322, 196] on textarea "assign-modal" at bounding box center [365, 191] width 185 height 25
paste textarea "[PERSON_NAME]"
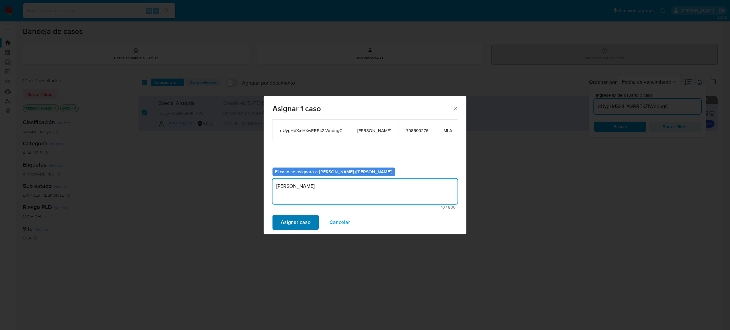
type textarea "[PERSON_NAME]"
click at [294, 220] on span "Asignar caso" at bounding box center [296, 223] width 30 height 14
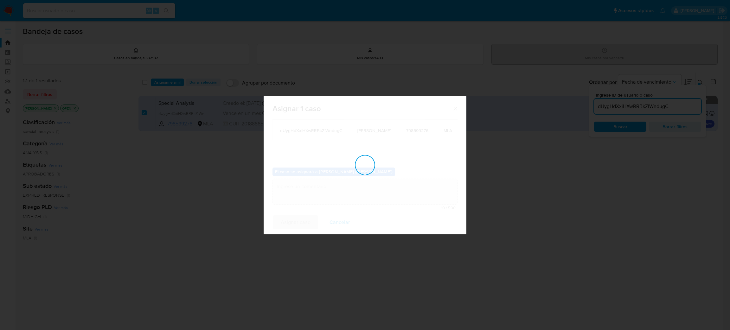
checkbox input "false"
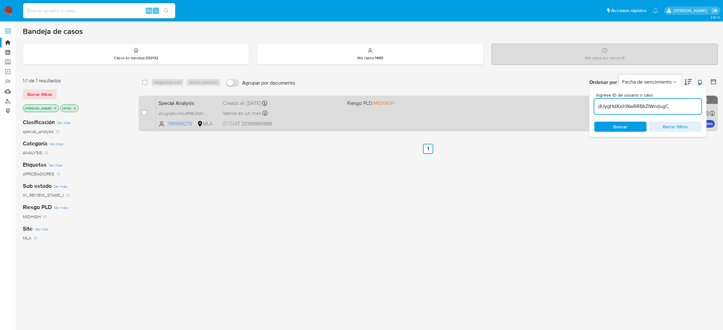
click at [315, 119] on div "Special Analysis dUygHdXxiHXwRRBkZIWndugC 798599276 MLA Riesgo PLD: MIDHIGH Cre…" at bounding box center [435, 113] width 559 height 32
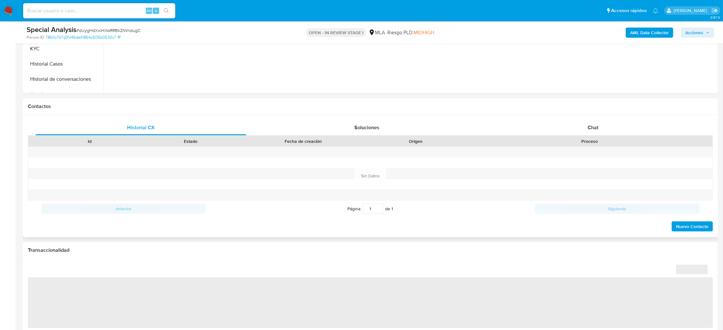
scroll to position [285, 0]
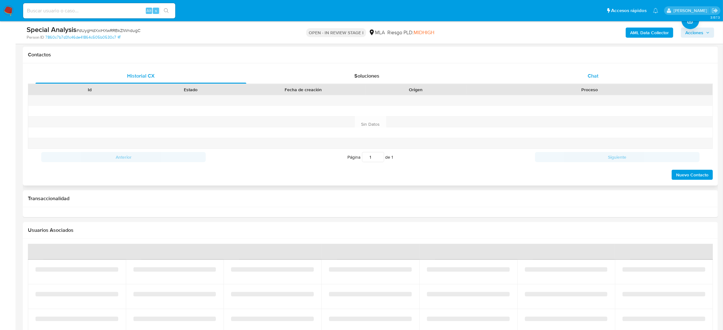
click at [590, 79] on span "Chat" at bounding box center [593, 75] width 11 height 7
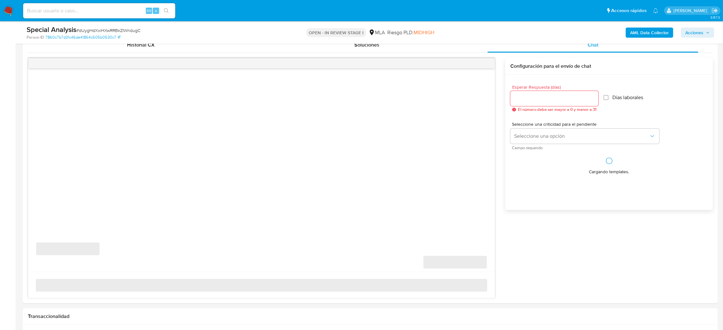
select select "10"
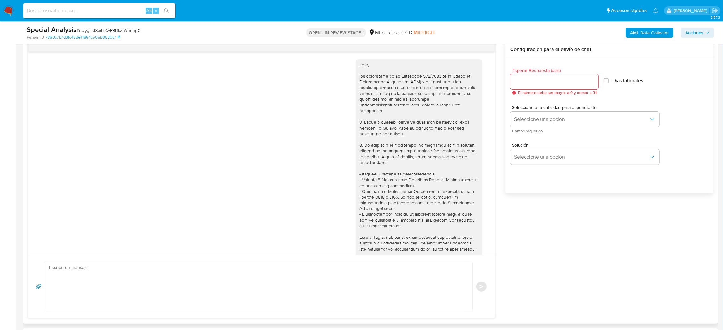
scroll to position [301, 0]
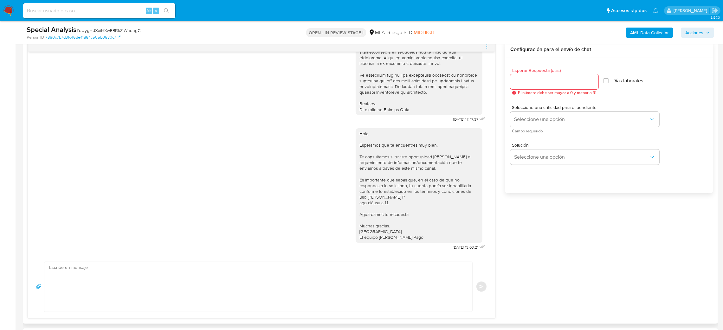
click at [87, 283] on textarea at bounding box center [256, 287] width 415 height 50
paste textarea "Hola, Esperamos que te encuentres muy bien. Te consultamos si tuviste oportunid…"
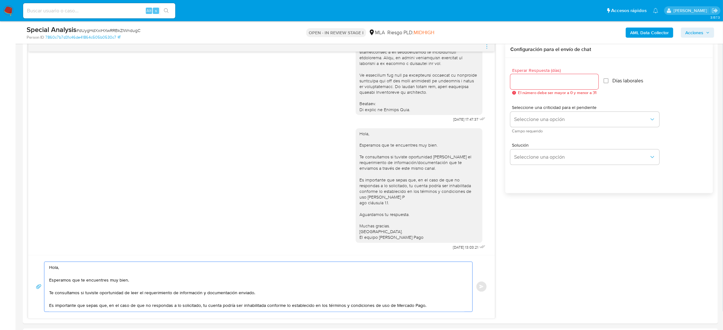
scroll to position [29, 0]
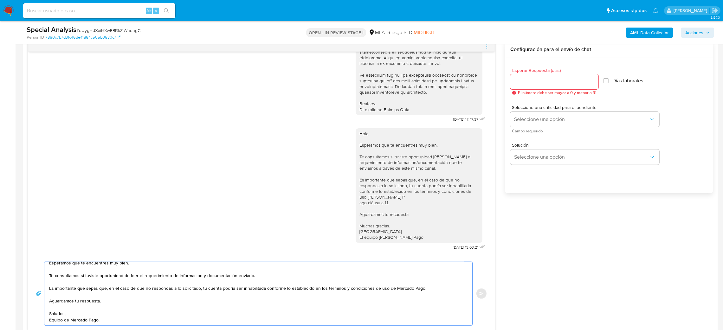
type textarea "Hola, Esperamos que te encuentres muy bien. Te consultamos si tuviste oportunid…"
drag, startPoint x: 546, startPoint y: 80, endPoint x: 530, endPoint y: 98, distance: 24.9
click at [546, 79] on input "Esperar Respuesta (días)" at bounding box center [554, 82] width 88 height 8
type input "2"
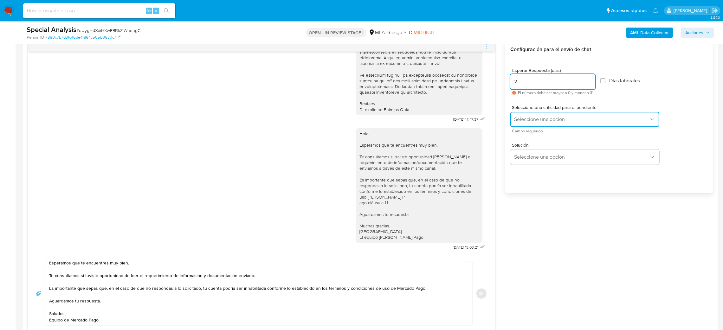
click at [522, 116] on button "Seleccione una opción" at bounding box center [584, 119] width 149 height 15
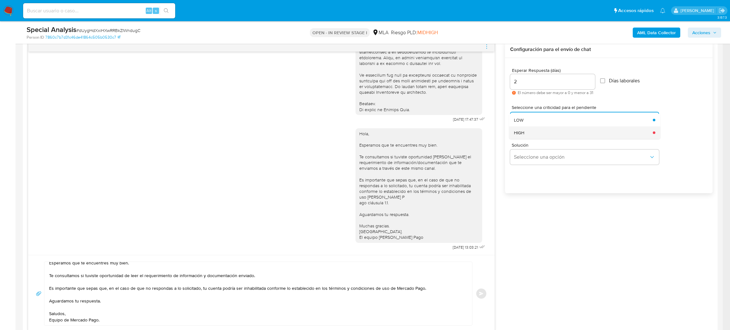
click at [524, 133] on span "HIGH" at bounding box center [519, 133] width 10 height 6
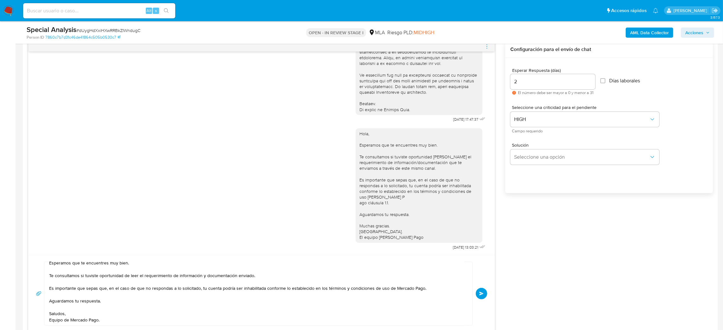
click at [480, 292] on span "Enviar" at bounding box center [481, 294] width 4 height 4
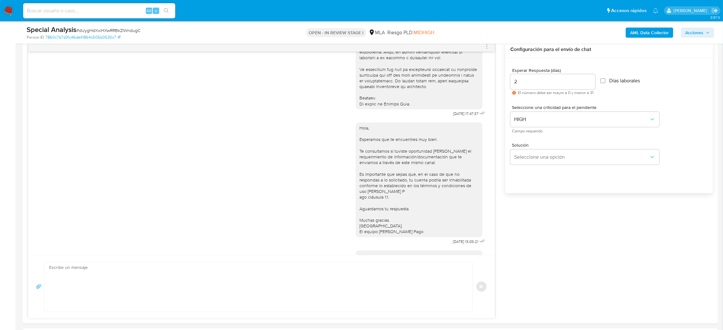
scroll to position [417, 0]
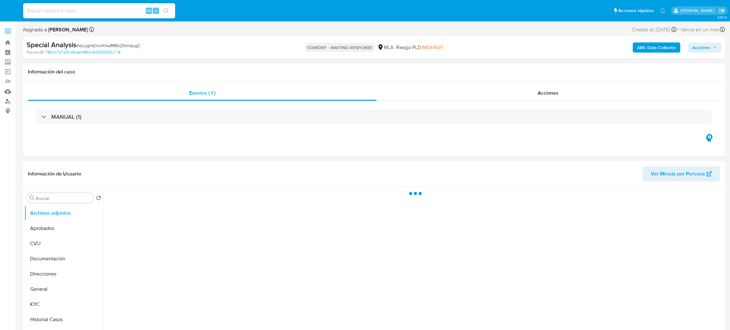
select select "10"
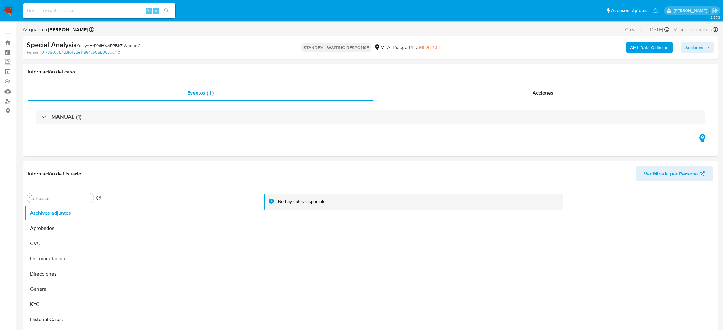
click at [132, 13] on input at bounding box center [99, 11] width 152 height 8
paste input "Y5uDjACSS3cOvxJASUkPGDLl"
type input "Y5uDjACSS3cOvxJASUkPGDLl"
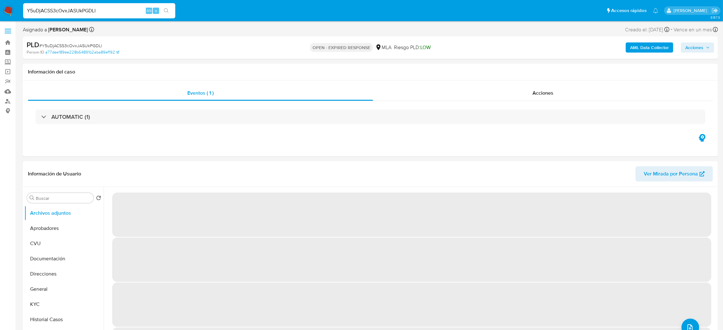
select select "10"
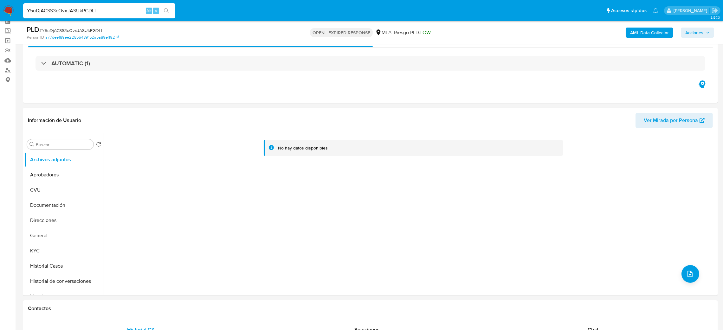
scroll to position [48, 0]
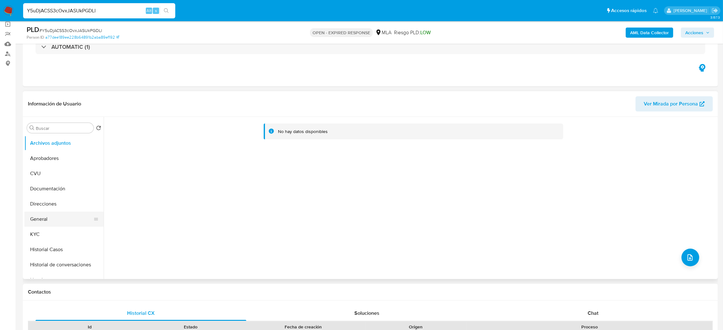
click at [43, 216] on button "General" at bounding box center [61, 219] width 74 height 15
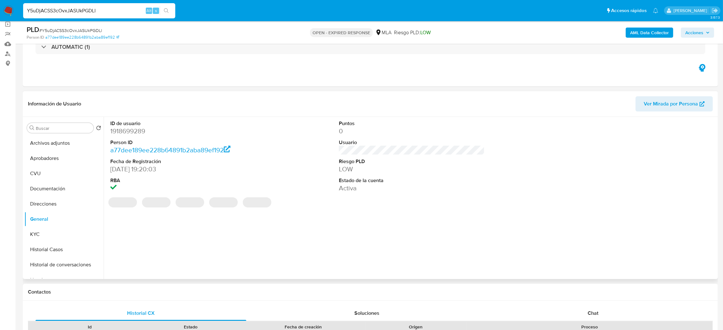
click at [123, 129] on dd "1918699289" at bounding box center [183, 131] width 146 height 9
copy dd "1918699289"
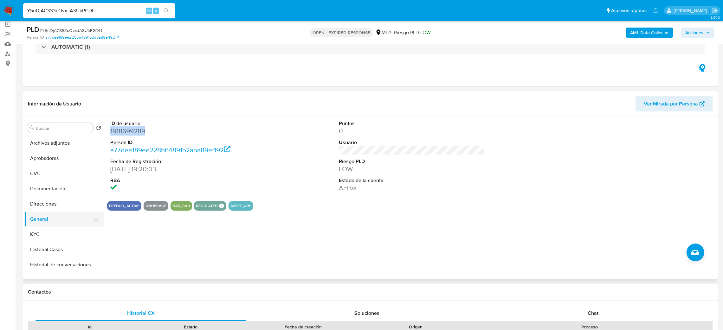
click at [45, 226] on button "General" at bounding box center [61, 219] width 74 height 15
click at [50, 231] on button "KYC" at bounding box center [61, 234] width 74 height 15
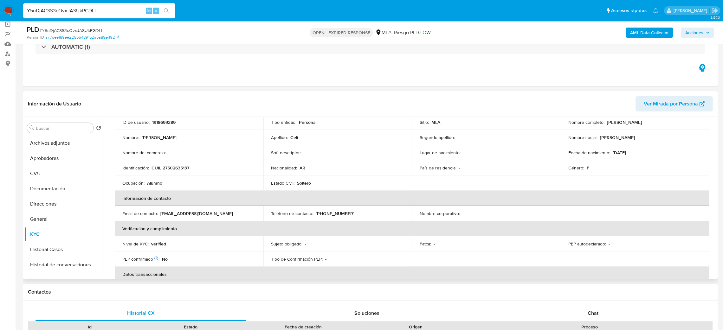
click at [183, 162] on td "Identificación : CUIL 27502635137" at bounding box center [189, 167] width 149 height 15
click at [182, 170] on p "CUIL 27502635137" at bounding box center [171, 168] width 38 height 6
click at [182, 171] on p "CUIL 27502635137" at bounding box center [171, 168] width 38 height 6
copy p "27502635137"
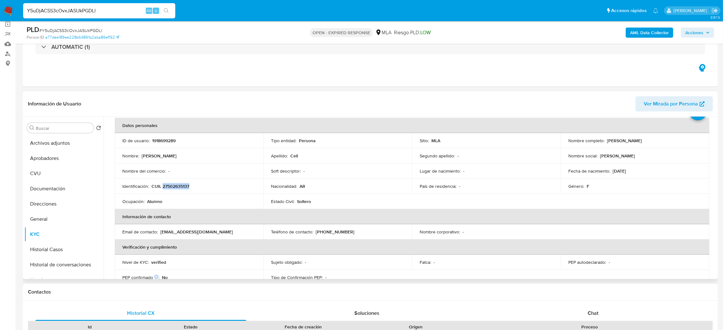
scroll to position [0, 0]
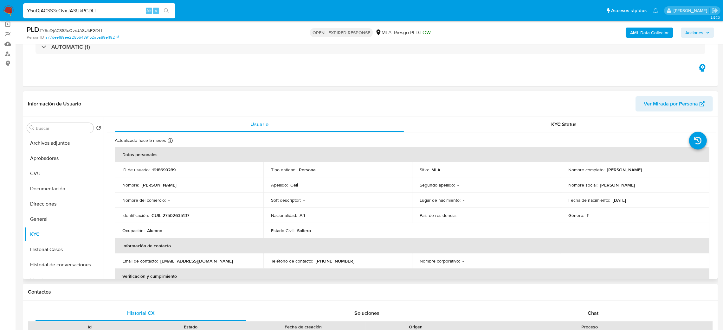
click at [170, 203] on td "Nombre del comercio : -" at bounding box center [189, 200] width 149 height 15
drag, startPoint x: 167, startPoint y: 216, endPoint x: 186, endPoint y: 218, distance: 19.4
click at [186, 218] on p "CUIL 27502635137" at bounding box center [171, 216] width 38 height 6
copy p "50263513"
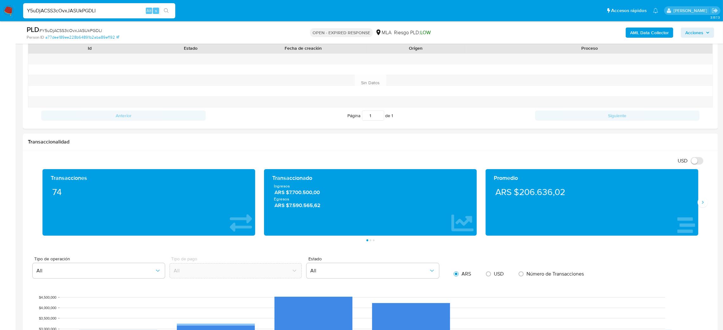
scroll to position [41, 0]
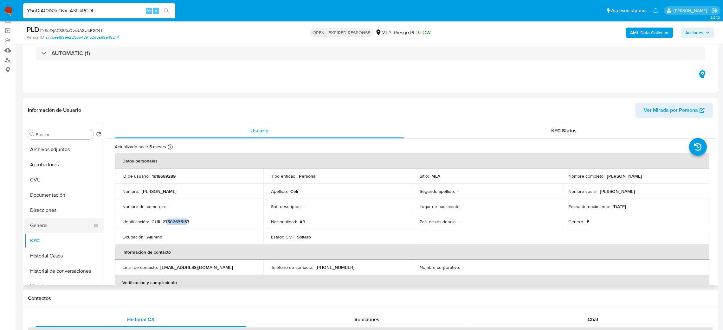
click at [58, 230] on button "General" at bounding box center [61, 225] width 74 height 15
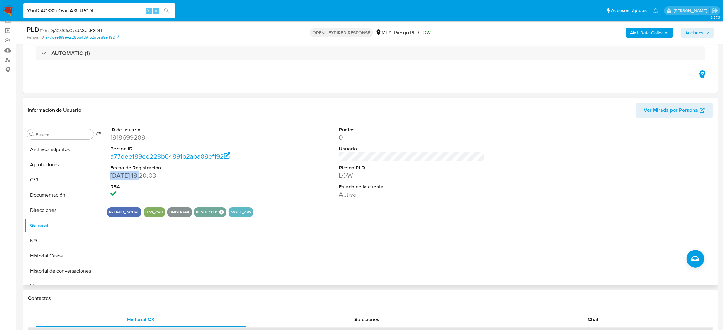
drag, startPoint x: 132, startPoint y: 175, endPoint x: 111, endPoint y: 175, distance: 20.3
click at [111, 175] on dd "27/07/2024 19:20:03" at bounding box center [183, 175] width 146 height 9
copy dd "27/07/2024"
click at [47, 172] on button "CVU" at bounding box center [61, 179] width 74 height 15
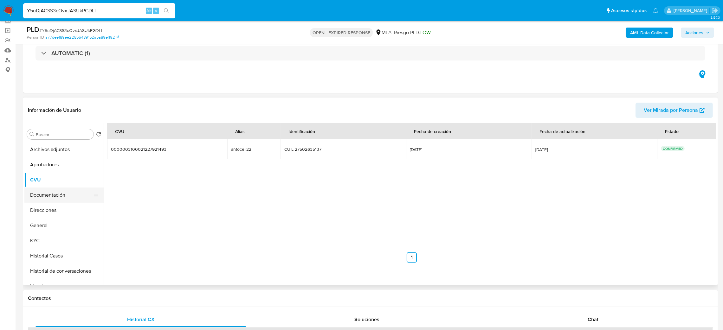
click at [52, 199] on button "Documentación" at bounding box center [61, 195] width 74 height 15
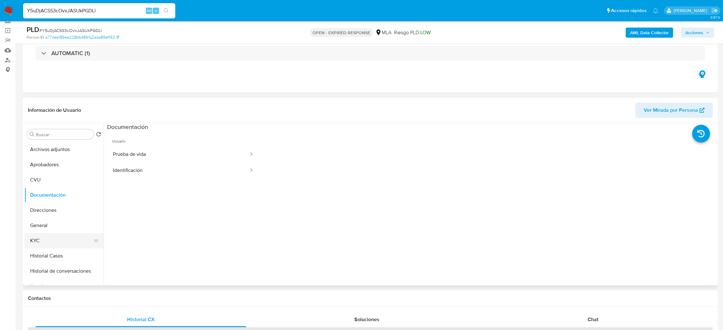
click at [53, 243] on button "KYC" at bounding box center [61, 240] width 74 height 15
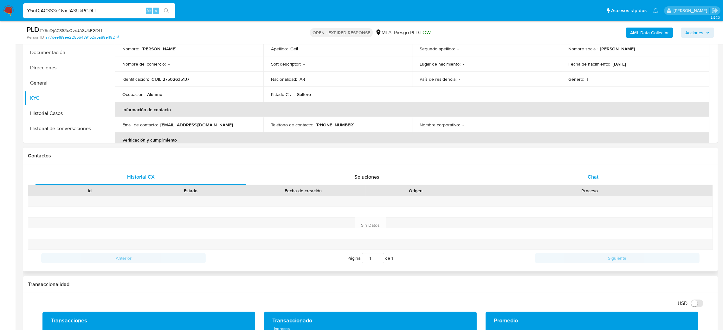
click at [624, 177] on div "Chat" at bounding box center [592, 177] width 211 height 15
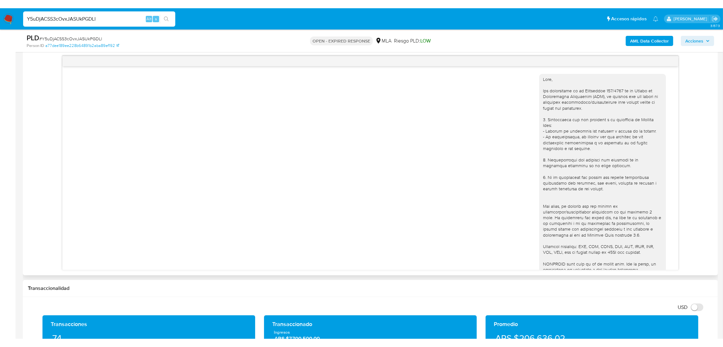
scroll to position [226, 0]
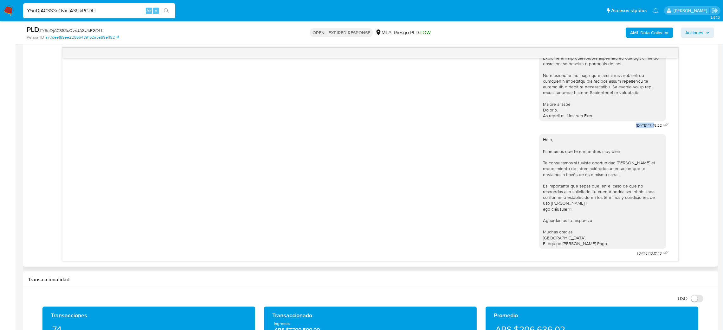
drag, startPoint x: 617, startPoint y: 123, endPoint x: 641, endPoint y: 125, distance: 23.2
copy span "18/08/2025"
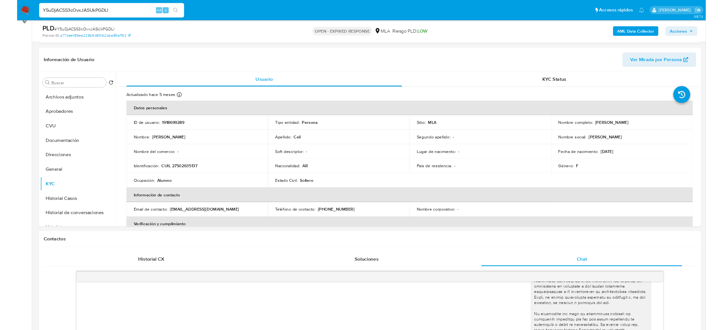
scroll to position [41, 0]
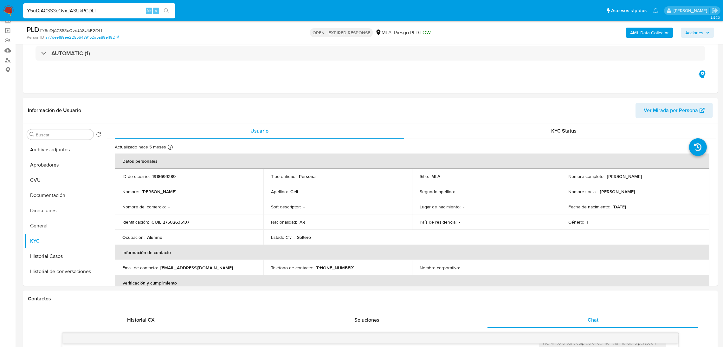
click at [47, 164] on button "Aprobadores" at bounding box center [61, 164] width 74 height 15
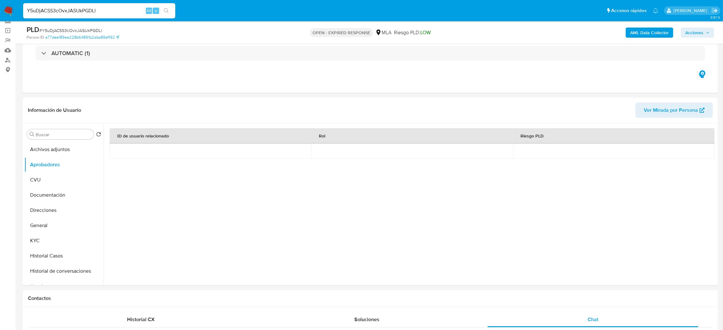
scroll to position [226, 0]
click at [36, 243] on button "KYC" at bounding box center [61, 240] width 74 height 15
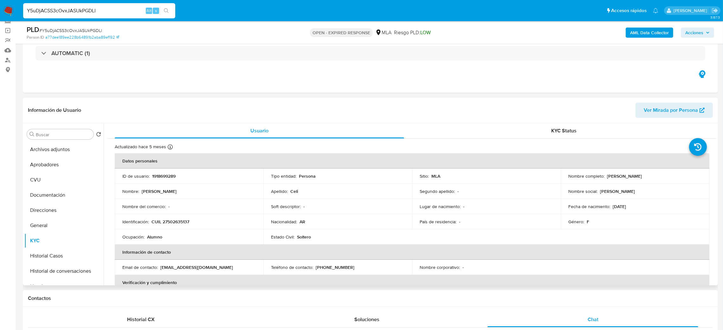
drag, startPoint x: 606, startPoint y: 176, endPoint x: 686, endPoint y: 175, distance: 79.9
click at [686, 175] on div "Nombre completo : Antonella Ivana Celi" at bounding box center [634, 176] width 133 height 6
copy p "Antonella Ivana Celi"
click at [172, 224] on p "CUIL 27502635137" at bounding box center [171, 222] width 38 height 6
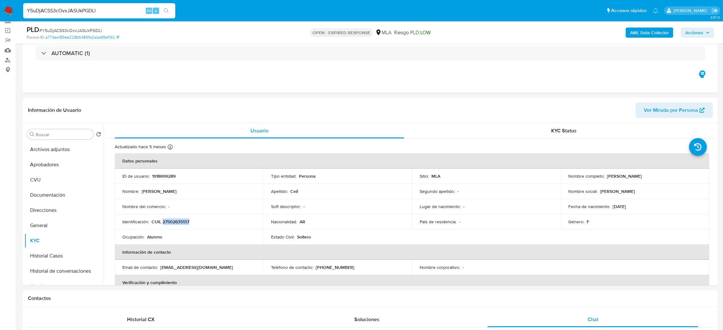
copy p "27502635137"
drag, startPoint x: 103, startPoint y: 11, endPoint x: 0, endPoint y: 28, distance: 104.7
paste input "gFNhCh1EFAADPVs1kSmobEZF"
type input "gFNhCh1EFAADPVs1kSmobEZF"
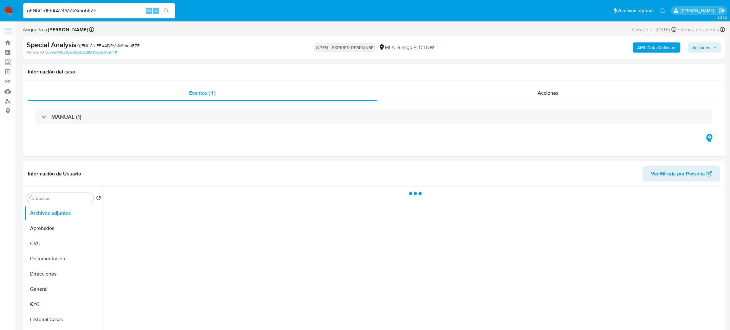
select select "10"
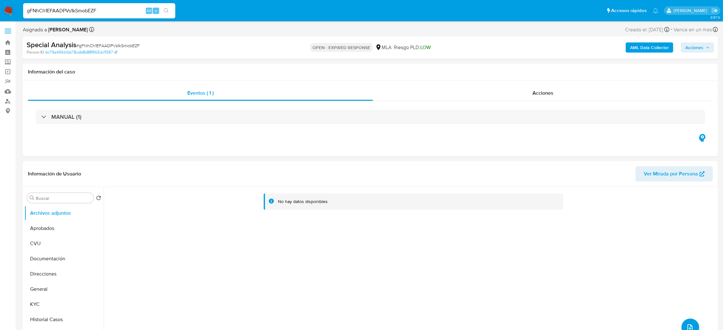
scroll to position [48, 0]
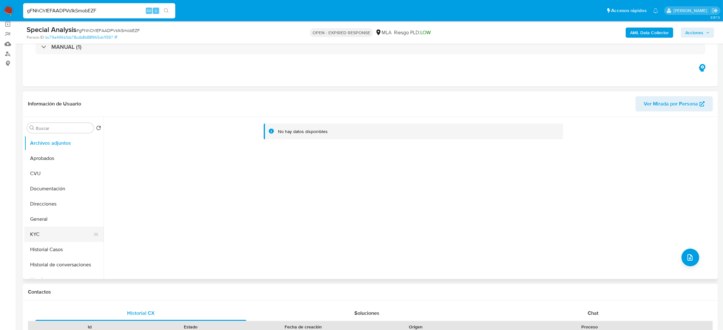
click at [46, 231] on button "KYC" at bounding box center [61, 234] width 74 height 15
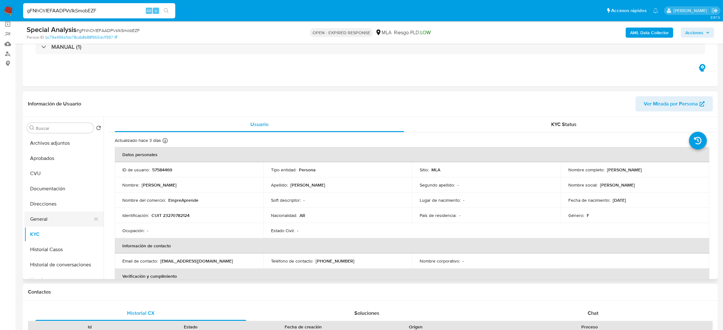
click at [42, 220] on button "General" at bounding box center [61, 219] width 74 height 15
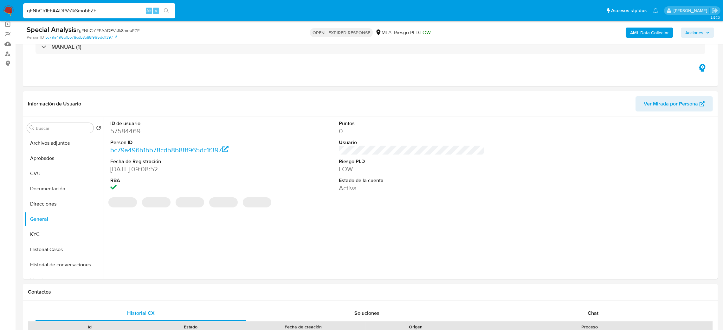
click at [130, 130] on dd "57584469" at bounding box center [183, 131] width 146 height 9
copy dd "57584469"
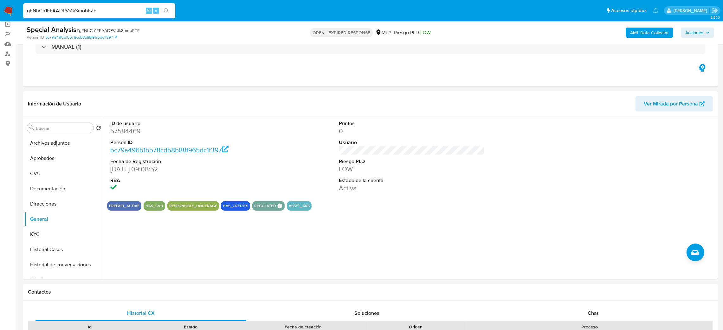
click at [121, 30] on span "# gFNhCh1EFAADPVs1kSmobEZF" at bounding box center [107, 30] width 63 height 6
copy span "gFNhCh1EFAADPVs1kSmobEZF"
click at [119, 136] on dl "ID de usuario 57584469 Person ID bc79a496b1bb78cdb8b88f965dc1f397 Fecha de Regi…" at bounding box center [183, 156] width 146 height 73
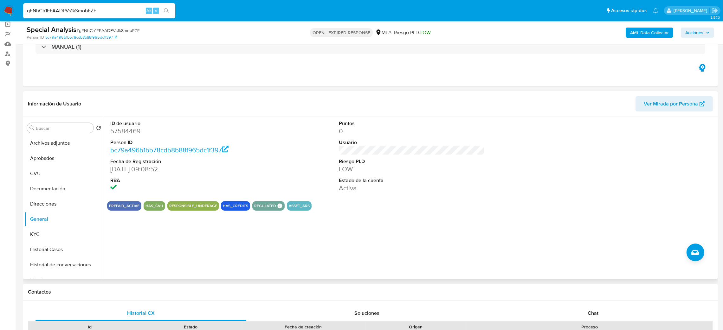
click at [117, 130] on dd "57584469" at bounding box center [183, 131] width 146 height 9
copy dd "57584469"
click at [33, 236] on button "KYC" at bounding box center [61, 234] width 74 height 15
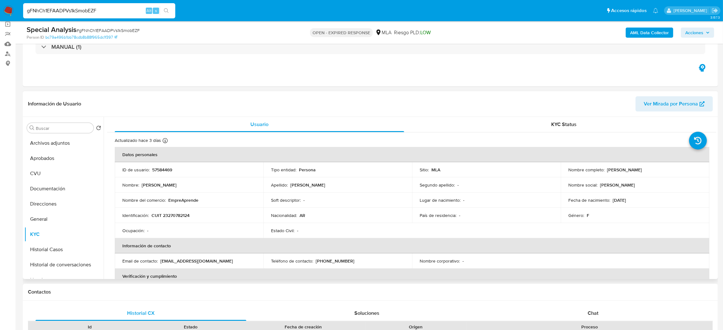
click at [172, 216] on p "CUIT 23270782124" at bounding box center [171, 216] width 38 height 6
click at [173, 221] on td "Identificación : CUIT 23270782124" at bounding box center [189, 215] width 149 height 15
drag, startPoint x: 167, startPoint y: 216, endPoint x: 187, endPoint y: 218, distance: 20.4
click at [187, 218] on p "CUIT 23270782124" at bounding box center [171, 216] width 38 height 6
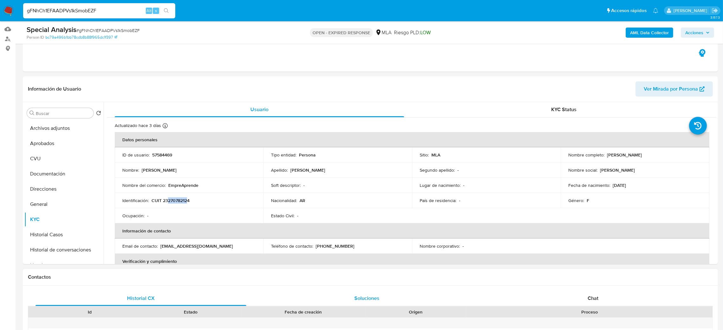
scroll to position [62, 0]
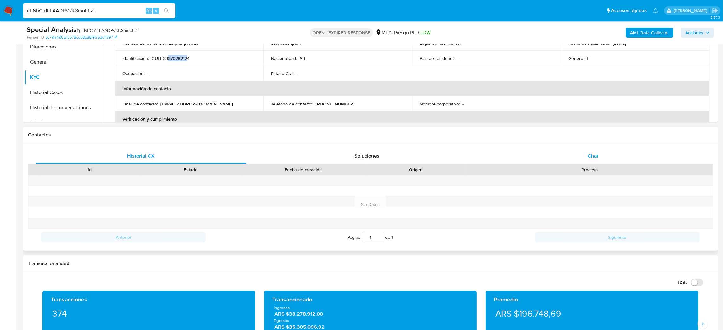
click at [600, 150] on div "Chat" at bounding box center [592, 156] width 211 height 15
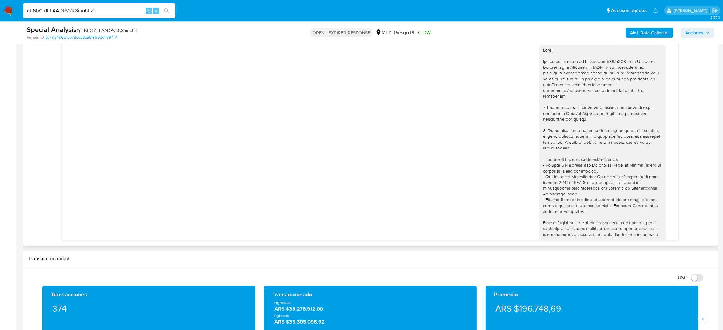
scroll to position [301, 0]
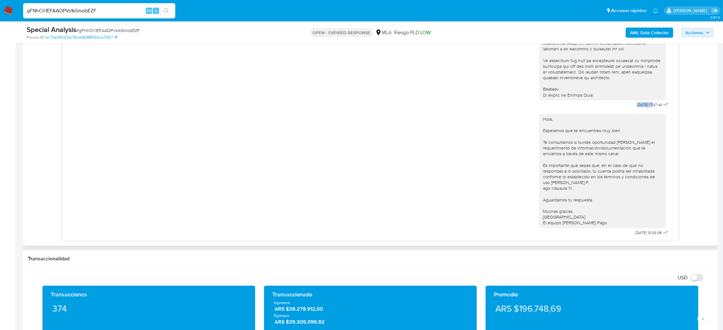
drag, startPoint x: 630, startPoint y: 100, endPoint x: 641, endPoint y: 102, distance: 10.3
click at [641, 102] on span "[DATE] 17:47:44" at bounding box center [649, 104] width 25 height 5
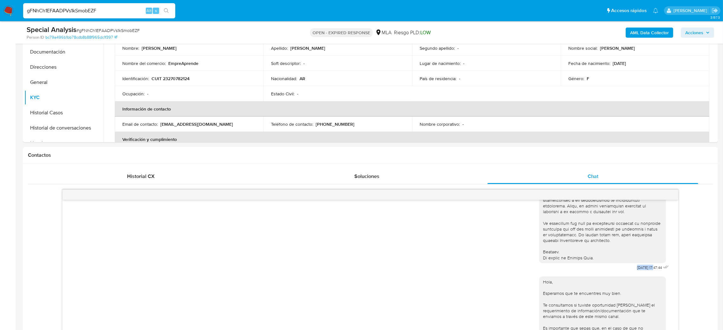
scroll to position [15, 0]
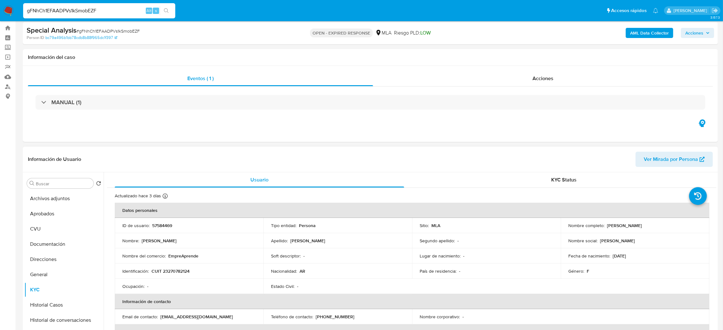
drag, startPoint x: 605, startPoint y: 225, endPoint x: 661, endPoint y: 228, distance: 55.5
click at [661, 228] on div "Nombre completo : Ivana Veronica Peralta" at bounding box center [634, 226] width 133 height 6
click at [121, 28] on span "# gFNhCh1EFAADPVs1kSmobEZF" at bounding box center [107, 31] width 63 height 6
drag, startPoint x: 9, startPoint y: 13, endPoint x: 37, endPoint y: 18, distance: 28.6
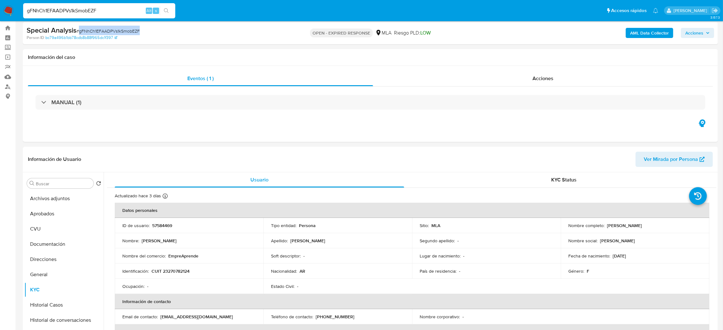
click at [9, 13] on img at bounding box center [8, 10] width 11 height 11
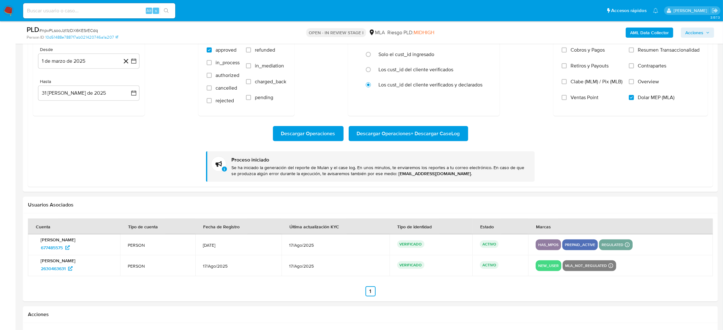
scroll to position [48, 0]
click at [398, 134] on span "Descargar Operaciones + Descargar CaseLog" at bounding box center [408, 134] width 103 height 14
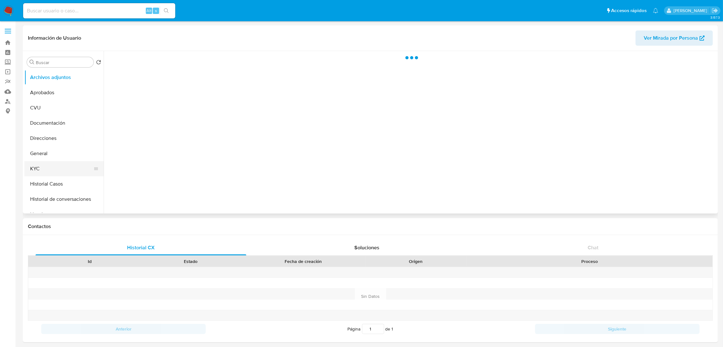
click at [48, 168] on button "KYC" at bounding box center [61, 168] width 74 height 15
select select "10"
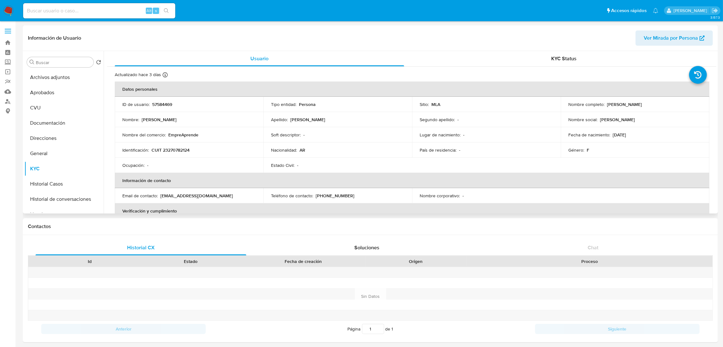
drag, startPoint x: 604, startPoint y: 103, endPoint x: 655, endPoint y: 105, distance: 50.4
click at [655, 105] on div "Nombre completo : [PERSON_NAME]" at bounding box center [634, 104] width 133 height 6
click at [181, 148] on p "CUIT 23270782124" at bounding box center [171, 150] width 38 height 6
copy p "23270782124"
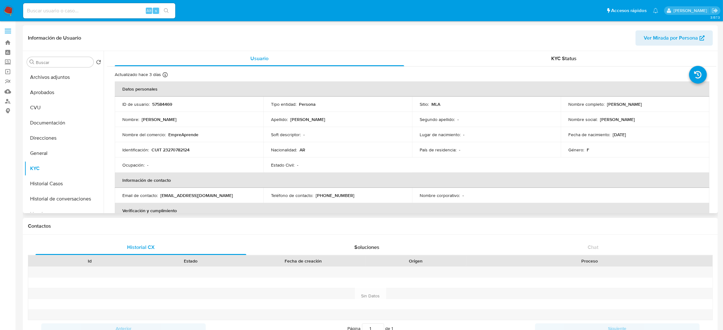
click at [193, 157] on td "Identificación : CUIT 23270782124" at bounding box center [189, 149] width 149 height 15
click at [173, 151] on p "CUIT 23270782124" at bounding box center [171, 150] width 38 height 6
copy p "23270782124"
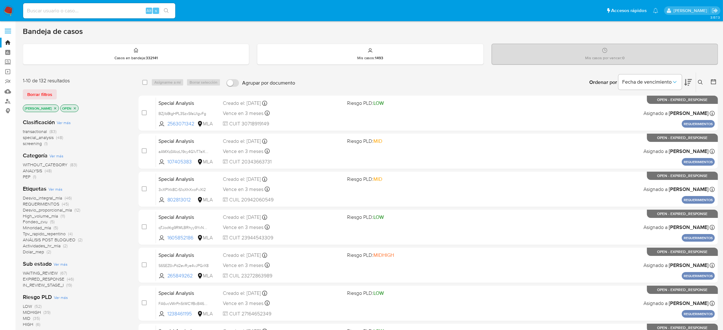
click at [699, 81] on icon at bounding box center [700, 82] width 5 height 5
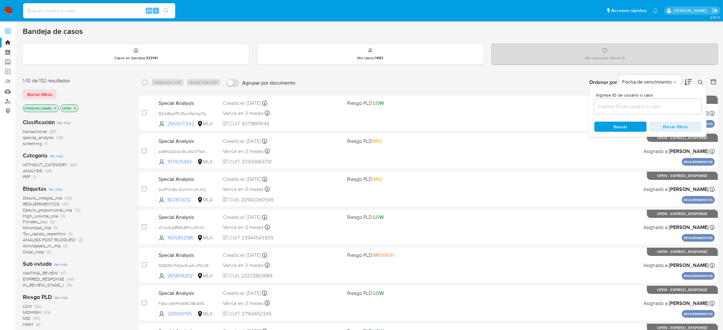
click at [678, 105] on input at bounding box center [647, 106] width 107 height 8
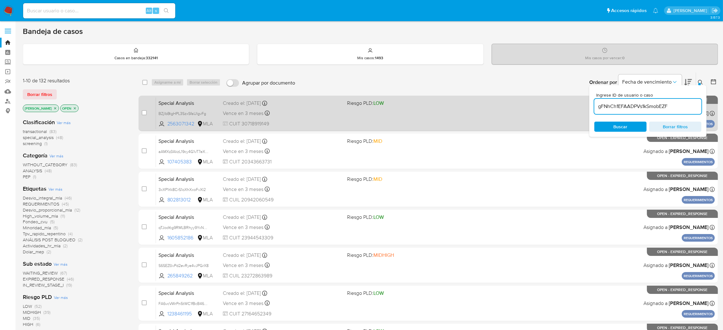
type input "gFNhCh1EFAADPVs1kSmobEZF"
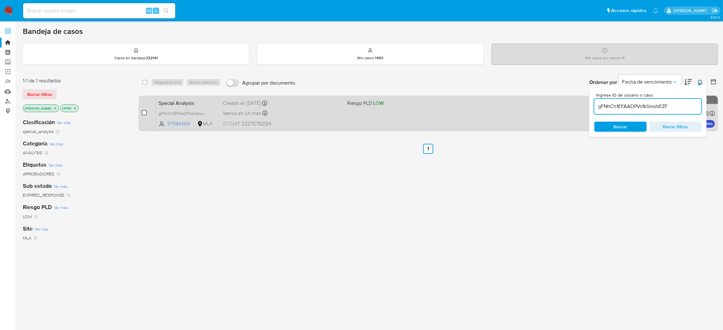
click at [145, 113] on input "checkbox" at bounding box center [144, 112] width 5 height 5
checkbox input "true"
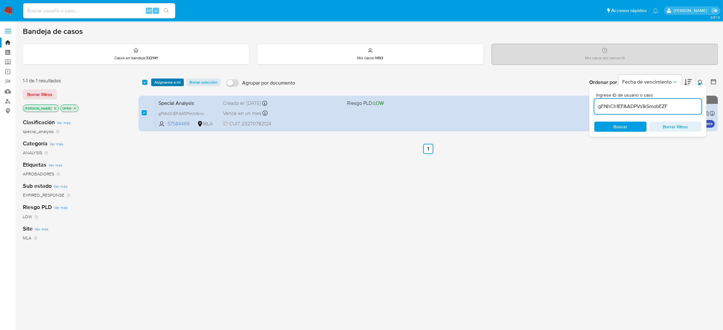
click at [173, 86] on span "Asignarme a mí" at bounding box center [167, 82] width 26 height 6
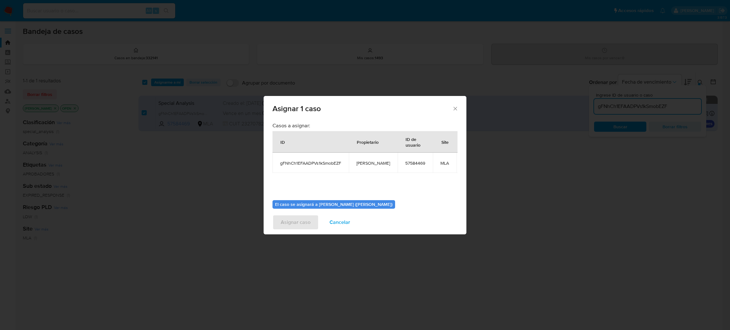
click at [356, 167] on td "[PERSON_NAME]" at bounding box center [373, 163] width 49 height 20
copy span "[PERSON_NAME]"
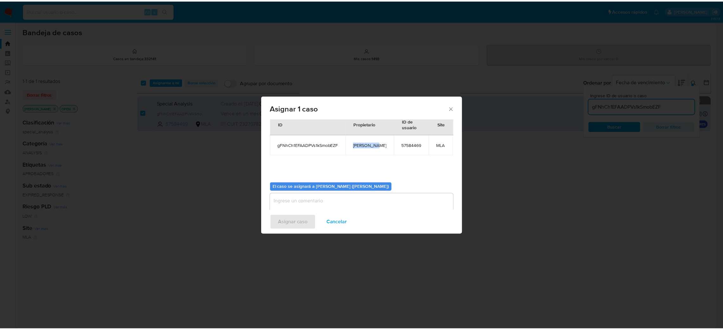
scroll to position [33, 0]
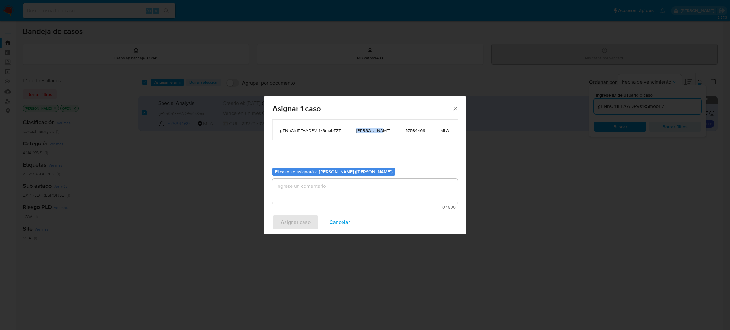
click at [294, 197] on textarea "assign-modal" at bounding box center [365, 191] width 185 height 25
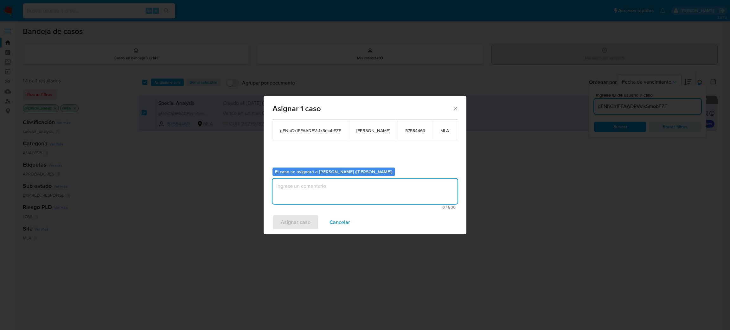
paste textarea "[PERSON_NAME]"
type textarea "[PERSON_NAME]"
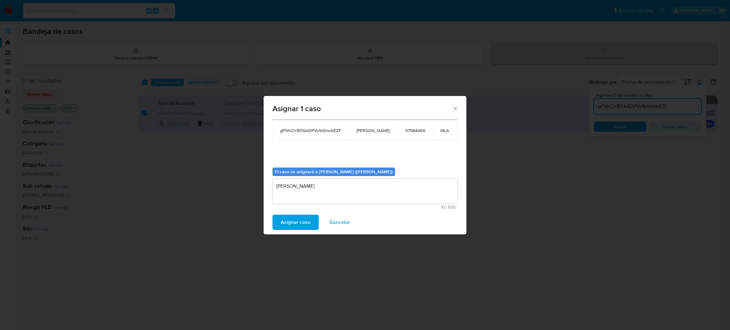
click at [300, 228] on span "Asignar caso" at bounding box center [296, 223] width 30 height 14
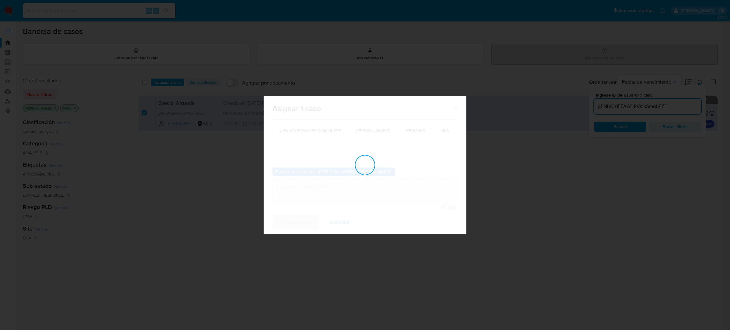
checkbox input "false"
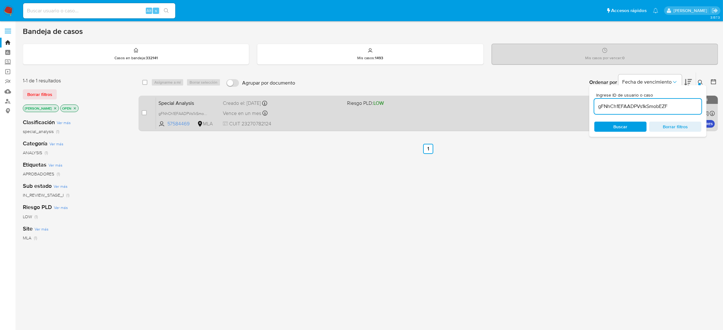
click at [321, 110] on div "Vence en un mes Vence el [DATE] 13:00:30" at bounding box center [282, 113] width 119 height 9
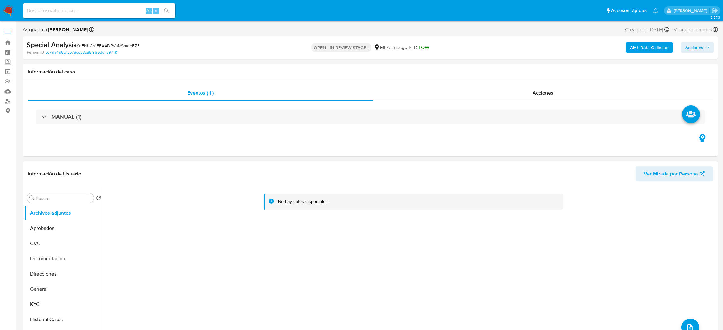
select select "10"
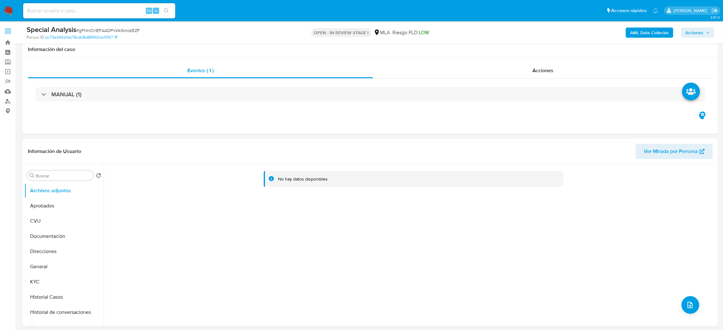
scroll to position [190, 0]
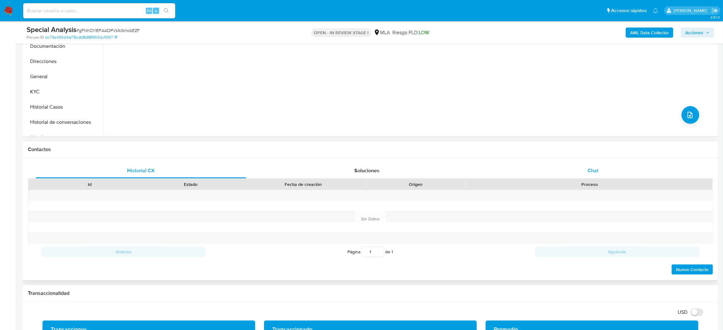
click at [618, 169] on div "Chat" at bounding box center [592, 170] width 211 height 15
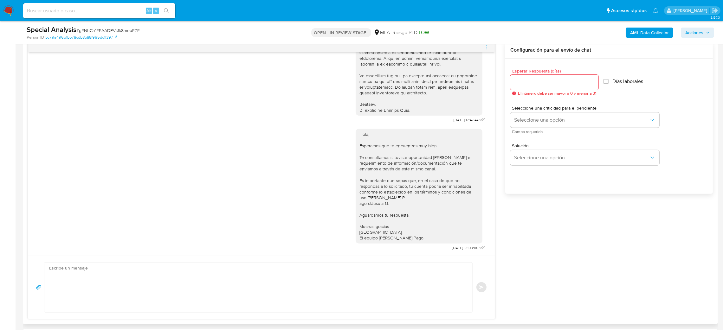
scroll to position [333, 0]
click at [82, 299] on textarea at bounding box center [256, 287] width 415 height 50
paste textarea "Hola, Esperamos que te encuentres muy bien. Te consultamos si tuviste oportunid…"
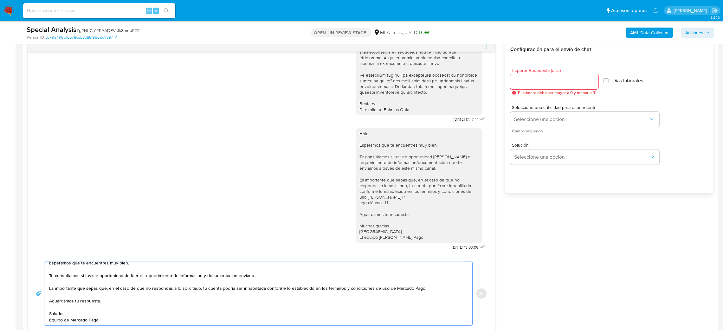
scroll to position [285, 0]
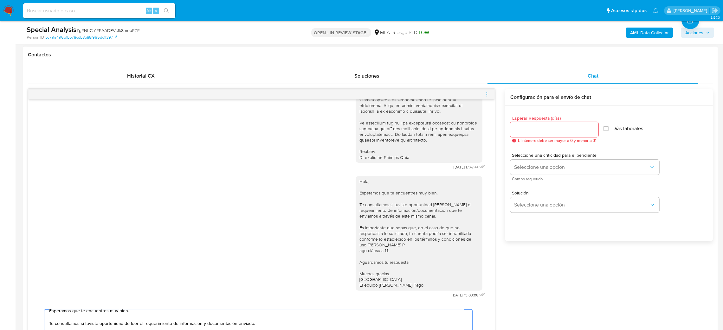
type textarea "Hola, Esperamos que te encuentres muy bien. Te consultamos si tuviste oportunid…"
click at [523, 129] on input "Esperar Respuesta (días)" at bounding box center [554, 130] width 88 height 8
type input "2"
click at [526, 165] on span "Seleccione una opción" at bounding box center [581, 167] width 135 height 6
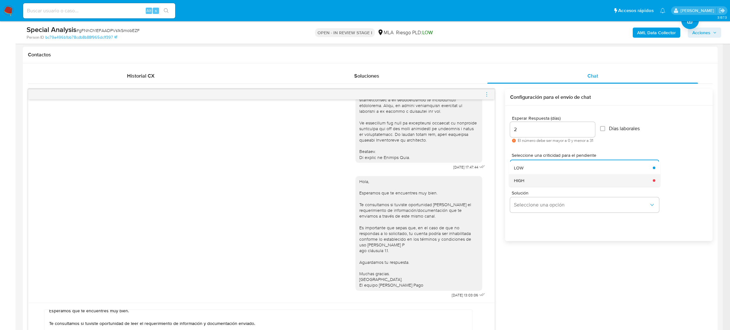
click at [526, 182] on div "HIGH" at bounding box center [581, 180] width 135 height 13
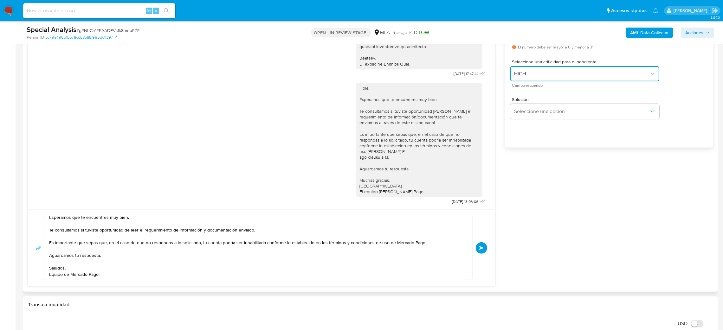
scroll to position [380, 0]
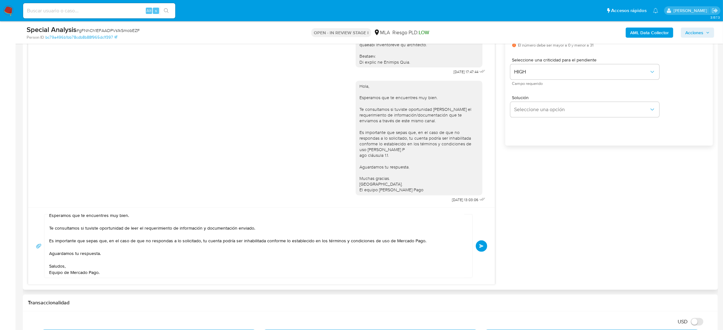
click at [480, 248] on span "Enviar" at bounding box center [481, 246] width 4 height 4
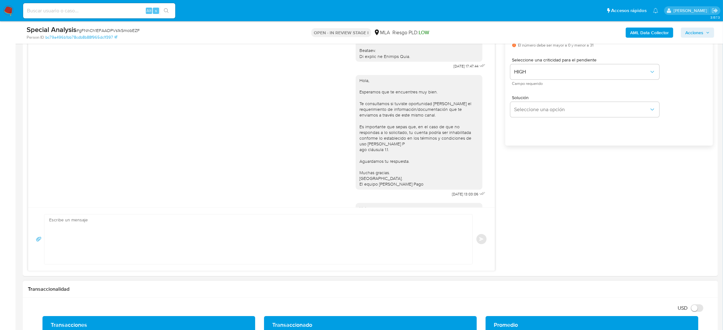
scroll to position [423, 0]
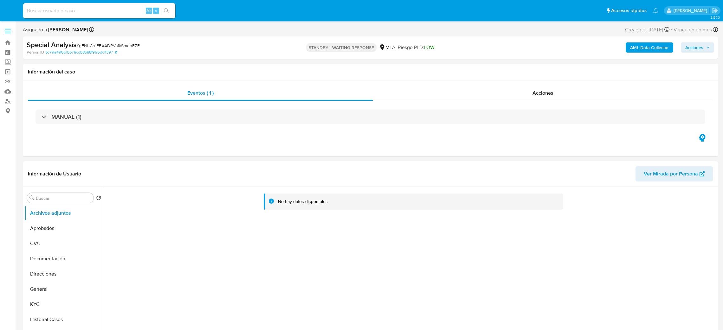
select select "10"
click at [125, 11] on input at bounding box center [99, 11] width 152 height 8
paste input "npvPLsooJzt1zDX6KESrECdq"
type input "npvPLsooJzt1zDX6KESrECdq"
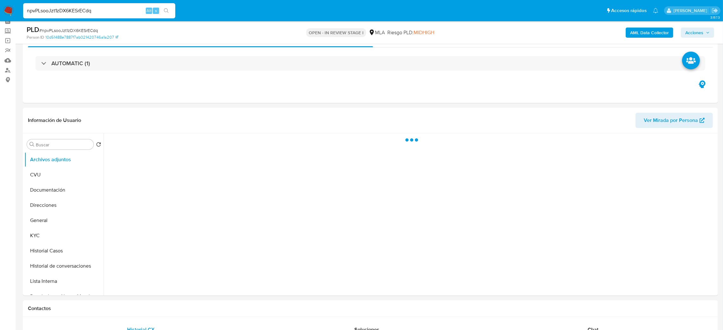
scroll to position [48, 0]
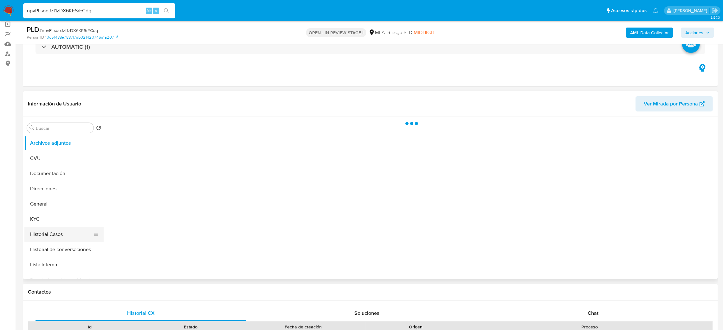
click at [48, 233] on button "Historial Casos" at bounding box center [61, 234] width 74 height 15
select select "10"
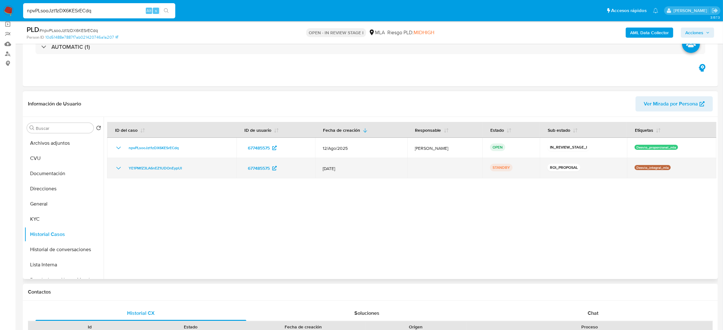
drag, startPoint x: 187, startPoint y: 168, endPoint x: 125, endPoint y: 168, distance: 62.4
click at [125, 168] on div "YE1PMfZ3LA6nEZ1UDOnEypUI" at bounding box center [172, 168] width 114 height 8
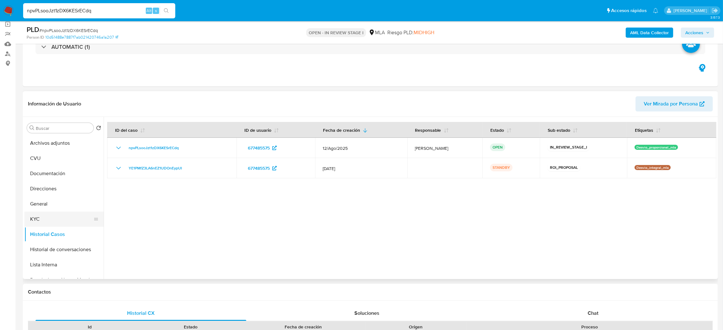
click at [50, 212] on button "KYC" at bounding box center [61, 219] width 74 height 15
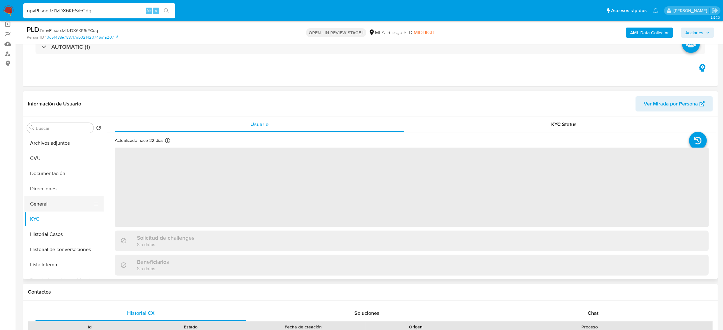
click at [47, 202] on button "General" at bounding box center [61, 204] width 74 height 15
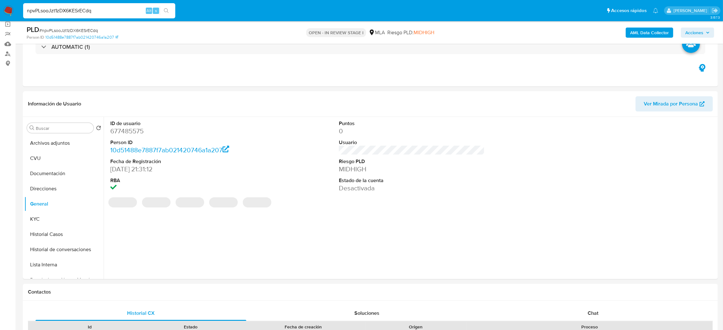
click at [128, 131] on dd "677485575" at bounding box center [183, 131] width 146 height 9
copy dd "677485575"
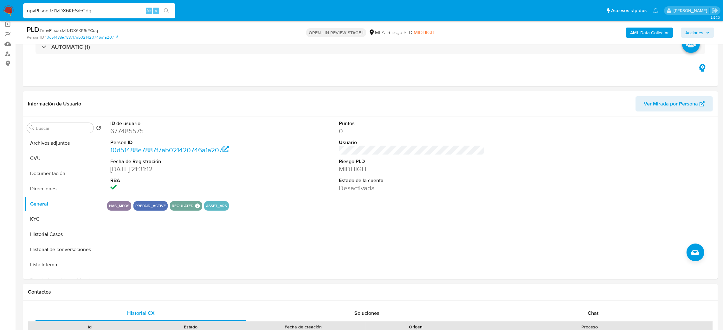
click at [90, 29] on span "# npvPLsooJzt1zDX6KESrECdq" at bounding box center [68, 30] width 59 height 6
copy span "npvPLsooJzt1zDX6KESrECdq"
click at [116, 133] on dd "677485575" at bounding box center [183, 131] width 146 height 9
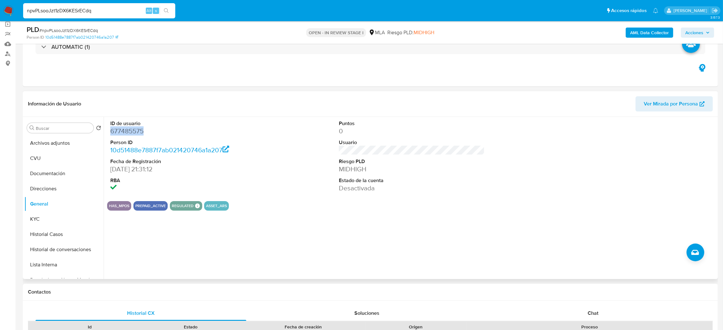
copy dd "677485575"
click at [50, 216] on button "KYC" at bounding box center [61, 219] width 74 height 15
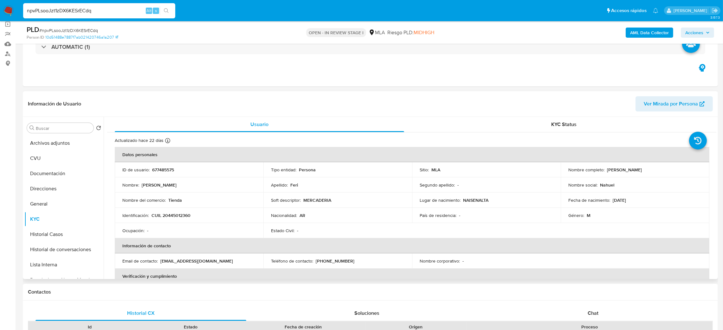
click at [174, 215] on p "CUIL 20445012360" at bounding box center [171, 216] width 39 height 6
copy p "20445012360"
click at [180, 222] on td "Identificación : CUIL 20445012360" at bounding box center [189, 215] width 149 height 15
drag, startPoint x: 182, startPoint y: 216, endPoint x: 188, endPoint y: 217, distance: 6.4
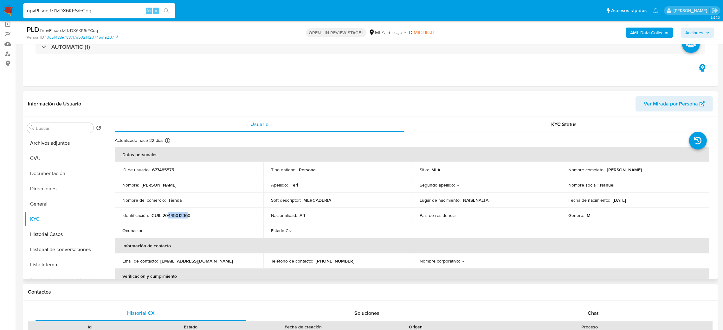
click at [188, 217] on p "CUIL 20445012360" at bounding box center [171, 216] width 39 height 6
copy p "44501236"
click at [63, 146] on button "Archivos adjuntos" at bounding box center [61, 143] width 74 height 15
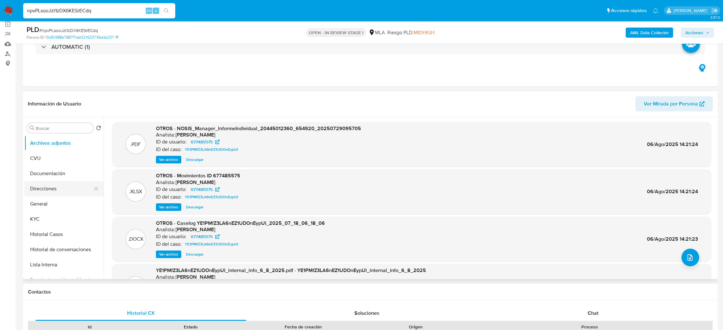
click at [37, 186] on button "Direcciones" at bounding box center [61, 188] width 74 height 15
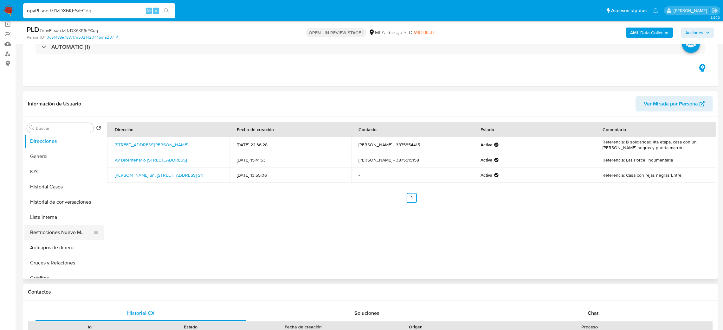
click at [48, 234] on button "Restricciones Nuevo Mundo" at bounding box center [61, 232] width 74 height 15
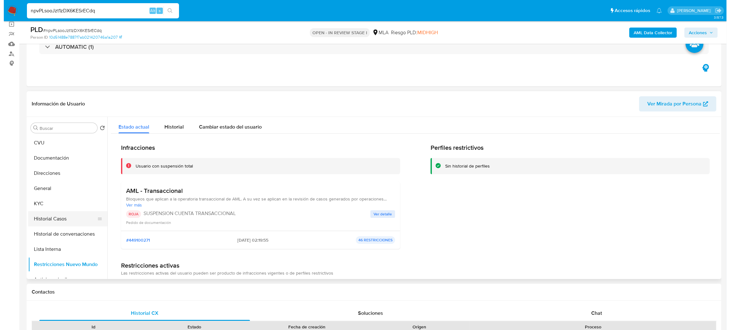
scroll to position [0, 0]
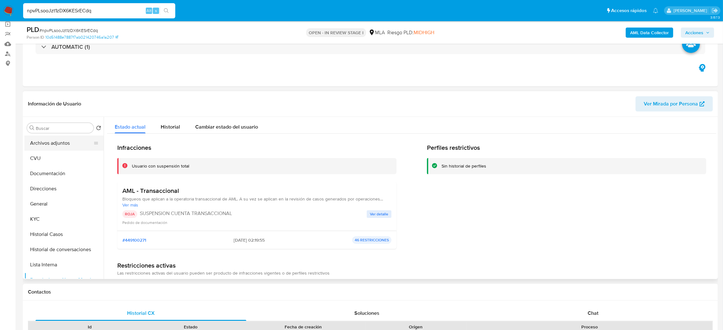
click at [60, 141] on button "Archivos adjuntos" at bounding box center [61, 143] width 74 height 15
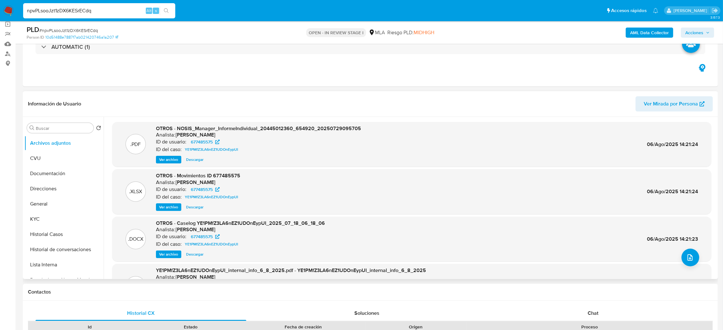
click at [162, 253] on span "Ver archivo" at bounding box center [168, 254] width 19 height 6
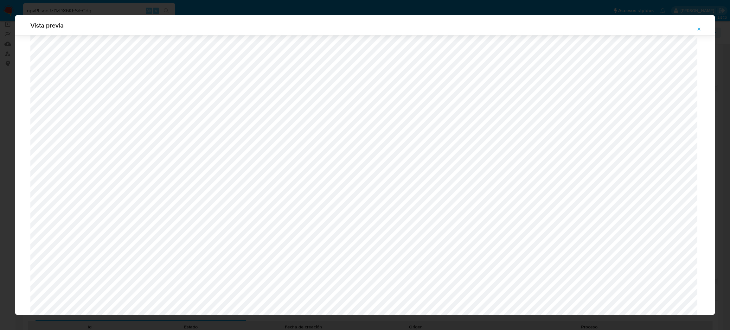
scroll to position [402, 0]
click at [701, 30] on icon "Attachment preview" at bounding box center [699, 29] width 5 height 5
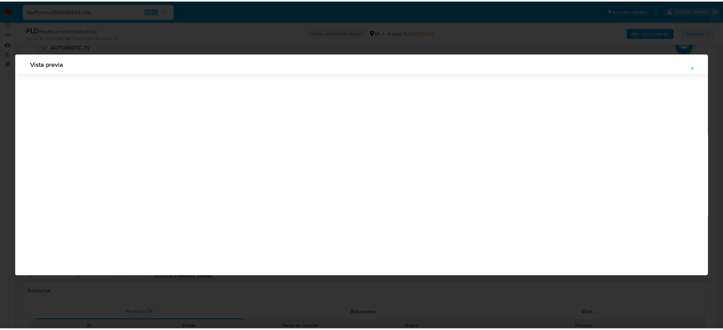
scroll to position [0, 0]
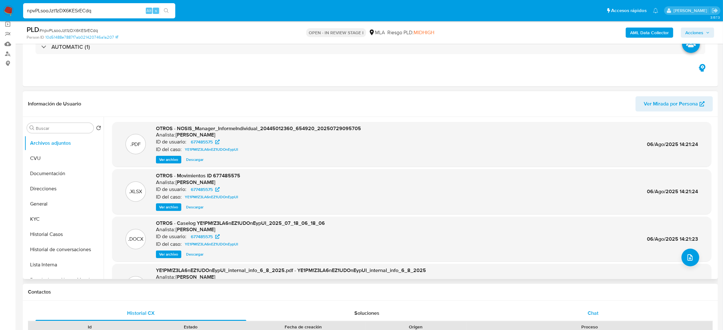
click at [594, 313] on span "Chat" at bounding box center [593, 313] width 11 height 7
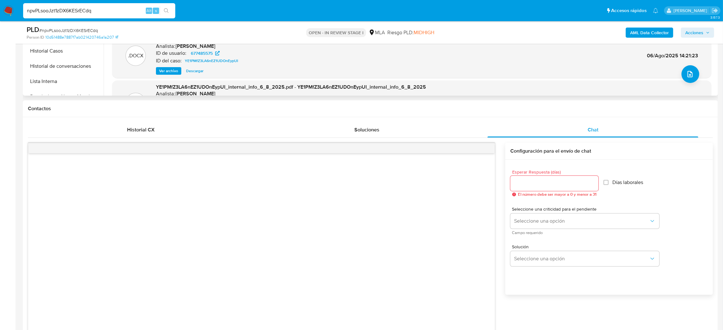
scroll to position [142, 0]
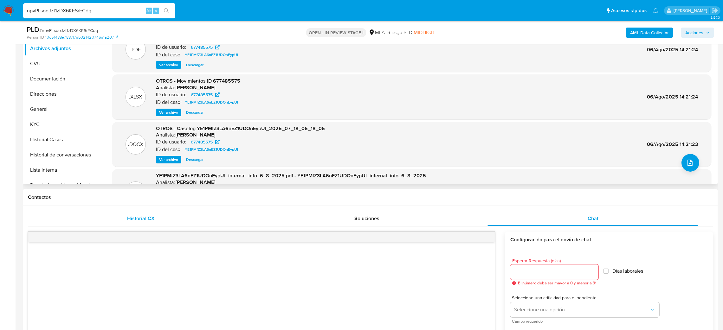
click at [159, 223] on div "Historial CX" at bounding box center [140, 218] width 211 height 15
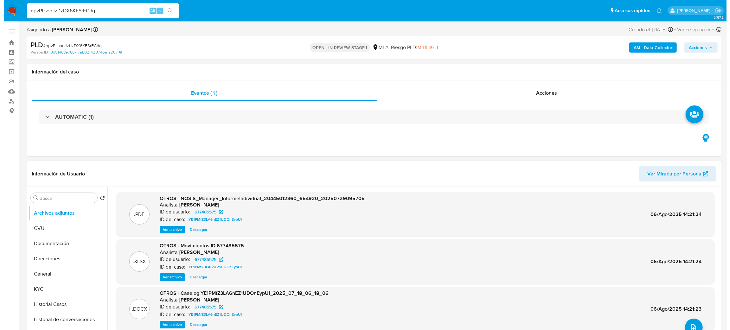
scroll to position [48, 0]
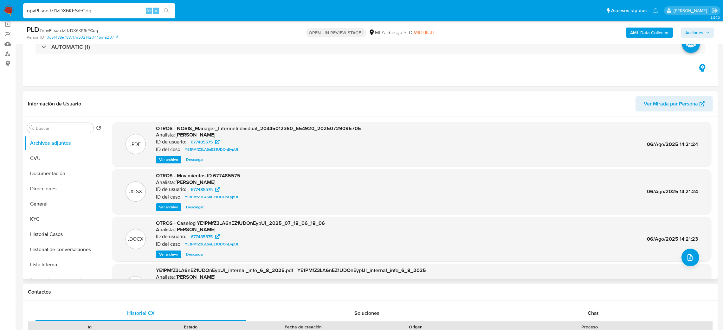
click at [171, 257] on span "Ver archivo" at bounding box center [168, 254] width 19 height 6
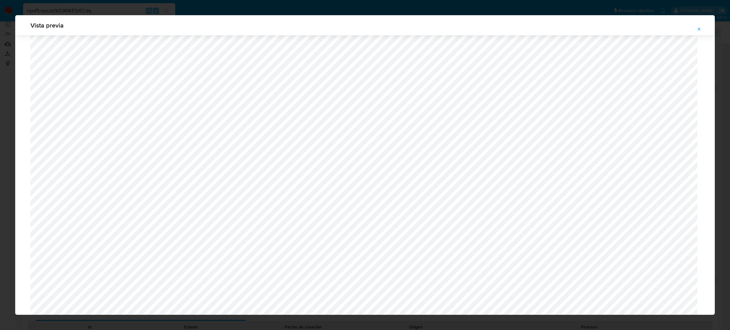
scroll to position [462, 0]
click at [703, 28] on button "Attachment preview" at bounding box center [699, 29] width 14 height 10
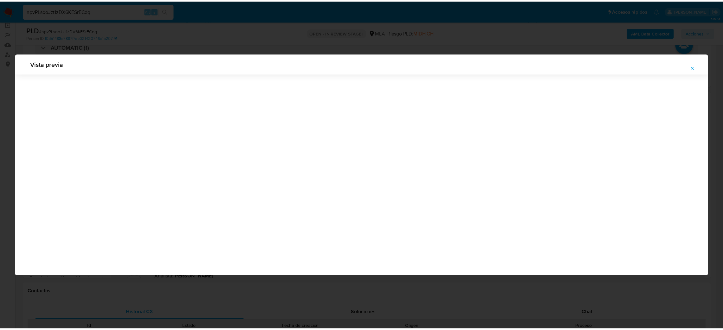
scroll to position [0, 0]
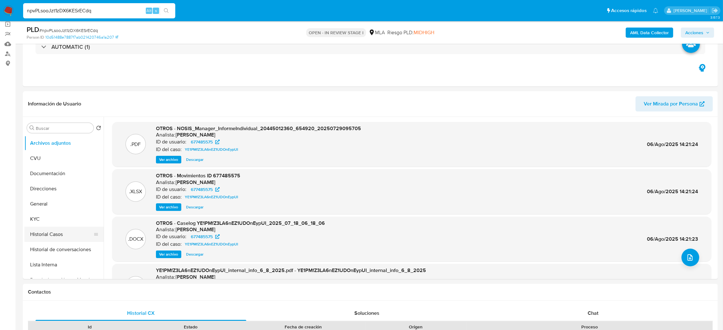
click at [54, 229] on button "Historial Casos" at bounding box center [61, 234] width 74 height 15
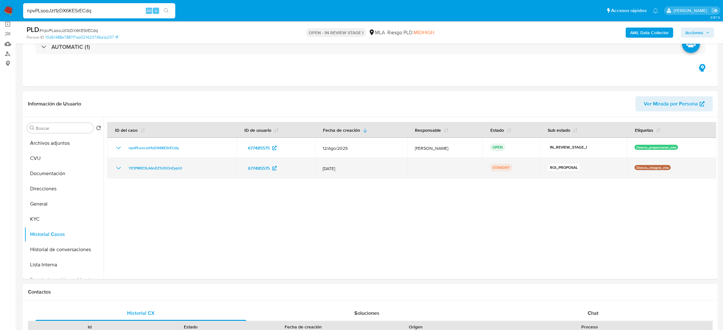
drag, startPoint x: 185, startPoint y: 168, endPoint x: 119, endPoint y: 165, distance: 65.7
click at [119, 165] on div "YE1PMfZ3LA6nEZ1UDOnEypUI" at bounding box center [172, 168] width 114 height 8
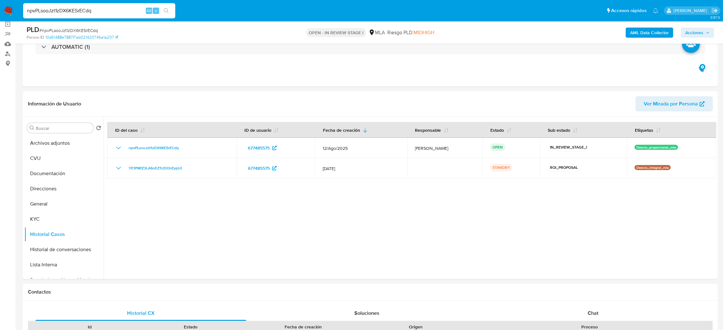
click at [190, 203] on div at bounding box center [410, 198] width 613 height 162
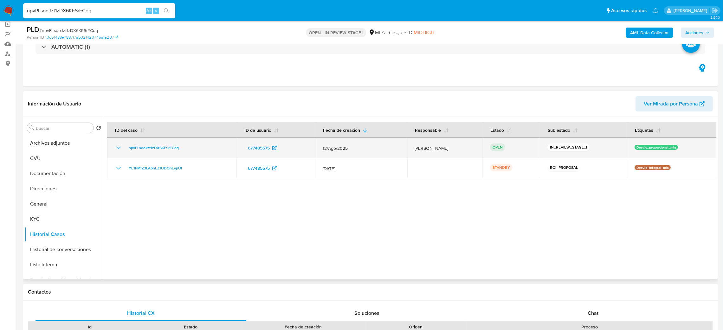
drag, startPoint x: 123, startPoint y: 149, endPoint x: 190, endPoint y: 151, distance: 66.9
click at [190, 151] on div "npvPLsooJzt1zDX6KESrECdq" at bounding box center [172, 148] width 114 height 8
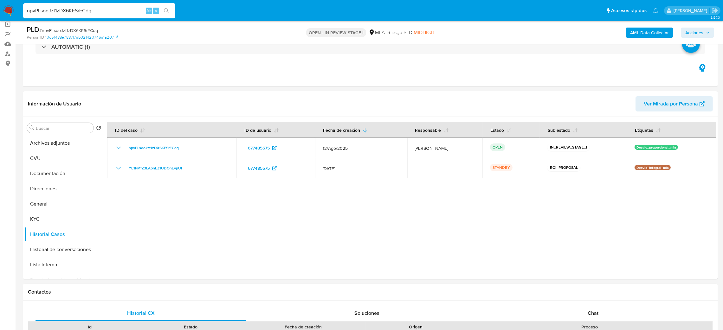
drag, startPoint x: 0, startPoint y: 174, endPoint x: 12, endPoint y: 184, distance: 15.5
click at [43, 144] on button "Archivos adjuntos" at bounding box center [61, 143] width 74 height 15
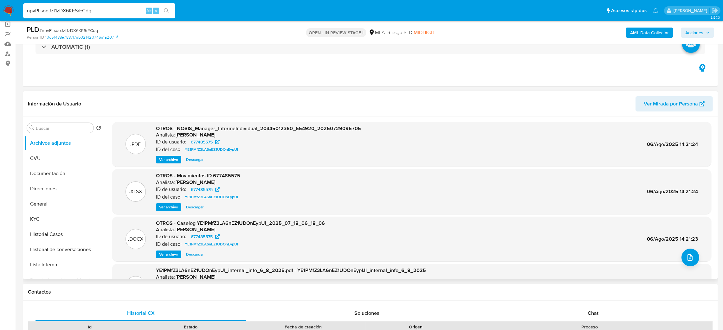
scroll to position [48, 0]
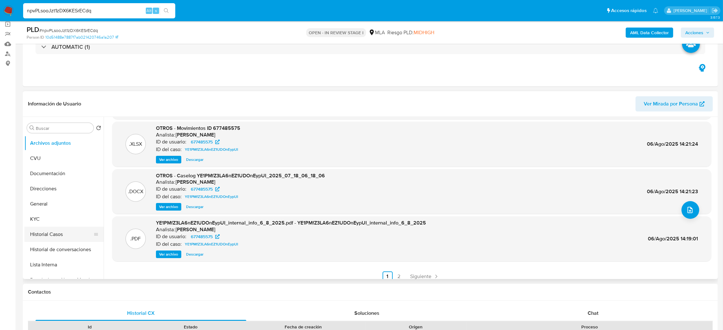
click at [39, 237] on button "Historial Casos" at bounding box center [61, 234] width 74 height 15
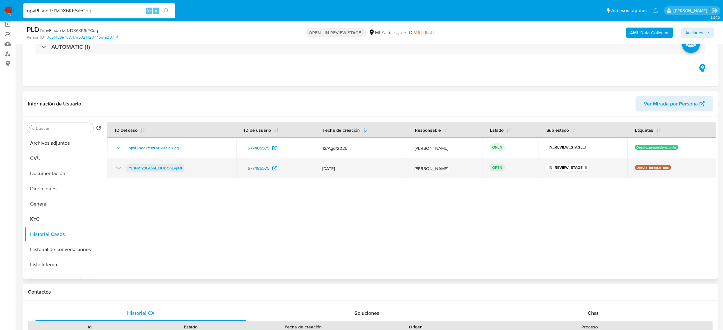
click at [173, 171] on span "YE1PMfZ3LA6nEZ1UDOnEypUI" at bounding box center [155, 168] width 53 height 8
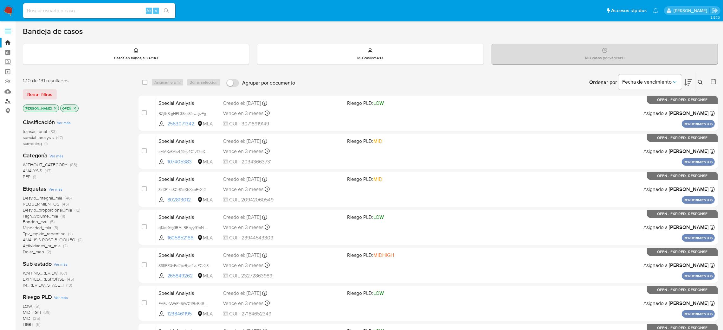
click at [5, 100] on link "Buscador de personas" at bounding box center [37, 101] width 75 height 10
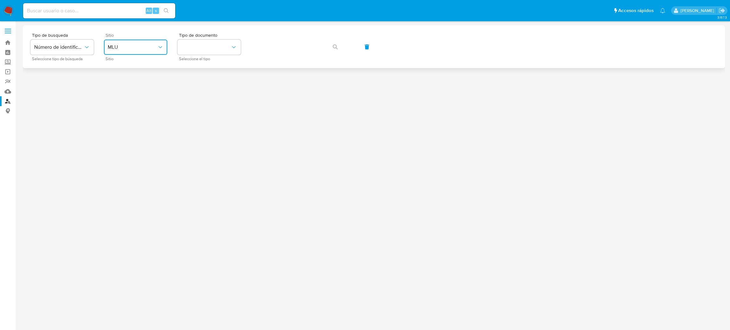
click at [131, 47] on span "MLU" at bounding box center [132, 47] width 49 height 6
click at [139, 72] on div "MLA" at bounding box center [134, 79] width 52 height 15
click at [206, 48] on button "identificationType" at bounding box center [208, 47] width 63 height 15
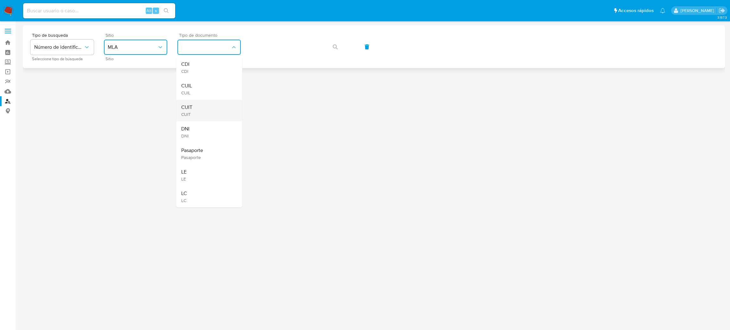
click at [213, 110] on div "CUIT CUIT" at bounding box center [207, 111] width 52 height 22
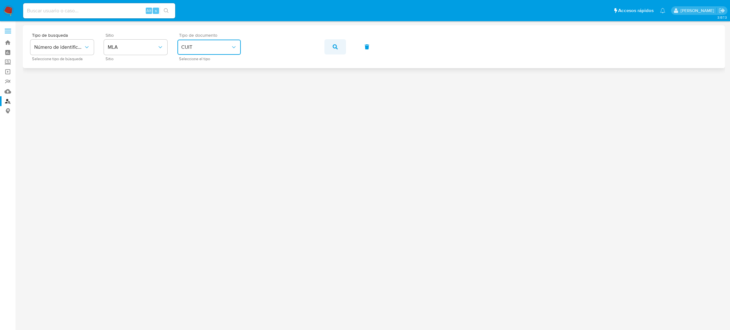
click at [337, 43] on span "button" at bounding box center [335, 47] width 5 height 14
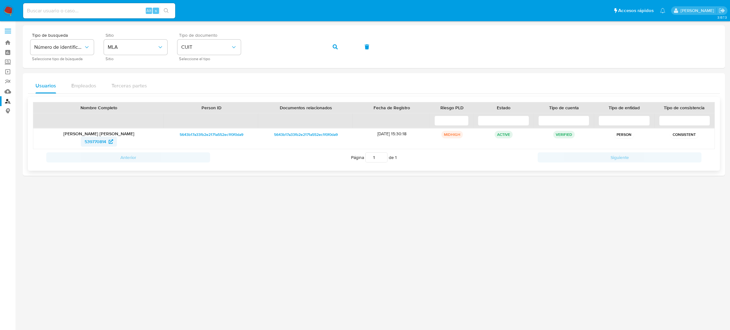
click at [98, 137] on span "539770814" at bounding box center [96, 142] width 22 height 10
click at [217, 52] on div "Tipo de busqueda Número de identificación Seleccione tipo de búsqueda Sitio MLA…" at bounding box center [373, 47] width 687 height 28
click at [336, 47] on icon "button" at bounding box center [335, 46] width 5 height 5
click at [93, 145] on span "209118594" at bounding box center [95, 142] width 21 height 10
click at [235, 52] on div "Tipo de busqueda Número de identificación Seleccione tipo de búsqueda Sitio MLA…" at bounding box center [373, 47] width 687 height 28
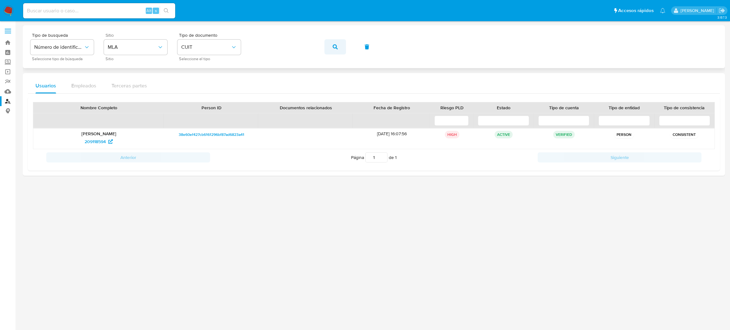
click at [328, 49] on button "button" at bounding box center [336, 46] width 22 height 15
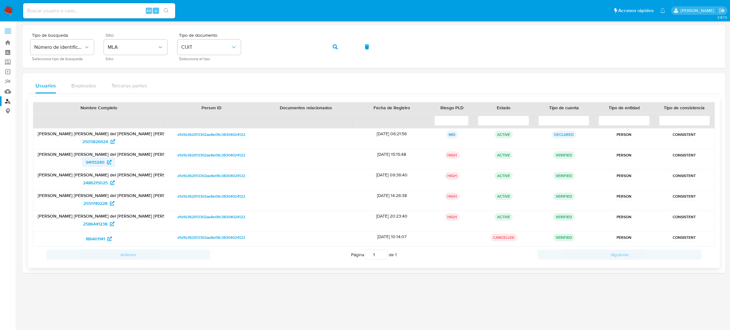
click at [94, 162] on span "94113240" at bounding box center [95, 162] width 19 height 10
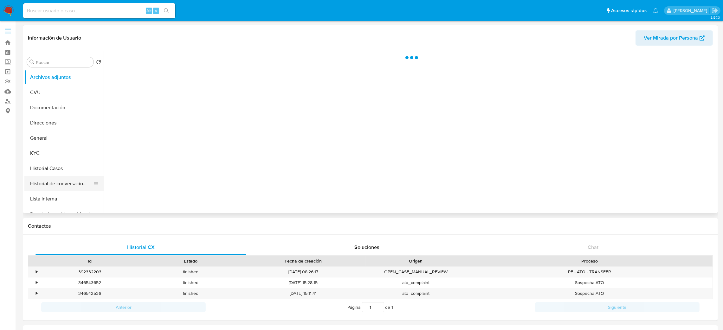
click at [46, 184] on button "Historial de conversaciones" at bounding box center [61, 183] width 74 height 15
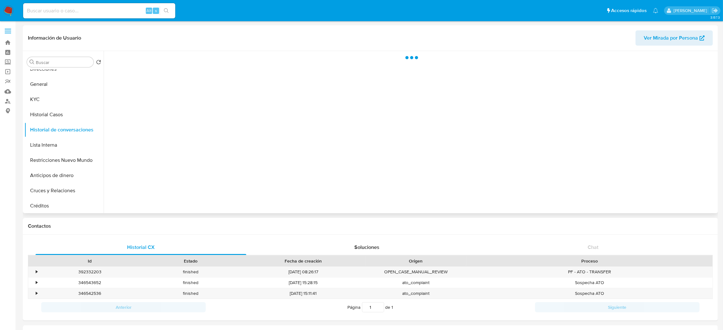
select select "10"
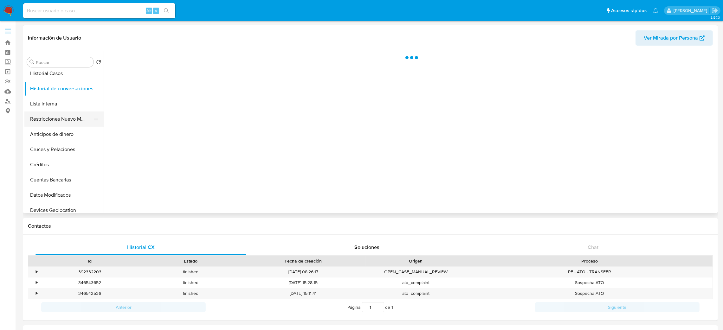
click at [54, 114] on button "Restricciones Nuevo Mundo" at bounding box center [61, 119] width 74 height 15
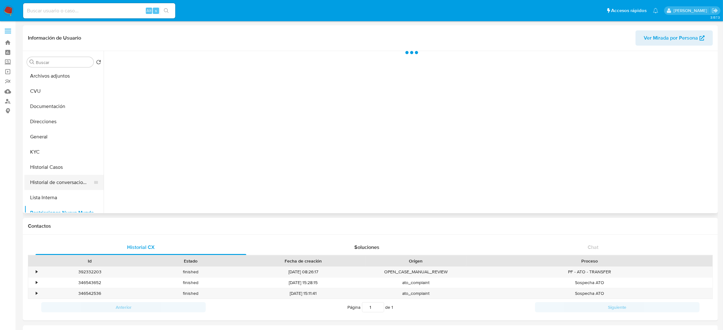
scroll to position [0, 0]
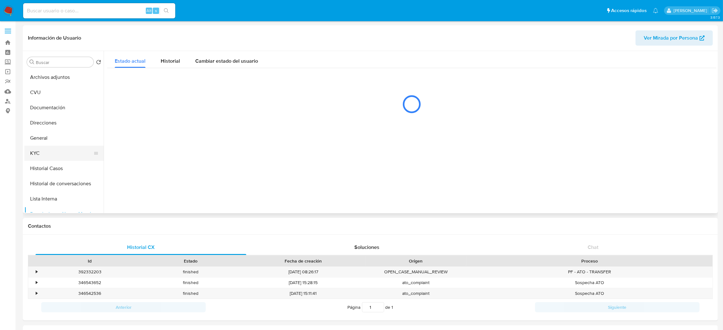
click at [62, 160] on ul "Archivos adjuntos CVU Documentación Direcciones General KYC Historial Casos His…" at bounding box center [63, 141] width 79 height 143
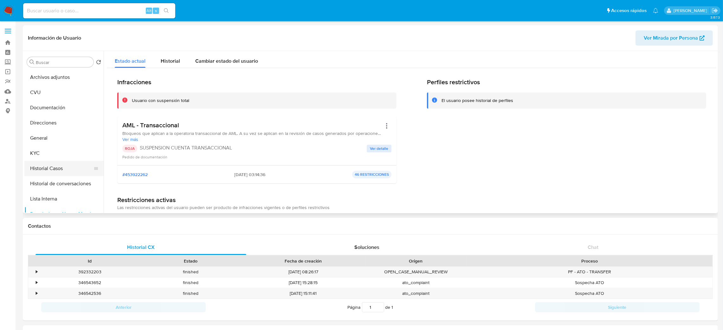
click at [66, 164] on button "Historial Casos" at bounding box center [61, 168] width 74 height 15
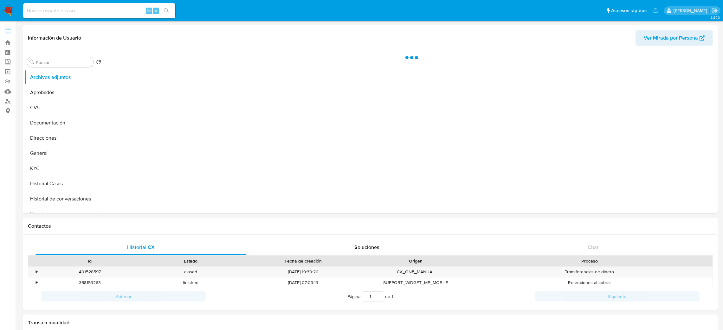
drag, startPoint x: 50, startPoint y: 184, endPoint x: 0, endPoint y: 183, distance: 49.8
click at [50, 183] on button "Historial Casos" at bounding box center [63, 183] width 79 height 15
select select "10"
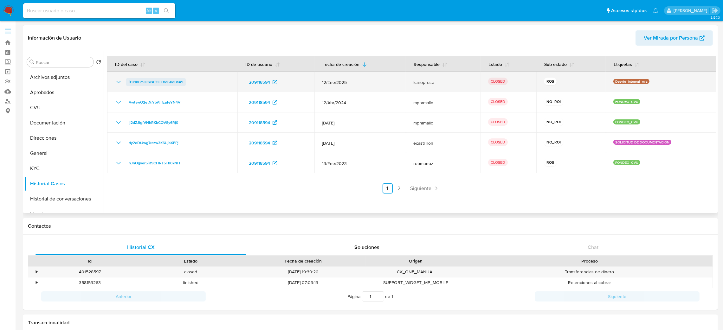
click at [142, 82] on span "izU1n6mHCesCOFE8d6XdBs49" at bounding box center [156, 82] width 55 height 8
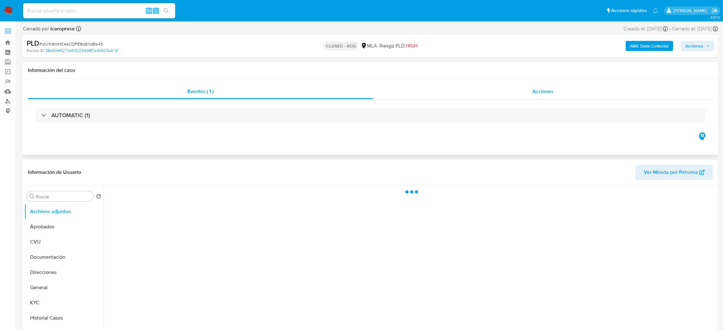
click at [536, 90] on span "Acciones" at bounding box center [542, 91] width 21 height 7
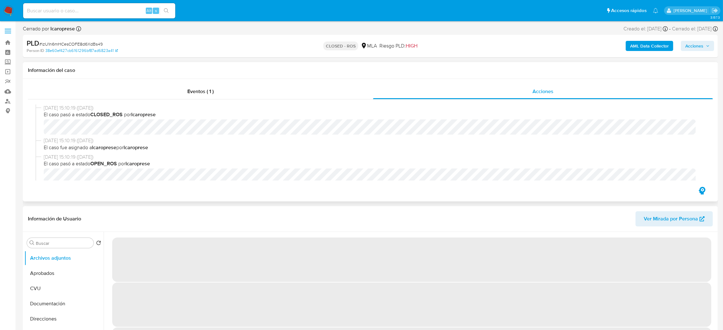
select select "10"
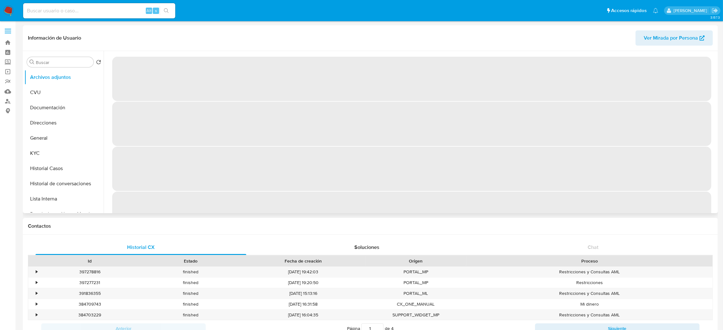
select select "10"
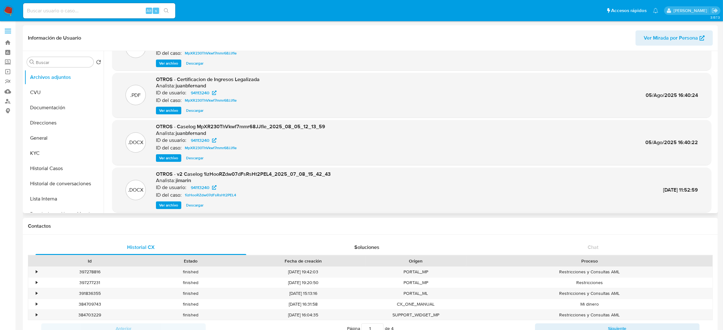
scroll to position [48, 0]
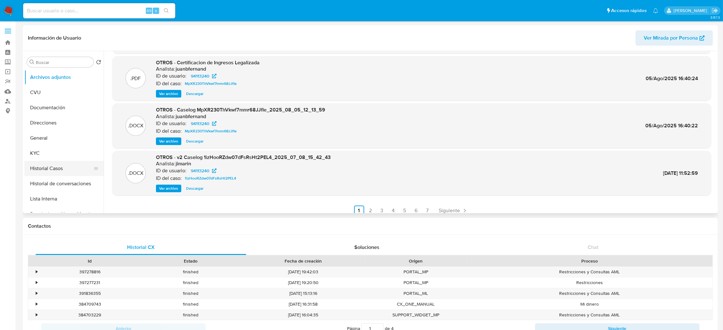
click at [30, 163] on button "Historial Casos" at bounding box center [61, 168] width 74 height 15
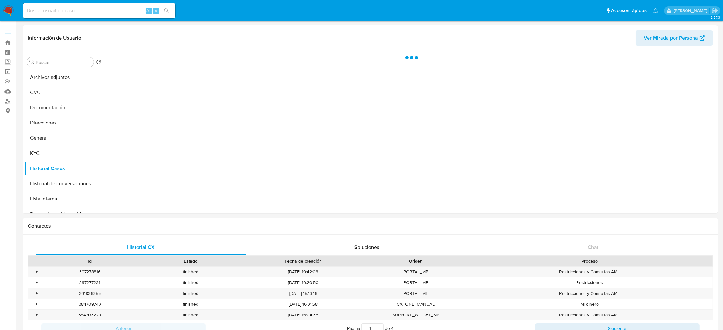
scroll to position [0, 0]
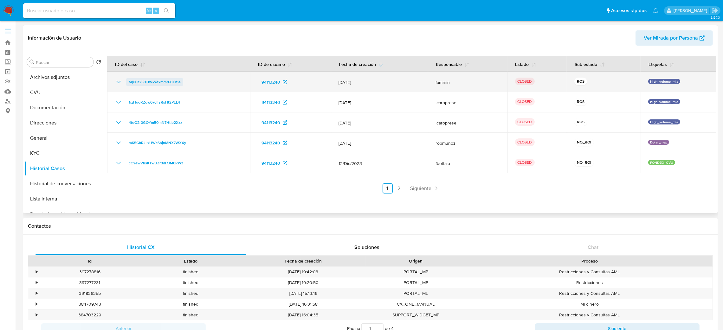
click at [149, 81] on span "MpXR230ThVkwf7mmr68JJfIe" at bounding box center [155, 82] width 52 height 8
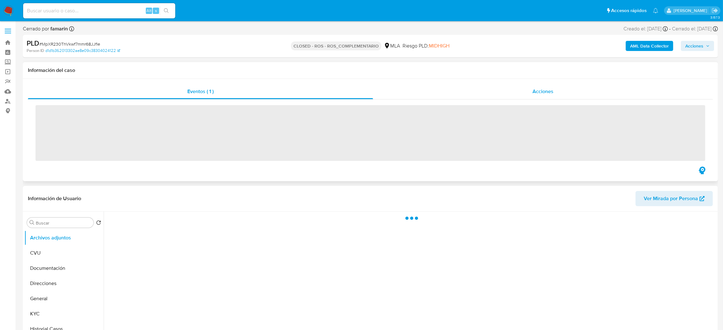
click at [564, 93] on div "Acciones" at bounding box center [543, 91] width 340 height 15
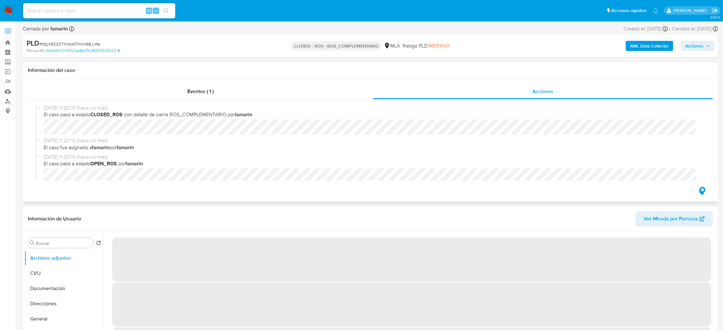
select select "10"
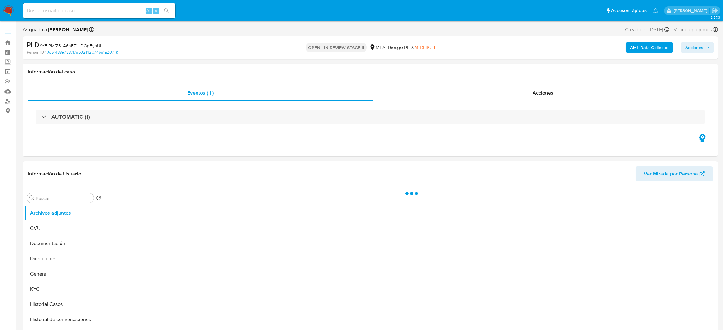
click at [697, 51] on span "Acciones" at bounding box center [694, 47] width 18 height 10
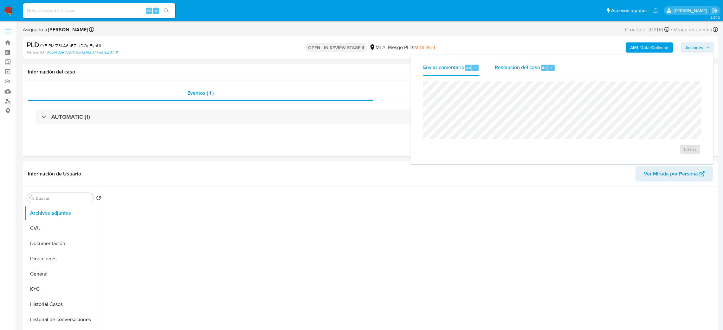
click at [528, 65] on span "Resolución del caso" at bounding box center [517, 67] width 45 height 7
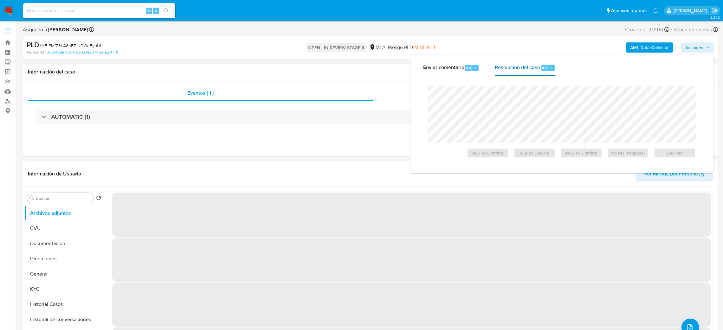
select select "10"
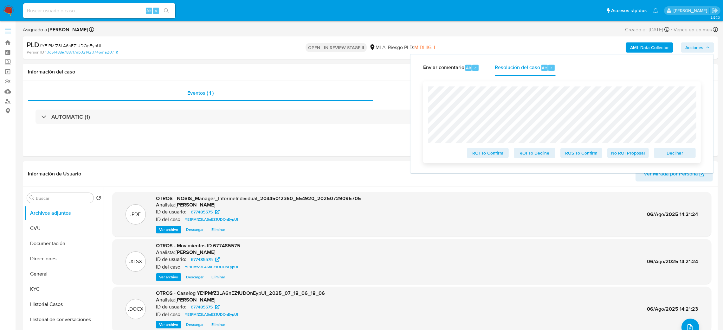
click at [684, 153] on span "Declinar" at bounding box center [674, 153] width 33 height 9
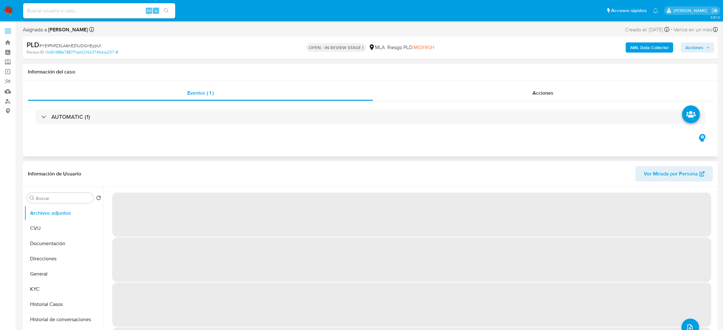
select select "10"
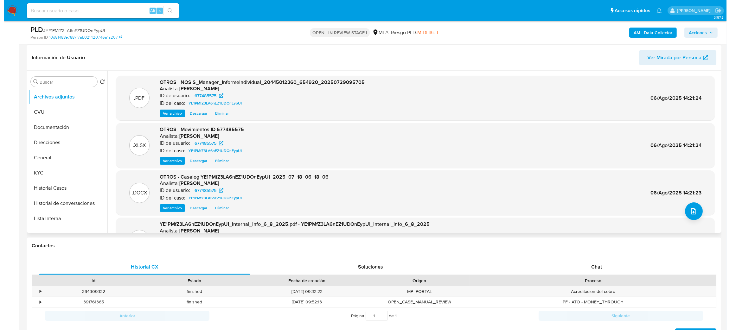
scroll to position [48, 0]
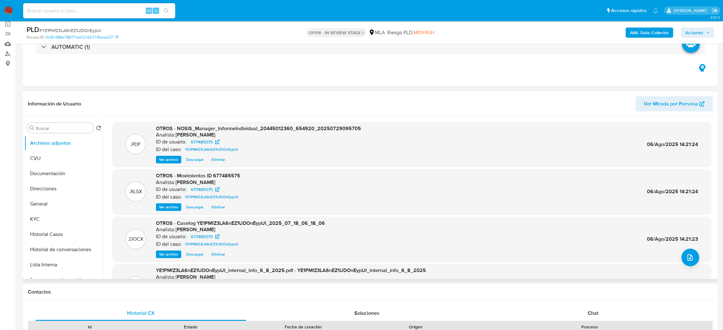
click at [222, 254] on span "Eliminar" at bounding box center [218, 254] width 14 height 6
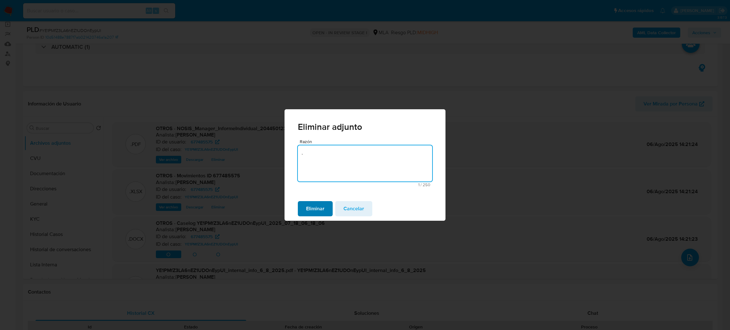
type textarea "."
click at [319, 205] on span "Eliminar" at bounding box center [315, 209] width 18 height 14
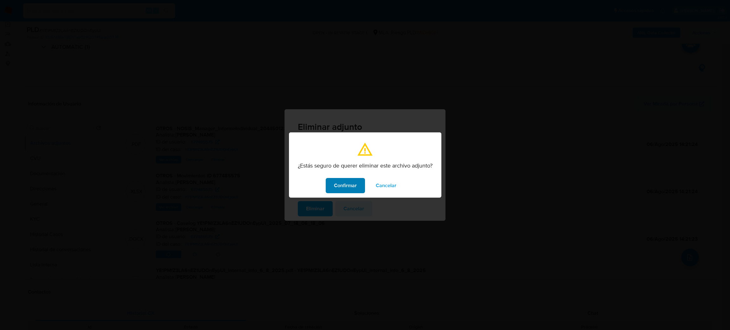
click at [339, 184] on span "Confirmar" at bounding box center [345, 186] width 23 height 14
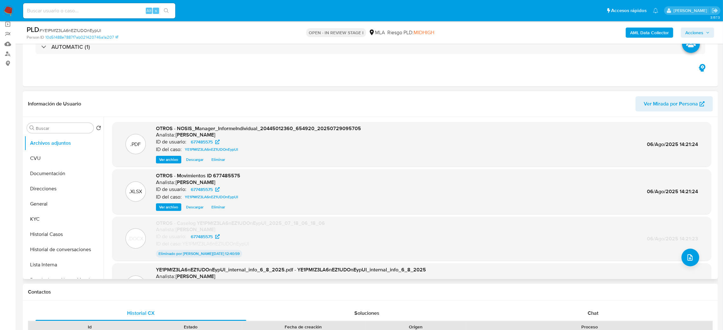
click at [218, 208] on span "Eliminar" at bounding box center [218, 207] width 14 height 6
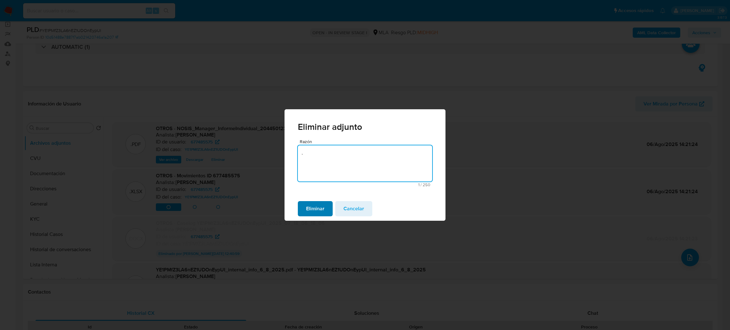
type textarea "."
click at [316, 203] on span "Eliminar" at bounding box center [315, 209] width 18 height 14
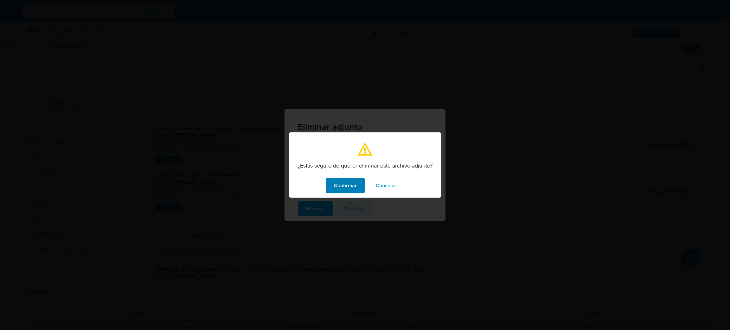
click at [343, 183] on span "Confirmar" at bounding box center [345, 186] width 23 height 14
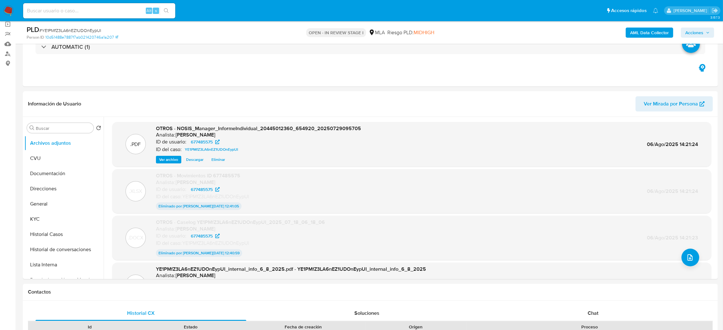
click at [218, 159] on span "Eliminar" at bounding box center [218, 160] width 14 height 6
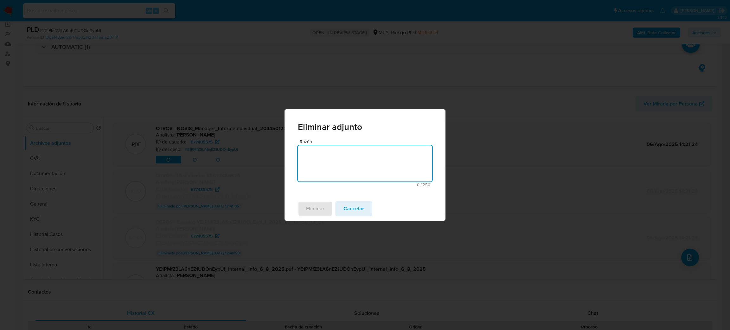
click at [298, 159] on div "Razón 0 / 250 250 caracteres restantes" at bounding box center [365, 168] width 161 height 58
click at [322, 158] on textarea "Razón" at bounding box center [365, 163] width 134 height 36
type textarea "."
click at [317, 201] on div "Eliminar Cancelar" at bounding box center [365, 209] width 161 height 24
click at [316, 207] on span "Eliminar" at bounding box center [315, 209] width 18 height 14
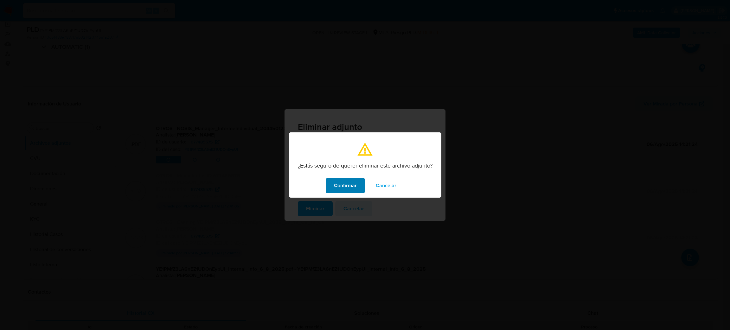
click at [343, 186] on span "Confirmar" at bounding box center [345, 186] width 23 height 14
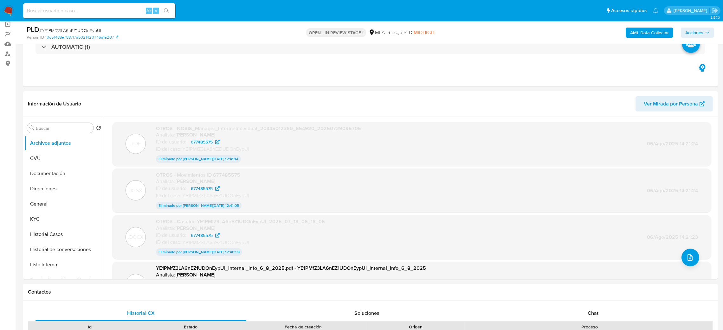
click at [62, 199] on button "General" at bounding box center [61, 204] width 74 height 15
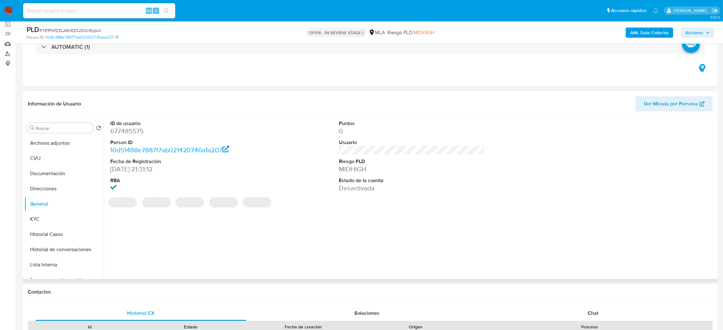
click at [123, 132] on dd "677485575" at bounding box center [183, 131] width 146 height 9
copy dd "677485575"
click at [56, 142] on button "Archivos adjuntos" at bounding box center [61, 143] width 74 height 15
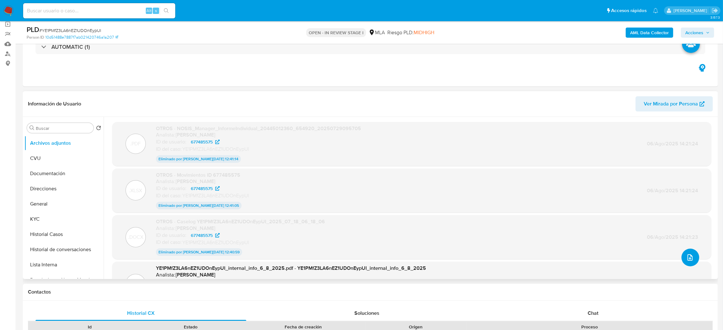
click at [686, 254] on icon "upload-file" at bounding box center [690, 258] width 8 height 8
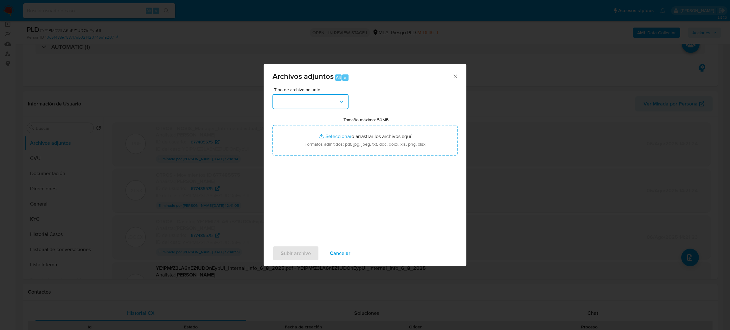
click at [317, 100] on button "button" at bounding box center [311, 101] width 76 height 15
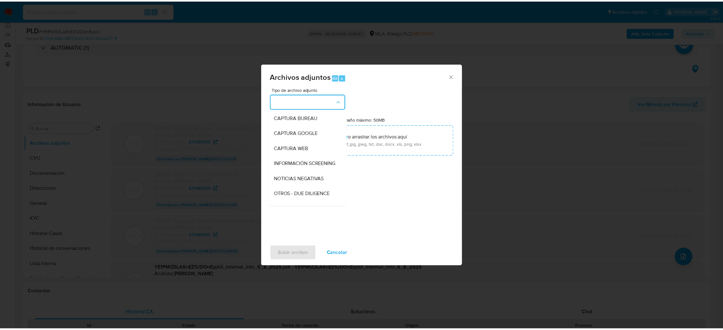
scroll to position [95, 0]
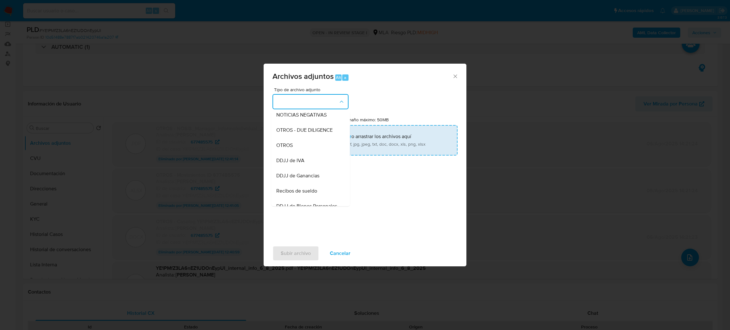
click at [297, 153] on div "OTROS" at bounding box center [308, 145] width 65 height 15
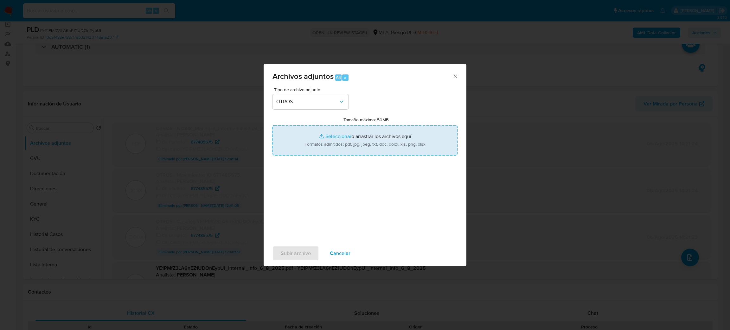
click at [326, 141] on input "Tamaño máximo: 50MB Seleccionar archivos" at bounding box center [365, 140] width 185 height 30
type input "C:\fakepath\v2 Caselog npvPLsooJzt1zDX6KESrECdq_2025_09_08_10_49_27.docx"
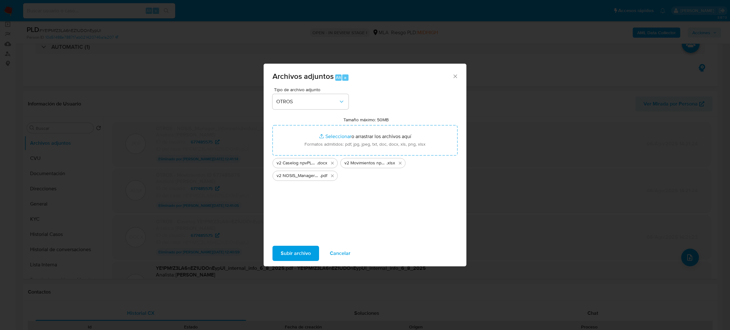
click at [281, 256] on span "Subir archivo" at bounding box center [296, 254] width 30 height 14
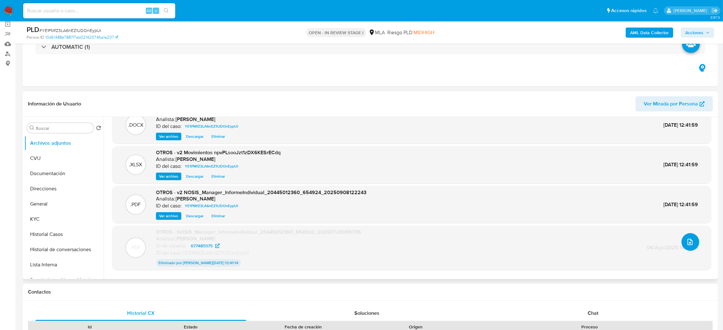
scroll to position [29, 0]
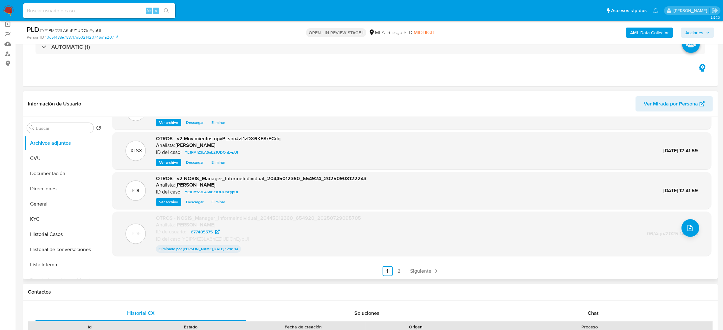
click at [399, 269] on link "2" at bounding box center [399, 271] width 10 height 10
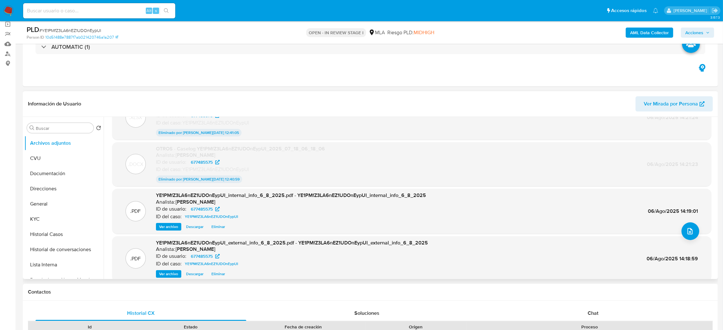
scroll to position [52, 0]
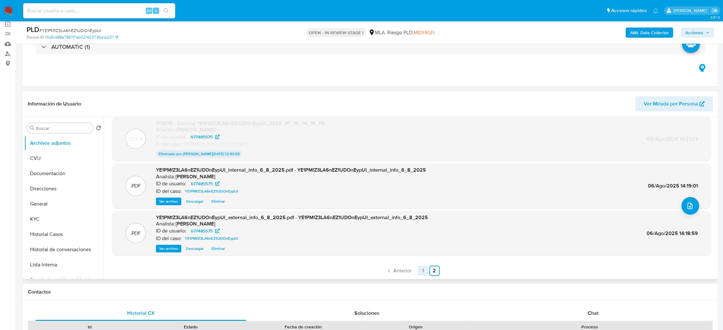
click at [419, 273] on link "1" at bounding box center [423, 271] width 10 height 10
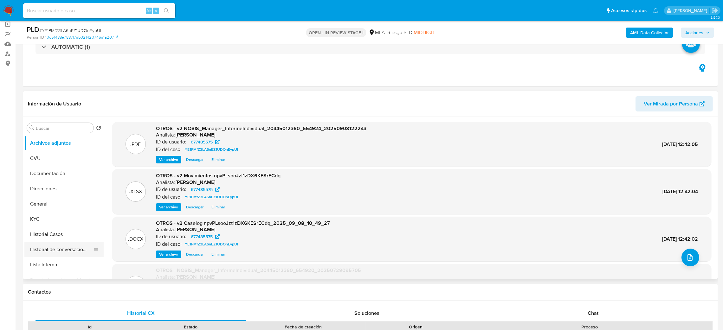
scroll to position [48, 0]
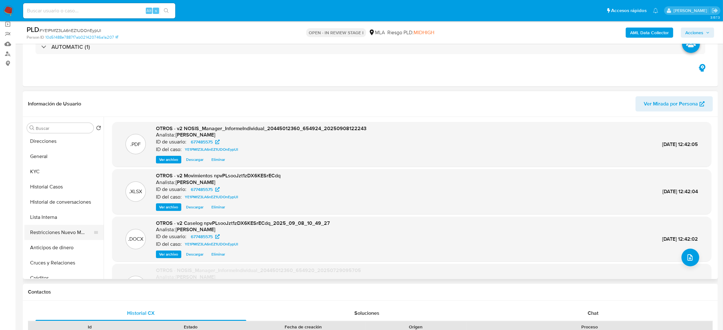
click at [63, 237] on button "Restricciones Nuevo Mundo" at bounding box center [61, 232] width 74 height 15
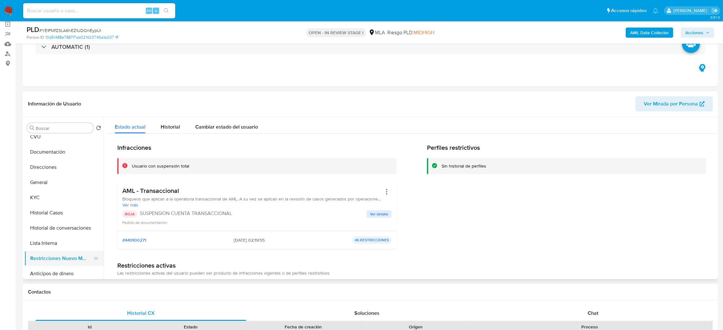
scroll to position [0, 0]
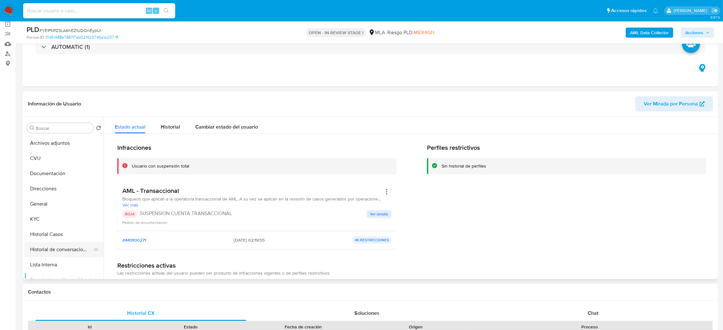
click at [66, 248] on button "Historial de conversaciones" at bounding box center [61, 249] width 74 height 15
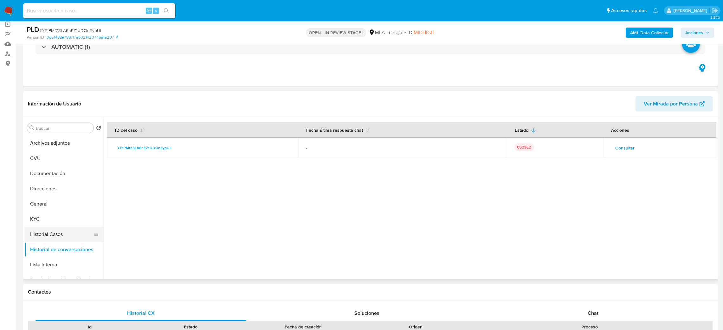
click at [58, 241] on button "Historial Casos" at bounding box center [61, 234] width 74 height 15
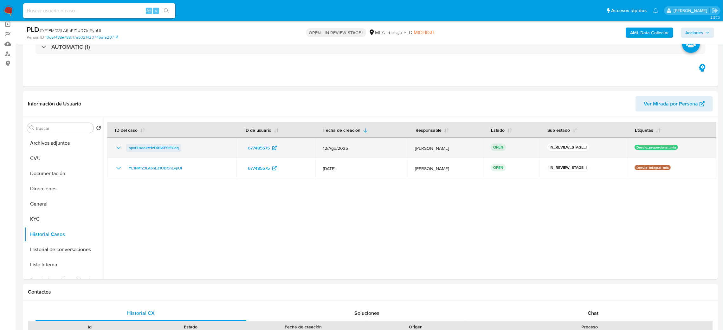
click at [149, 145] on span "npvPLsooJzt1zDX6KESrECdq" at bounding box center [154, 148] width 50 height 8
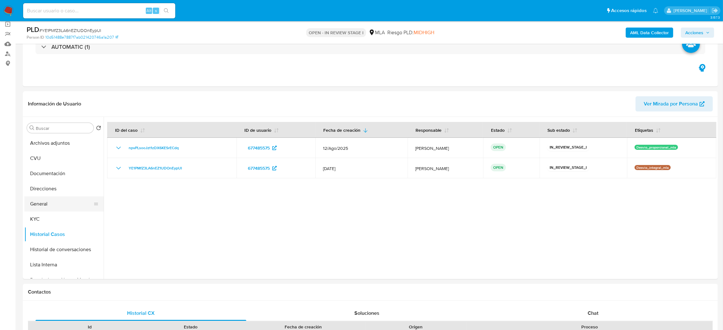
click at [45, 209] on button "General" at bounding box center [61, 204] width 74 height 15
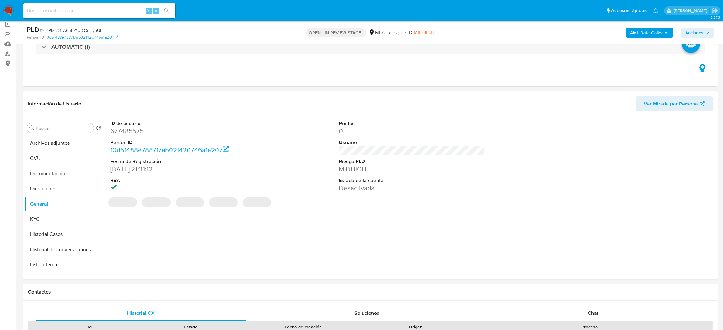
click at [135, 129] on dd "677485575" at bounding box center [183, 131] width 146 height 9
drag, startPoint x: 135, startPoint y: 129, endPoint x: 125, endPoint y: 145, distance: 18.8
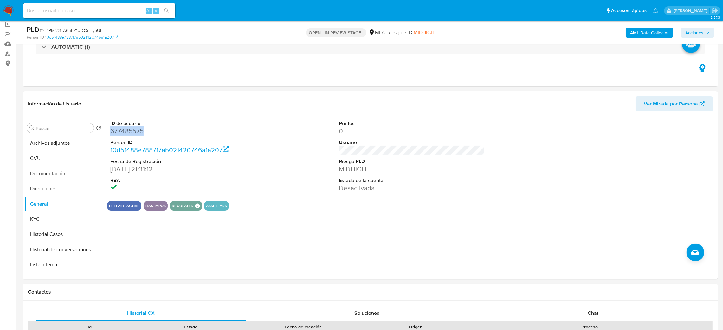
drag, startPoint x: 125, startPoint y: 145, endPoint x: 115, endPoint y: 130, distance: 18.1
click at [115, 130] on dd "677485575" at bounding box center [183, 131] width 146 height 9
copy dd "677485575"
drag, startPoint x: 53, startPoint y: 145, endPoint x: 0, endPoint y: 172, distance: 59.7
click at [53, 144] on button "Archivos adjuntos" at bounding box center [63, 143] width 79 height 15
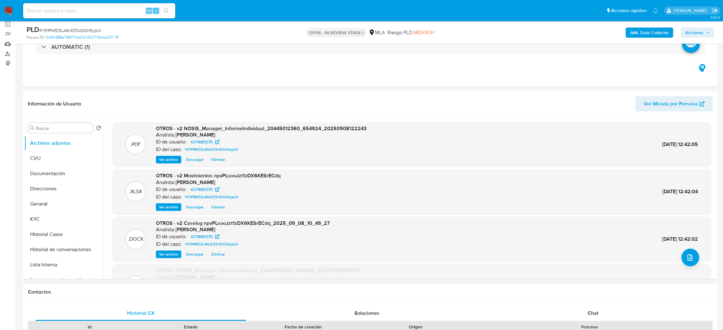
drag, startPoint x: 699, startPoint y: 29, endPoint x: 675, endPoint y: 37, distance: 25.1
click at [699, 29] on span "Acciones" at bounding box center [694, 33] width 18 height 10
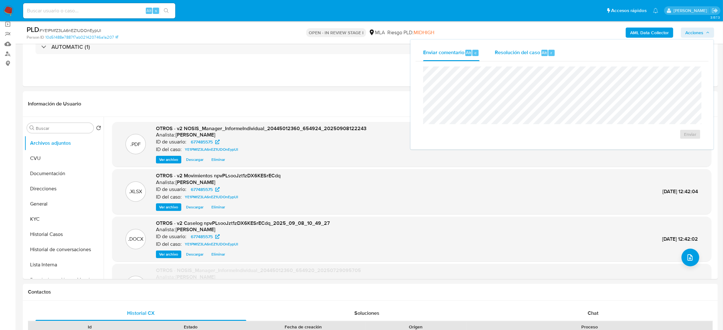
click at [535, 53] on span "Resolución del caso" at bounding box center [517, 52] width 45 height 7
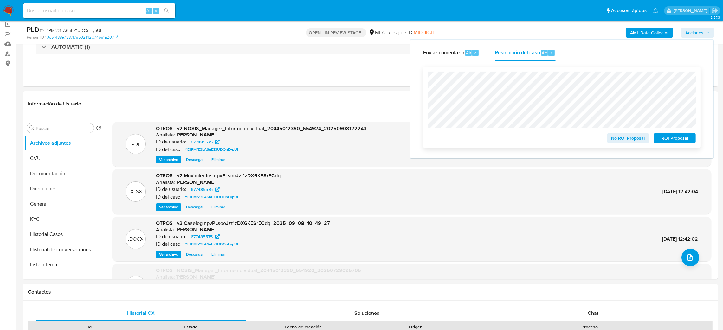
click at [687, 135] on span "ROI Proposal" at bounding box center [674, 138] width 33 height 9
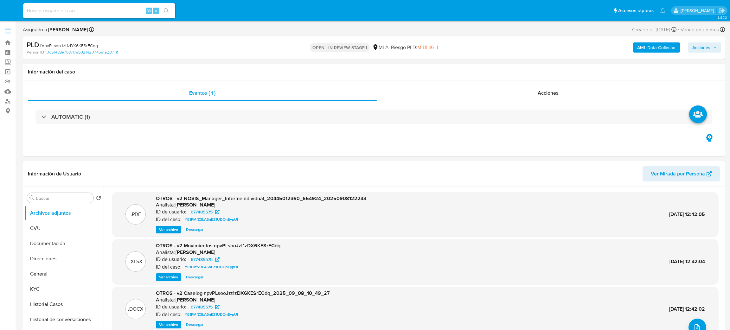
select select "10"
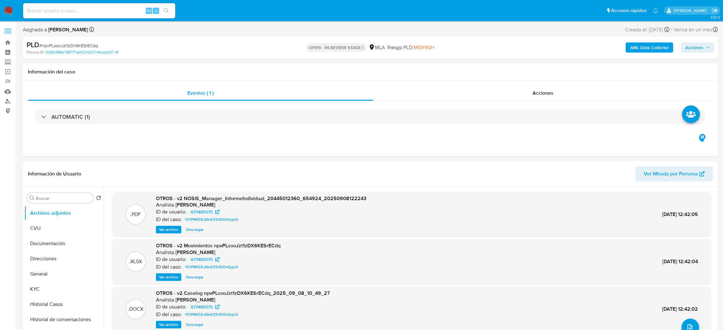
click at [701, 49] on span "Acciones" at bounding box center [694, 47] width 18 height 10
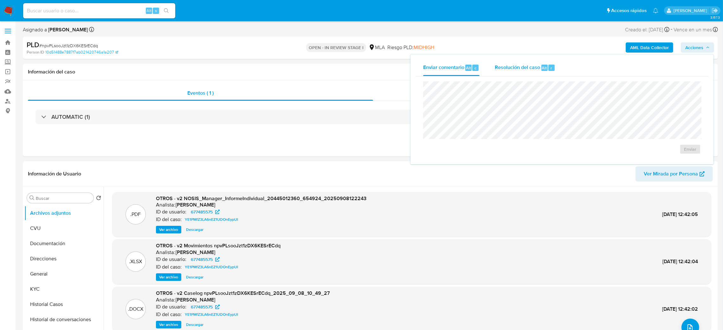
click at [526, 69] on span "Resolución del caso" at bounding box center [517, 67] width 45 height 7
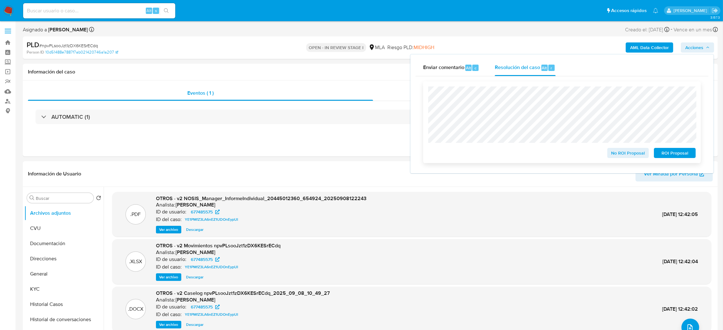
click at [689, 155] on span "ROI Proposal" at bounding box center [674, 153] width 33 height 9
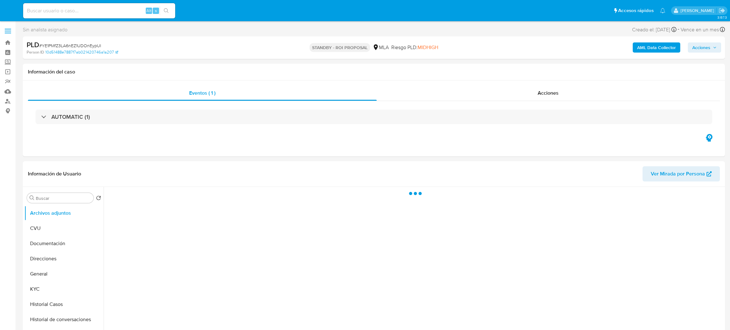
select select "10"
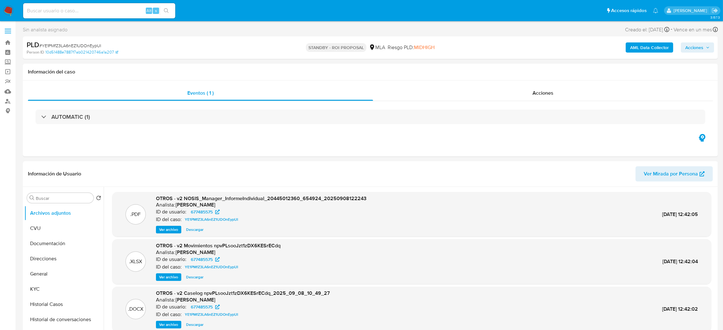
drag, startPoint x: 7, startPoint y: 10, endPoint x: 29, endPoint y: 7, distance: 22.4
click at [7, 10] on img at bounding box center [8, 10] width 11 height 11
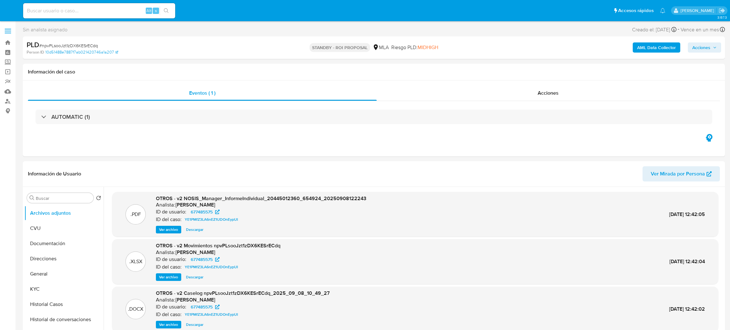
select select "10"
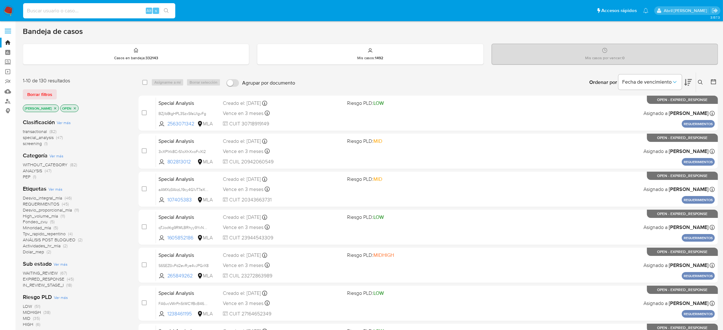
click at [106, 10] on input at bounding box center [99, 11] width 152 height 8
paste input "npvPLsooJzt1zDX6KESrECdq"
type input "npvPLsooJzt1zDX6KESrECdq"
drag, startPoint x: 106, startPoint y: 10, endPoint x: 168, endPoint y: 7, distance: 62.2
click at [168, 7] on button "search-icon" at bounding box center [166, 10] width 13 height 9
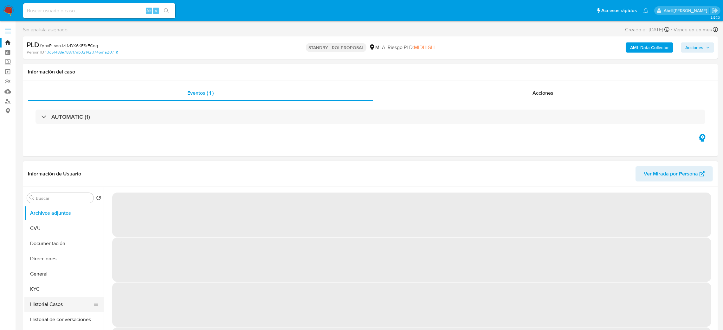
click at [54, 304] on button "Historial Casos" at bounding box center [61, 304] width 74 height 15
select select "10"
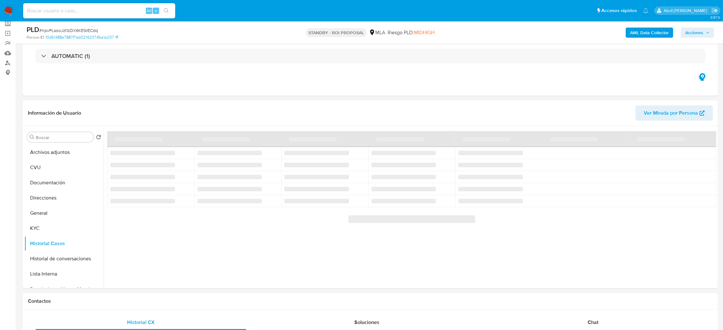
scroll to position [33, 0]
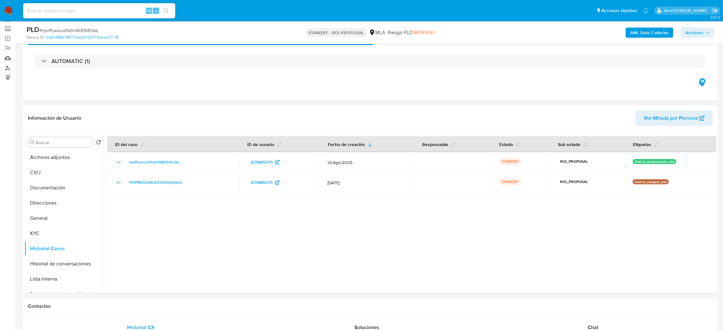
click at [11, 9] on img at bounding box center [8, 10] width 11 height 11
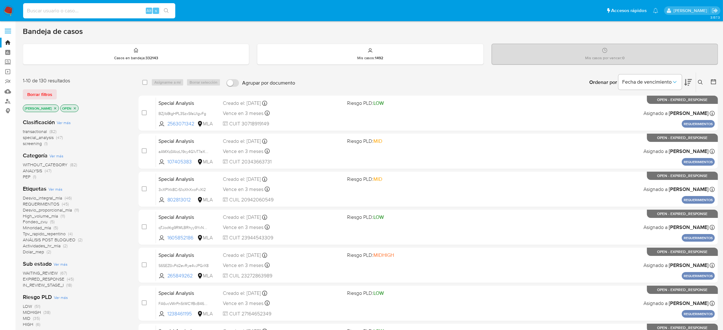
click at [88, 11] on input at bounding box center [99, 11] width 152 height 8
paste input "nBpTOEtQs0Zcf5lADm57j5qy"
type input "nBpTOEtQs0Zcf5lADm57j5qy"
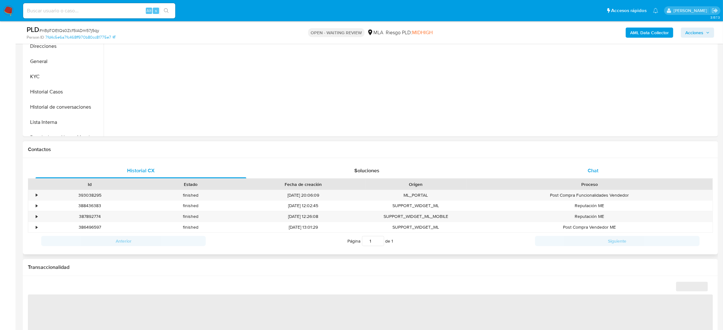
click at [599, 173] on div "Chat" at bounding box center [592, 170] width 211 height 15
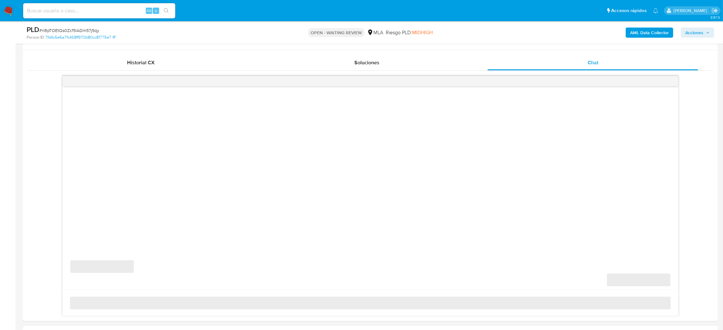
scroll to position [333, 0]
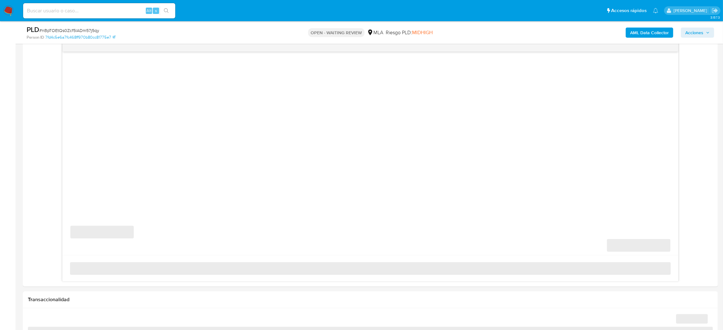
select select "10"
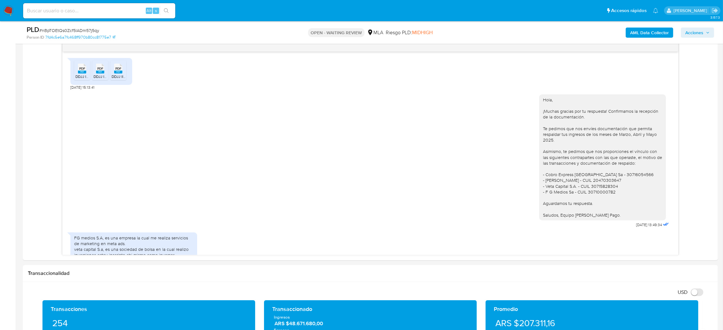
scroll to position [495, 0]
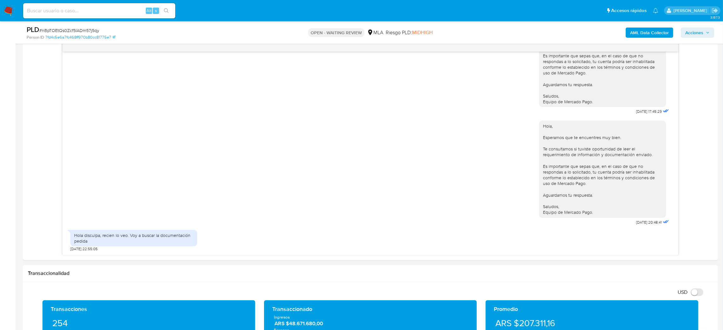
click at [61, 28] on span "# nBpTOEtQs0Zcf5lADm57j5qy" at bounding box center [69, 30] width 60 height 6
copy span "nBpTOEtQs0Zcf5lADm57j5qy"
click at [3, 8] on img at bounding box center [8, 10] width 11 height 11
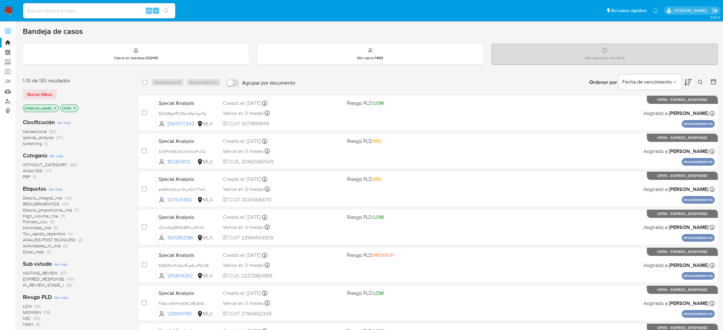
click at [696, 81] on div "Ordenar por Fecha de vencimiento No es posible ordenar los resultados mientras …" at bounding box center [508, 83] width 420 height 20
click at [699, 81] on icon at bounding box center [700, 82] width 5 height 5
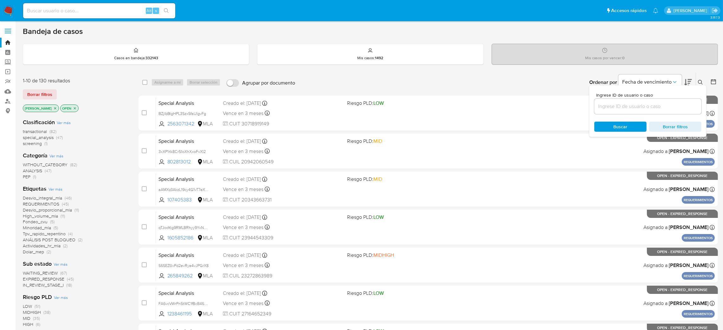
click at [633, 103] on input at bounding box center [647, 106] width 107 height 8
type input "nBpTOEtQs0Zcf5lADm57j5qy"
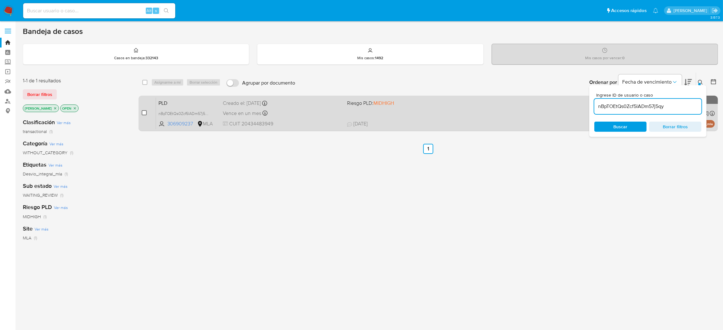
click at [142, 112] on input "checkbox" at bounding box center [144, 112] width 5 height 5
checkbox input "true"
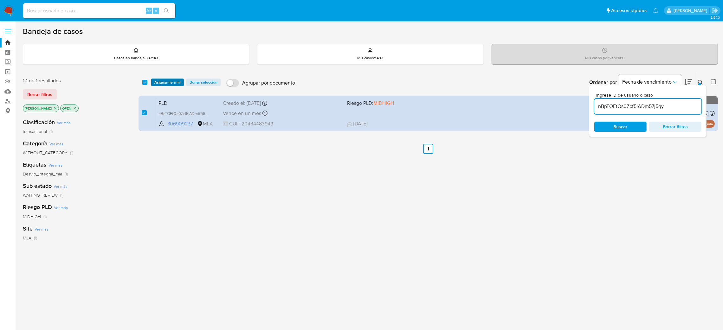
click at [165, 79] on span "Asignarme a mí" at bounding box center [167, 82] width 26 height 6
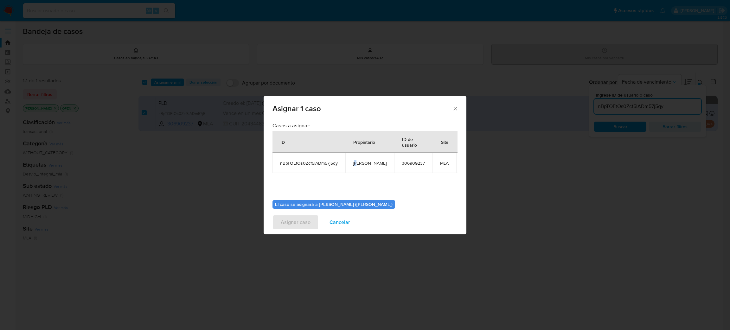
click at [358, 162] on span "[PERSON_NAME]" at bounding box center [370, 163] width 34 height 6
click at [358, 164] on span "[PERSON_NAME]" at bounding box center [370, 163] width 34 height 6
copy span "[PERSON_NAME]"
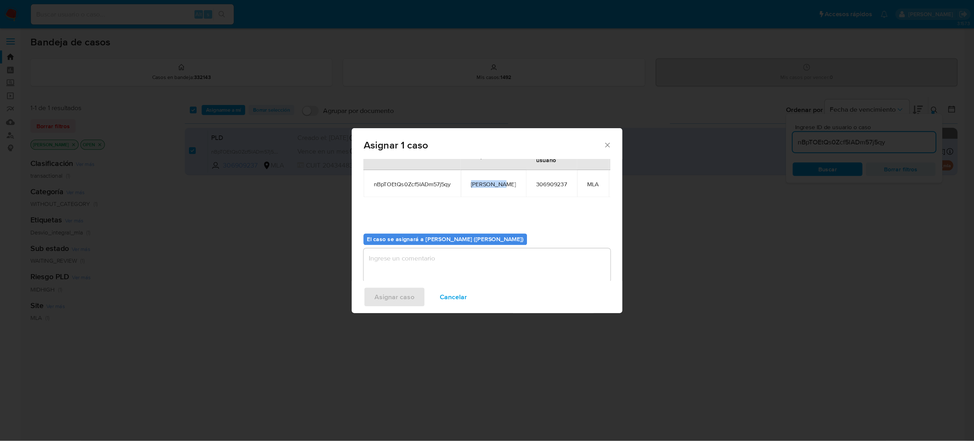
scroll to position [33, 0]
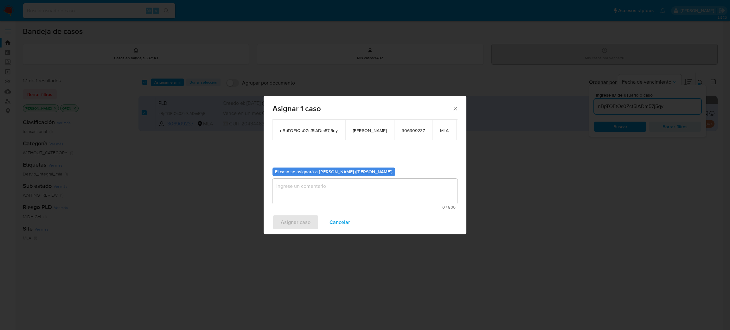
drag, startPoint x: 301, startPoint y: 197, endPoint x: 294, endPoint y: 222, distance: 25.7
click at [301, 197] on textarea "assign-modal" at bounding box center [365, 191] width 185 height 25
paste textarea "[PERSON_NAME]"
type textarea "[PERSON_NAME]"
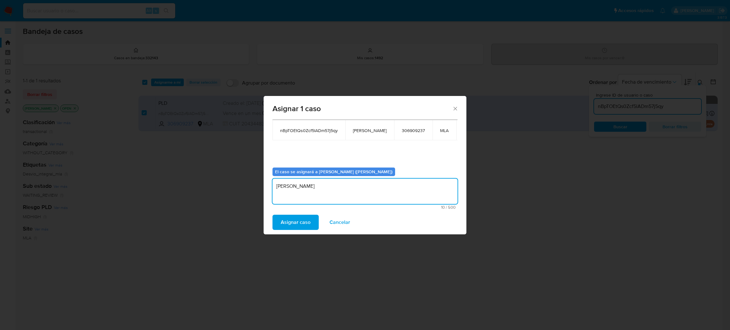
click at [293, 239] on div "Asignar 1 caso Casos a asignar: ID Propietario ID de usuario Site nBpTOEtQs0Zcf…" at bounding box center [365, 165] width 730 height 330
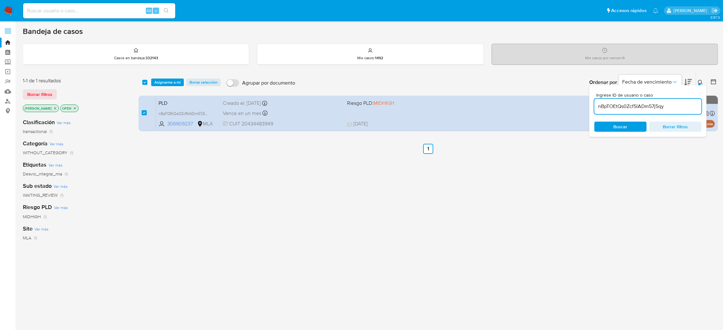
click at [161, 80] on span "Asignarme a mí" at bounding box center [167, 82] width 26 height 6
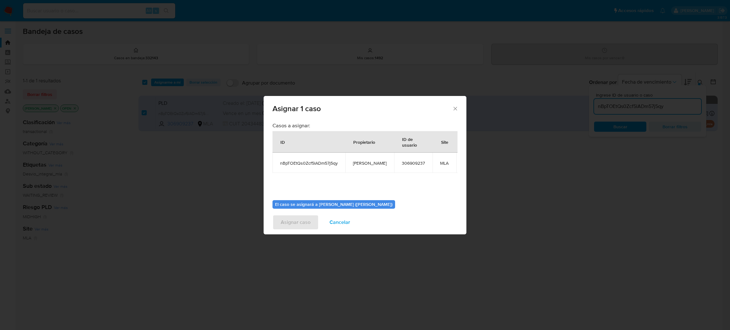
click at [360, 161] on td "[PERSON_NAME]" at bounding box center [369, 163] width 49 height 20
click at [360, 161] on span "[PERSON_NAME]" at bounding box center [370, 163] width 34 height 6
copy span "[PERSON_NAME]"
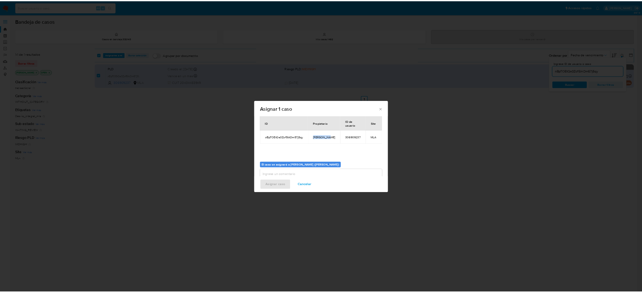
scroll to position [32, 0]
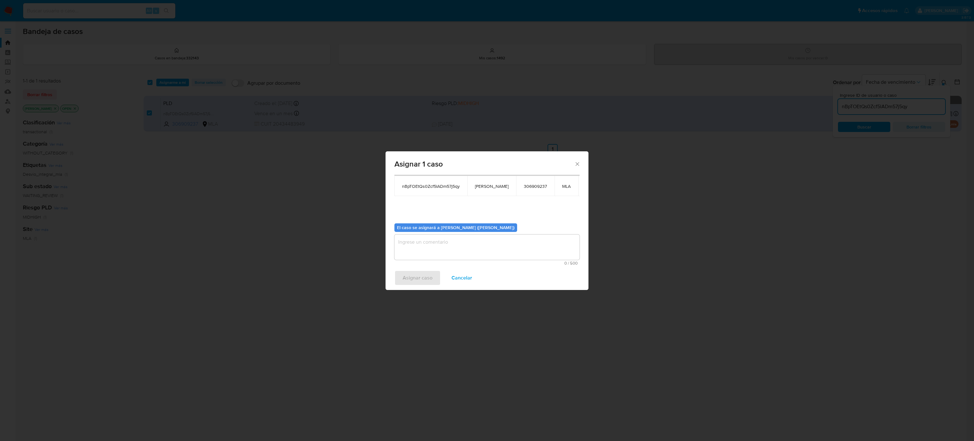
click at [436, 254] on textarea "assign-modal" at bounding box center [486, 246] width 185 height 25
paste textarea "[PERSON_NAME]"
type textarea "[PERSON_NAME]"
click at [421, 276] on span "Asignar caso" at bounding box center [418, 278] width 30 height 14
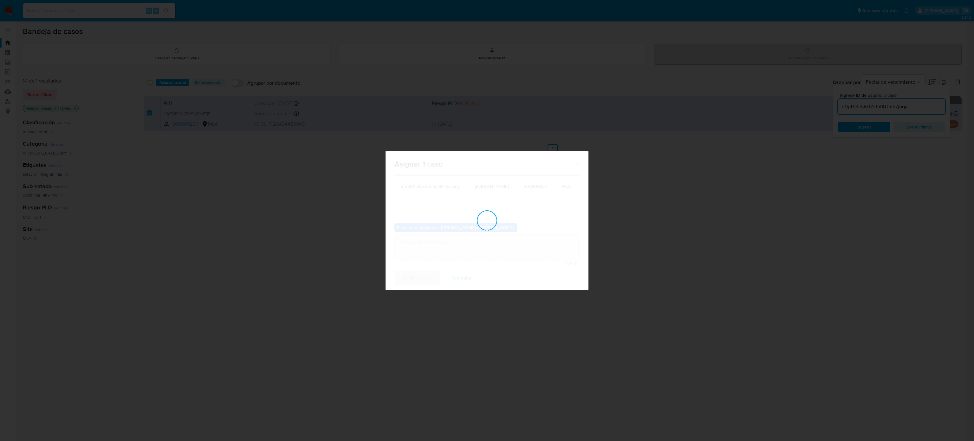
checkbox input "false"
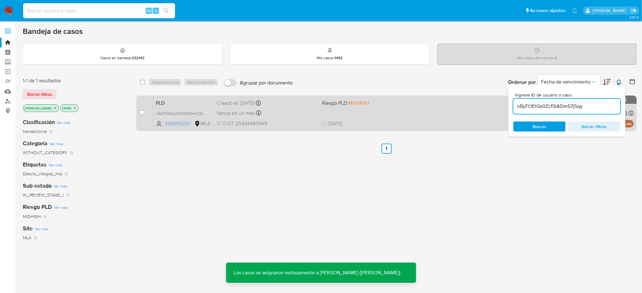
drag, startPoint x: 731, startPoint y: 27, endPoint x: 192, endPoint y: 102, distance: 544.4
click at [192, 102] on span "PLD" at bounding box center [184, 103] width 56 height 8
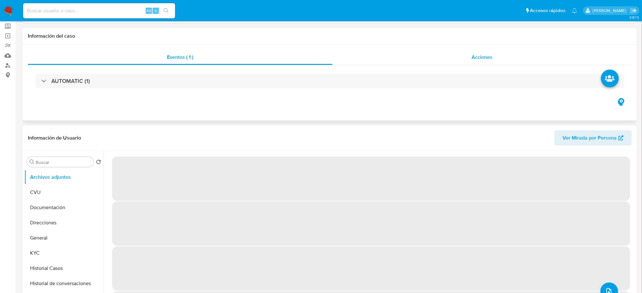
scroll to position [169, 0]
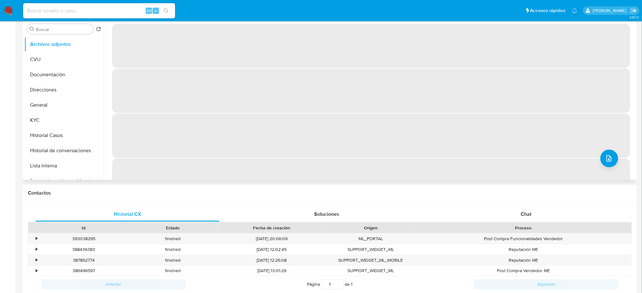
select select "10"
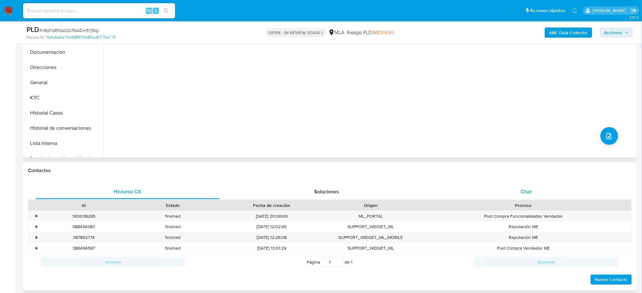
click at [560, 193] on div "Chat" at bounding box center [527, 191] width 184 height 15
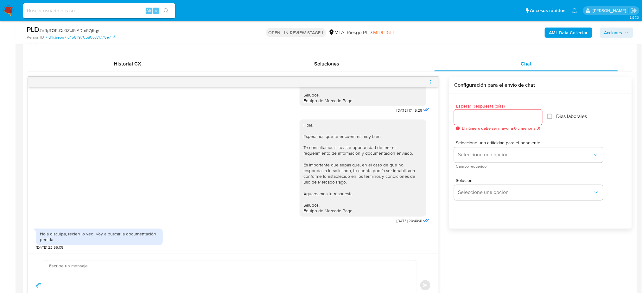
scroll to position [380, 0]
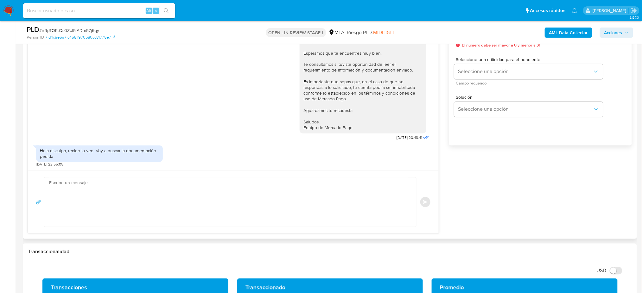
click at [68, 203] on textarea at bounding box center [228, 202] width 359 height 49
paste textarea "Hola, Esperamos que te encuentres muy bien. Te consultamos si tuviste oportunid…"
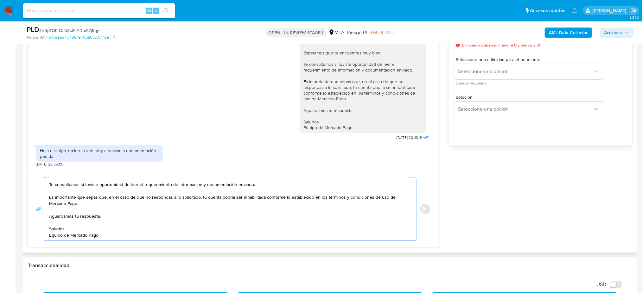
scroll to position [338, 0]
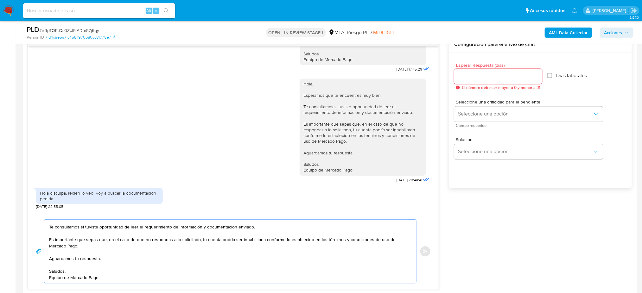
type textarea "Hola, Esperamos que te encuentres muy bien. Te consultamos si tuviste oportunid…"
click at [469, 74] on input "Esperar Respuesta (días)" at bounding box center [499, 77] width 88 height 8
type input "1"
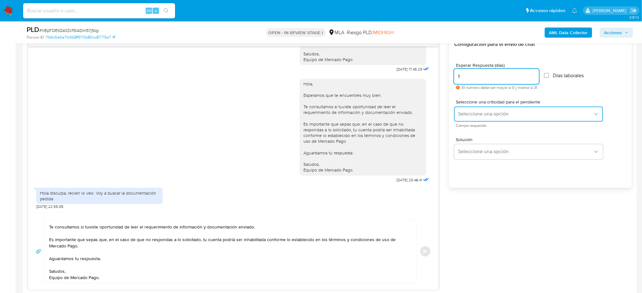
click at [462, 110] on button "Seleccione una opción" at bounding box center [529, 114] width 149 height 15
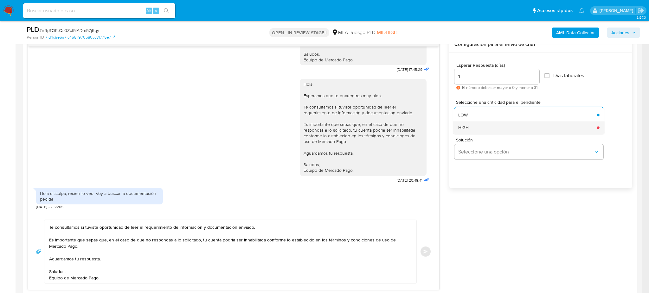
click at [467, 125] on span "HIGH" at bounding box center [463, 128] width 10 height 6
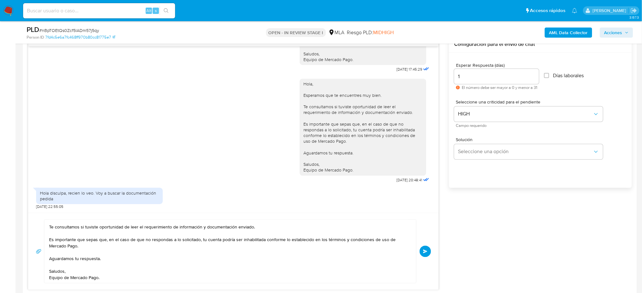
click at [425, 253] on span "Enviar" at bounding box center [425, 252] width 4 height 4
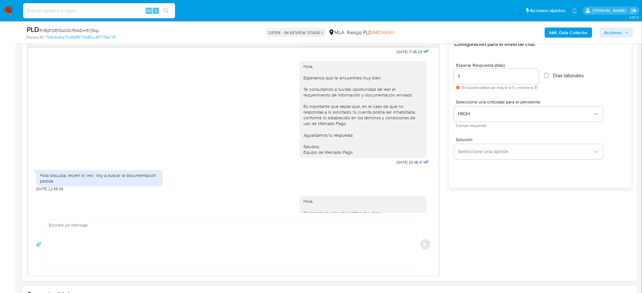
scroll to position [643, 0]
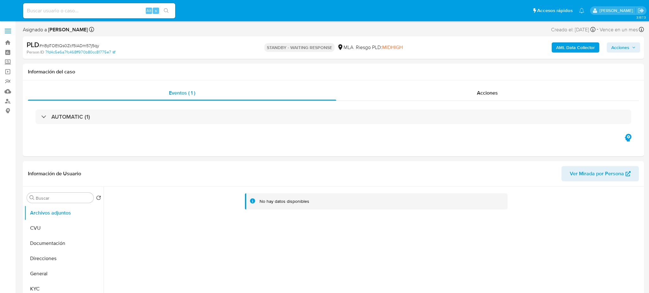
select select "10"
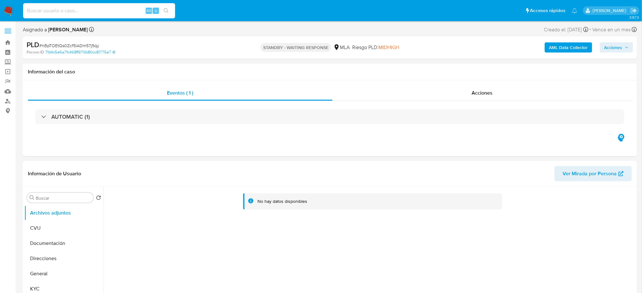
click at [76, 10] on input at bounding box center [99, 11] width 152 height 8
paste input "z7LWa5eVPdnSxXvd53gd6xyD"
type input "z7LWa5eVPdnSxXvd53gd6xyD"
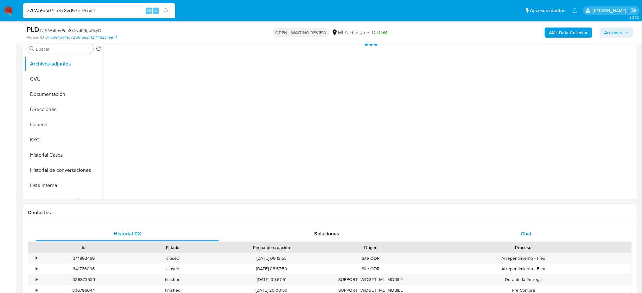
click at [533, 236] on div "Chat" at bounding box center [527, 234] width 184 height 15
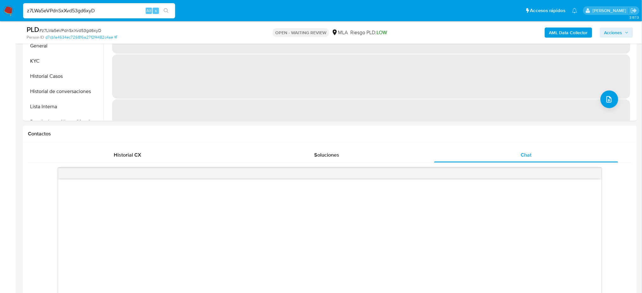
scroll to position [254, 0]
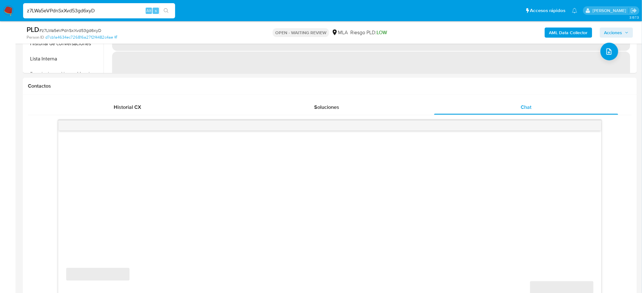
select select "10"
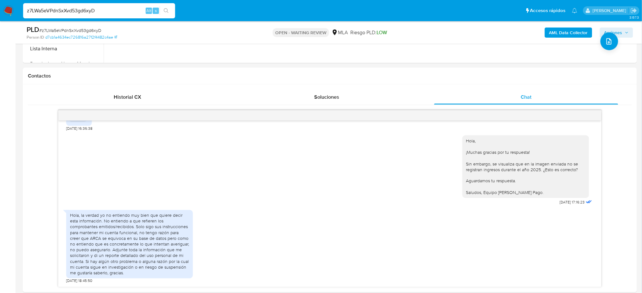
scroll to position [296, 0]
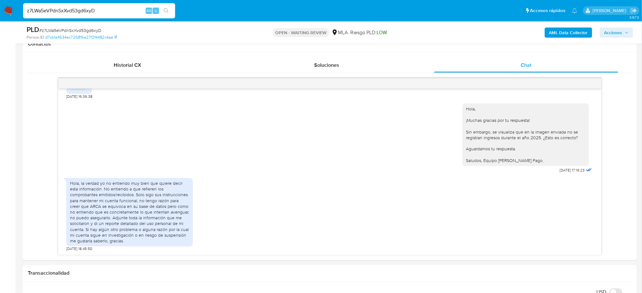
drag, startPoint x: 113, startPoint y: 7, endPoint x: 0, endPoint y: 33, distance: 115.6
click at [0, 33] on div "Pausado Ver notificaciones z7LWa5eVPdnSxXvd53gd6xyD Alt s Accesos rápidos Presi…" at bounding box center [321, 296] width 642 height 1184
paste input "G3G5iQG5yza90btPdIHvpFfy"
type input "G3G5iQG5yza90btPdIHvpFfy"
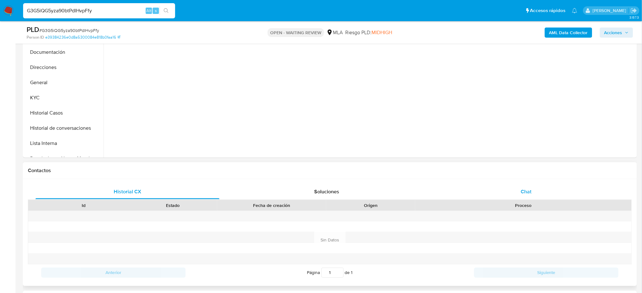
click at [528, 189] on span "Chat" at bounding box center [526, 191] width 11 height 7
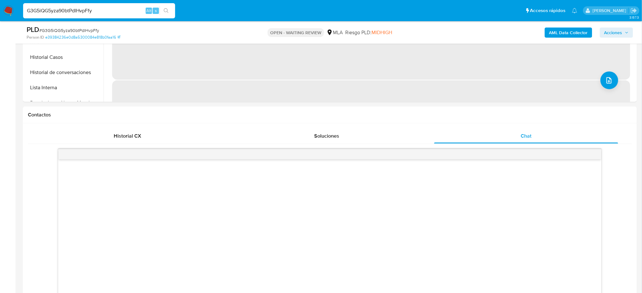
scroll to position [296, 0]
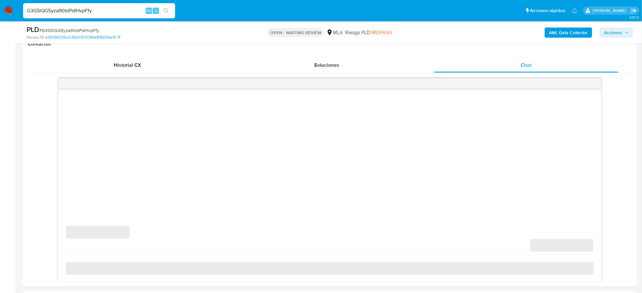
select select "10"
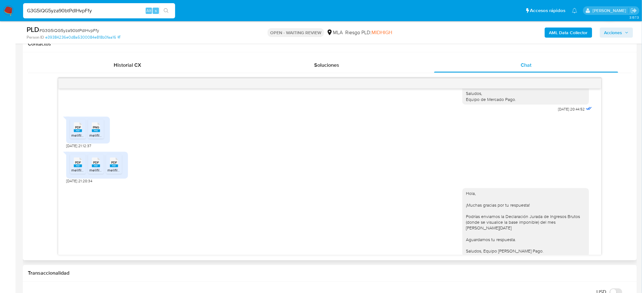
scroll to position [426, 0]
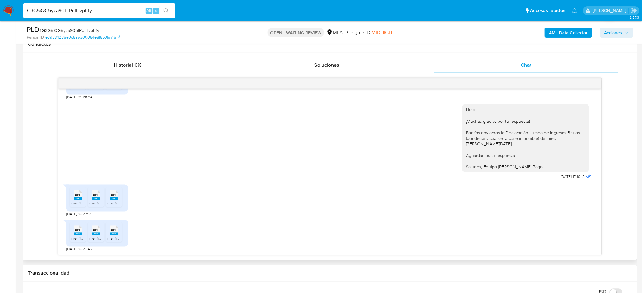
click at [80, 197] on span "PDF" at bounding box center [78, 196] width 6 height 4
click at [90, 198] on div "PDF PDF" at bounding box center [95, 195] width 13 height 12
click at [112, 197] on span "PDF" at bounding box center [114, 196] width 6 height 4
click at [82, 231] on icon at bounding box center [78, 231] width 8 height 10
drag, startPoint x: 100, startPoint y: 235, endPoint x: 106, endPoint y: 233, distance: 6.6
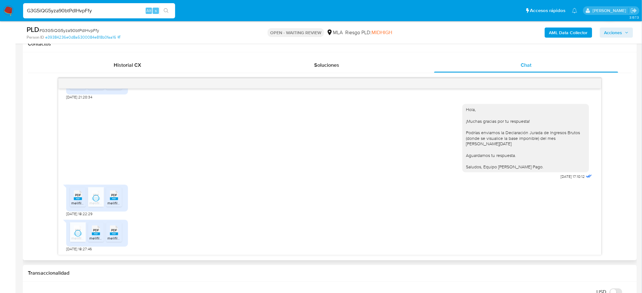
click at [100, 235] on rect at bounding box center [96, 234] width 8 height 3
drag, startPoint x: 112, startPoint y: 234, endPoint x: 88, endPoint y: 232, distance: 24.5
click at [112, 234] on rect at bounding box center [114, 234] width 8 height 3
drag, startPoint x: 0, startPoint y: 32, endPoint x: 0, endPoint y: 28, distance: 4.1
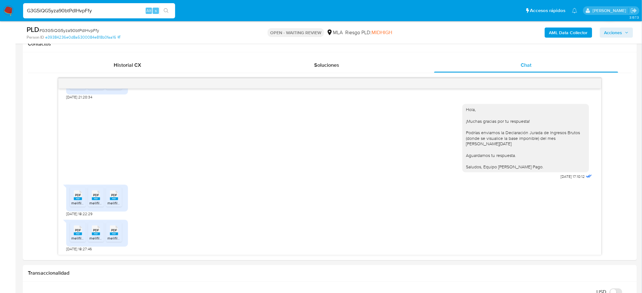
paste input "OSZoTHJBZBj35V0BHI7ufpiR"
type input "OSZoTHJBZBj35V0BHI7ufpiR"
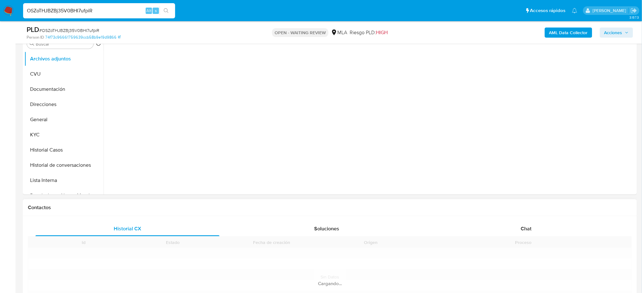
scroll to position [254, 0]
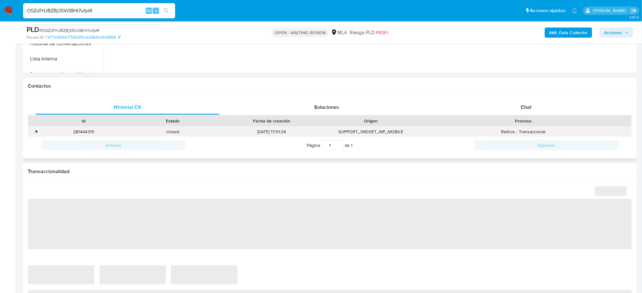
click at [522, 128] on div "Retiros - Transaccional" at bounding box center [524, 132] width 216 height 10
click at [519, 108] on div "Chat" at bounding box center [527, 107] width 184 height 15
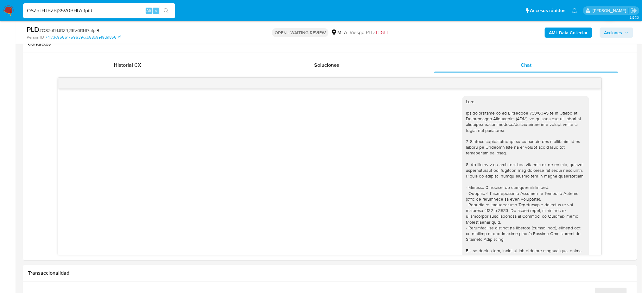
scroll to position [501, 0]
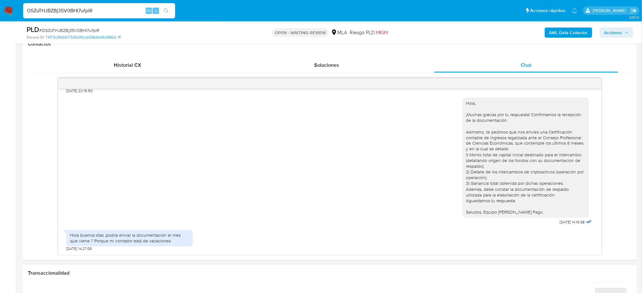
select select "10"
drag, startPoint x: 106, startPoint y: 10, endPoint x: 0, endPoint y: 9, distance: 106.5
click at [0, 12] on nav "Pausado Ver notificaciones OSZoTHJBZBj35V0BHI7ufpiR Alt s Accesos rápidos Presi…" at bounding box center [321, 10] width 642 height 21
paste input "xf4yFmoRR6eYn8MhFUN2HXoO"
type input "xf4yFmoRR6eYn8MhFUN2HXoO"
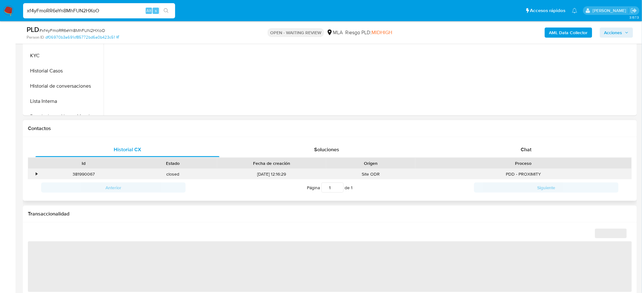
click at [526, 174] on div "PDD - PROXIMITY" at bounding box center [524, 174] width 216 height 10
click at [530, 147] on span "Chat" at bounding box center [526, 149] width 11 height 7
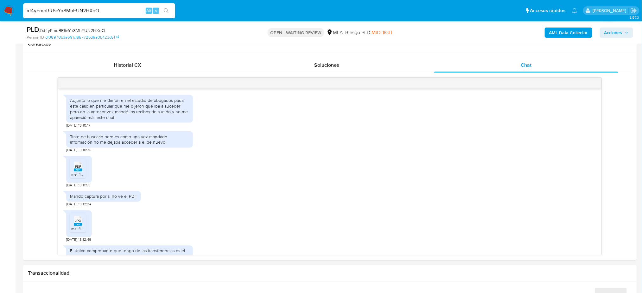
scroll to position [229, 0]
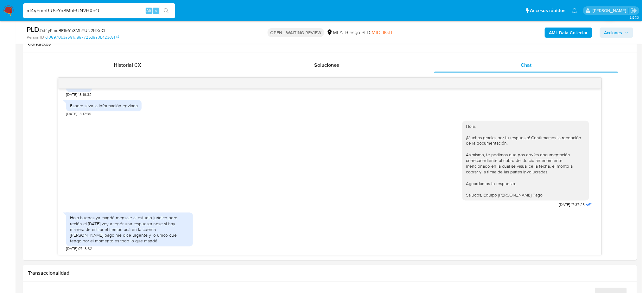
select select "10"
click at [78, 32] on span "# xf4yFmoRR6eYn8MhFUN2HXoO" at bounding box center [72, 30] width 66 height 6
copy span "xf4yFmoRR6eYn8MhFUN2HXoO"
click at [7, 9] on img at bounding box center [8, 10] width 11 height 11
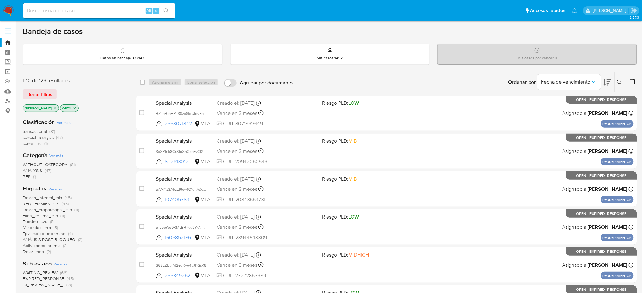
click at [622, 82] on icon at bounding box center [619, 82] width 5 height 5
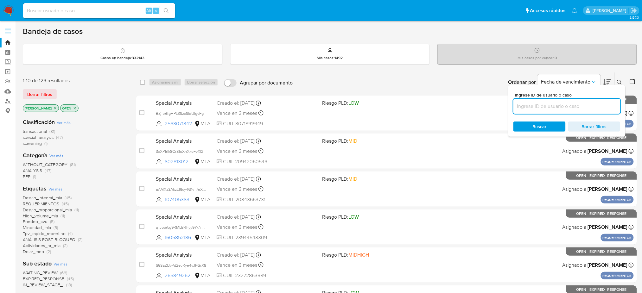
click at [571, 108] on input at bounding box center [567, 106] width 107 height 8
type input "xf4yFmoRR6eYn8MhFUN2HXoO"
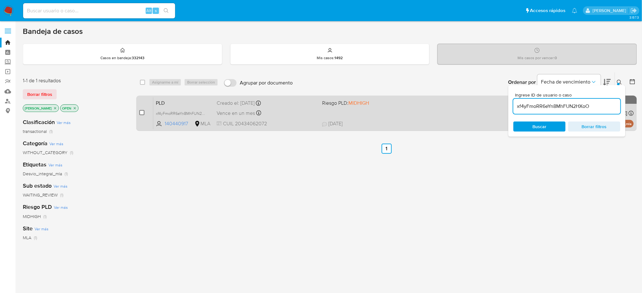
click at [140, 114] on input "checkbox" at bounding box center [141, 112] width 5 height 5
checkbox input "true"
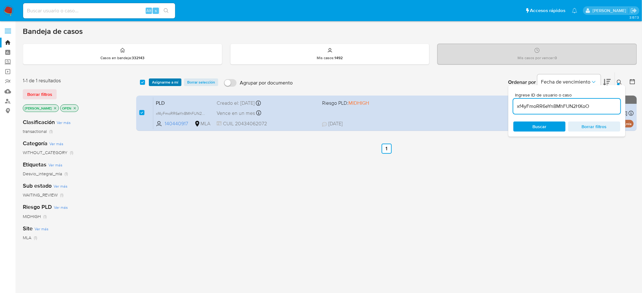
click at [162, 79] on span "Asignarme a mí" at bounding box center [165, 82] width 26 height 6
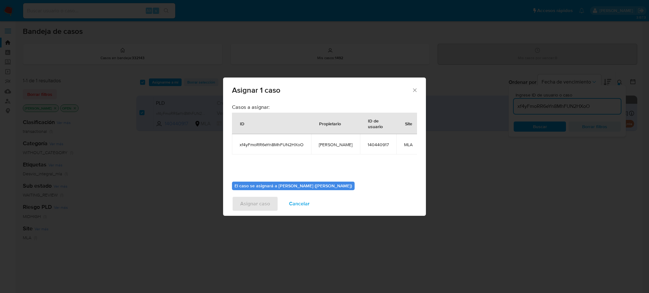
click at [323, 146] on span "[PERSON_NAME]" at bounding box center [336, 145] width 34 height 6
copy span "[PERSON_NAME]"
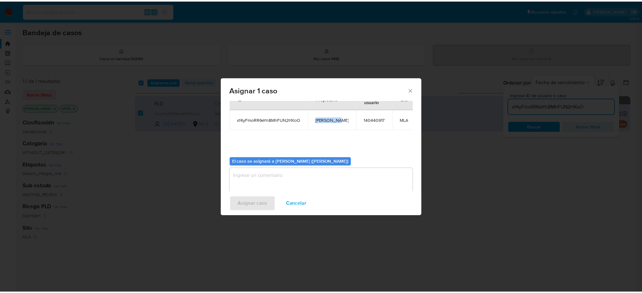
scroll to position [32, 0]
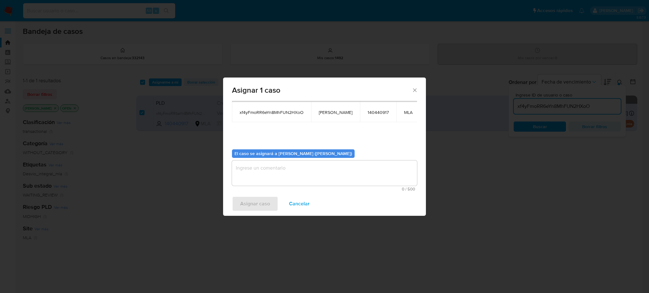
click at [286, 172] on textarea "assign-modal" at bounding box center [324, 173] width 185 height 25
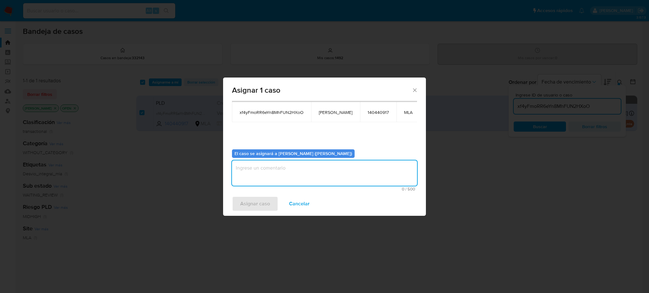
paste textarea "[PERSON_NAME]"
type textarea "[PERSON_NAME]"
click at [259, 207] on span "Asignar caso" at bounding box center [255, 204] width 30 height 14
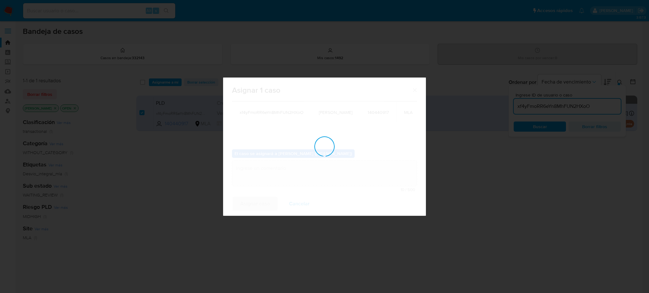
checkbox input "false"
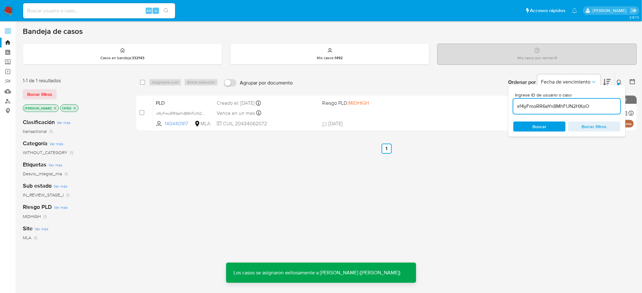
click at [181, 101] on span "PLD" at bounding box center [184, 103] width 56 height 8
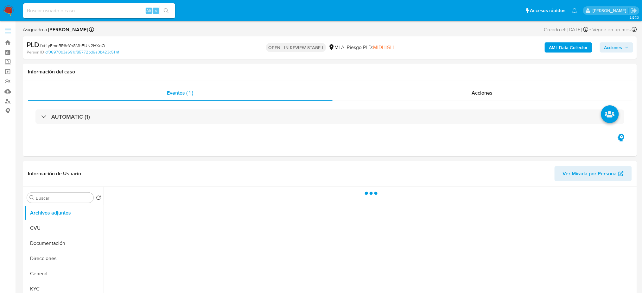
select select "10"
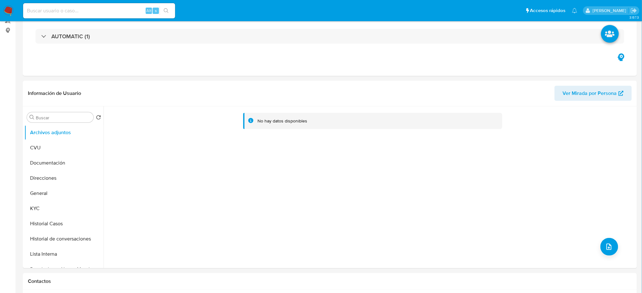
scroll to position [169, 0]
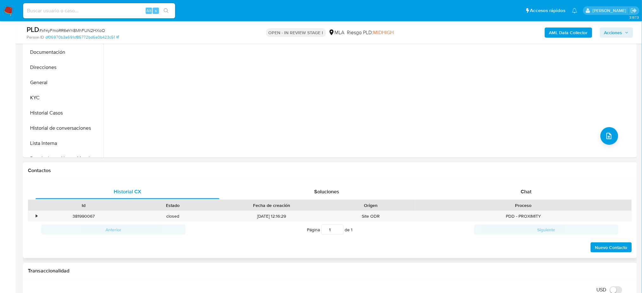
click at [540, 183] on div "Historial CX Soluciones Chat Id Estado Fecha de creación Origen Proceso • 38199…" at bounding box center [330, 219] width 615 height 80
click at [540, 188] on div "Chat" at bounding box center [527, 191] width 184 height 15
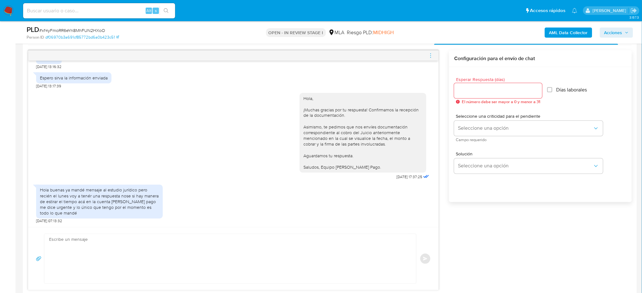
scroll to position [338, 0]
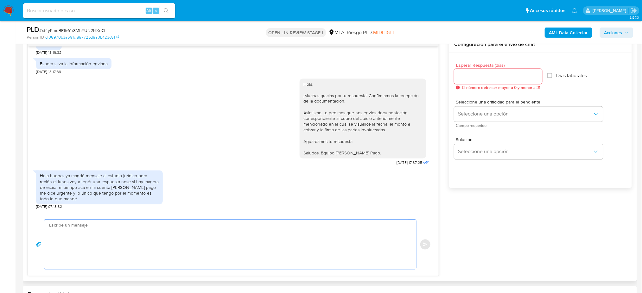
click at [83, 242] on textarea at bounding box center [228, 244] width 359 height 49
paste textarea "Hola, Esperamos que te encuentres muy bien. Te consultamos si tuviste oportunid…"
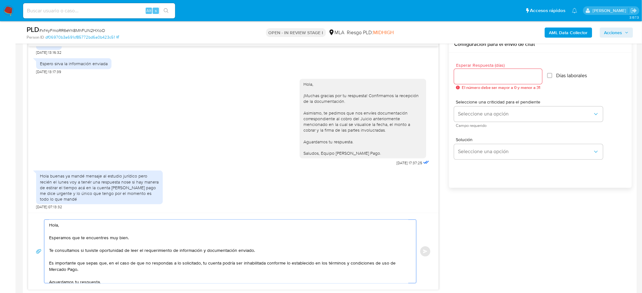
scroll to position [29, 0]
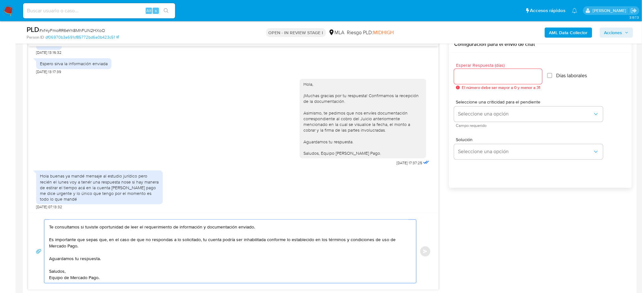
type textarea "Hola, Esperamos que te encuentres muy bien. Te consultamos si tuviste oportunid…"
click at [458, 78] on input "Esperar Respuesta (días)" at bounding box center [499, 77] width 88 height 8
type input "2"
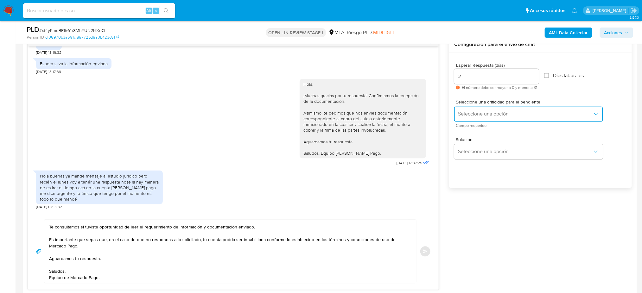
click at [460, 113] on span "Seleccione una opción" at bounding box center [525, 114] width 135 height 6
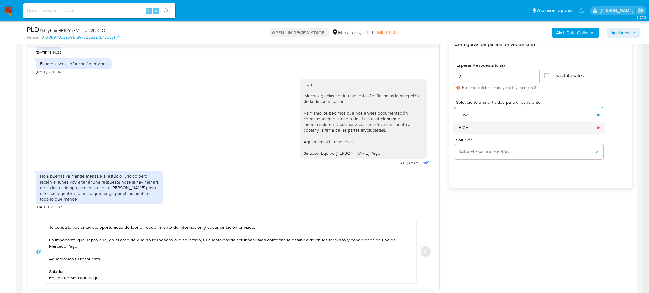
click at [463, 131] on div "HIGH" at bounding box center [525, 127] width 135 height 13
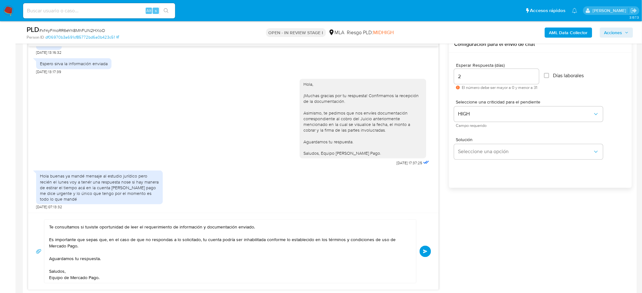
click at [428, 253] on button "Enviar" at bounding box center [425, 251] width 11 height 11
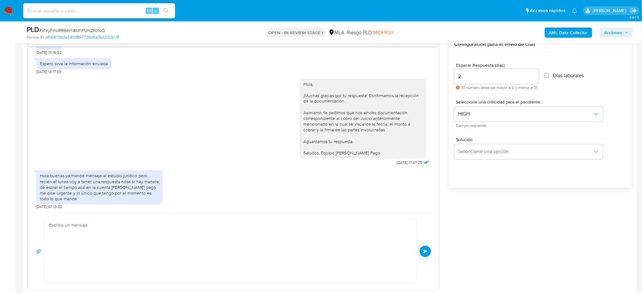
scroll to position [339, 0]
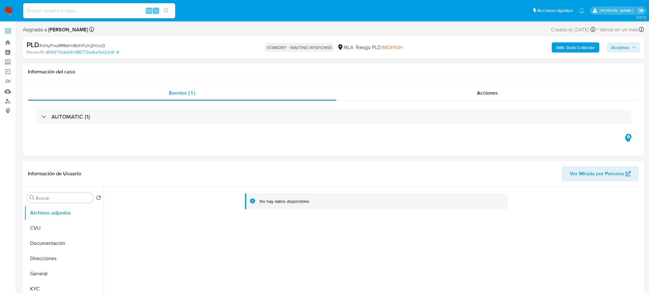
select select "10"
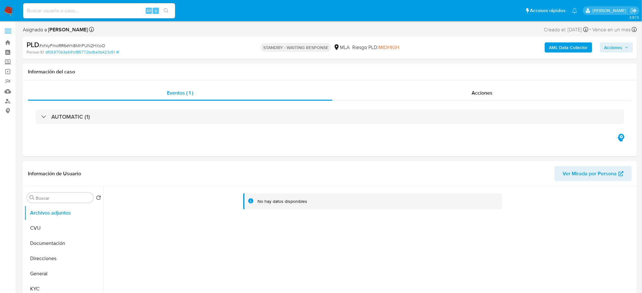
drag, startPoint x: 100, startPoint y: 10, endPoint x: 97, endPoint y: 9, distance: 3.3
click at [100, 12] on input at bounding box center [99, 11] width 152 height 8
paste input "i6PzncvHISW2Sx6aQFKAgkvz"
type input "i6PzncvHISW2Sx6aQFKAgkvz"
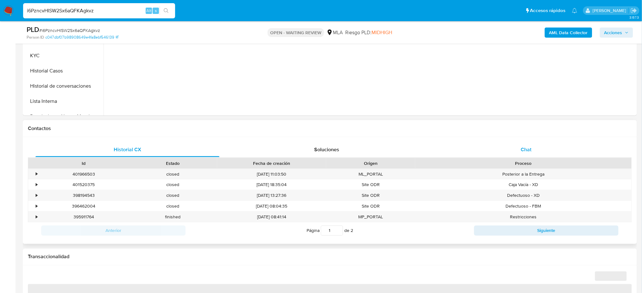
click at [525, 151] on span "Chat" at bounding box center [526, 149] width 11 height 7
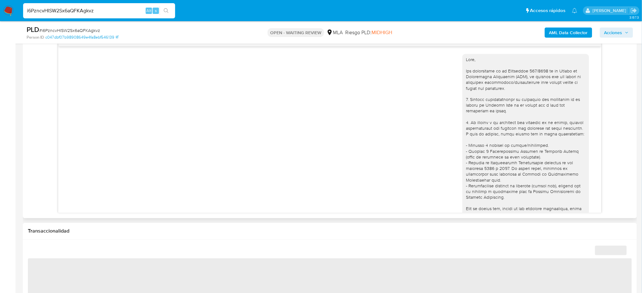
scroll to position [504, 0]
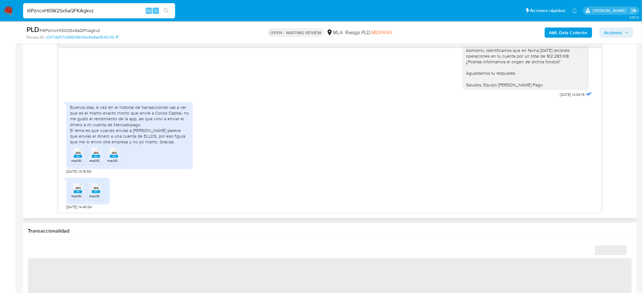
select select "10"
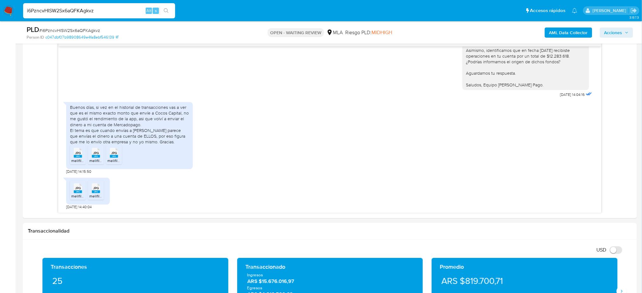
drag, startPoint x: 68, startPoint y: 13, endPoint x: 0, endPoint y: 19, distance: 68.7
click at [0, 19] on nav "Pausado Ver notificaciones i6PzncvHISW2Sx6aQFKAgkvz Alt s Accesos rápidos Presi…" at bounding box center [321, 10] width 642 height 21
paste input "8yNXQHuuer5LsbS6vKXKGnaT"
type input "8yNXQHuuer5LsbS6vKXKGnaT"
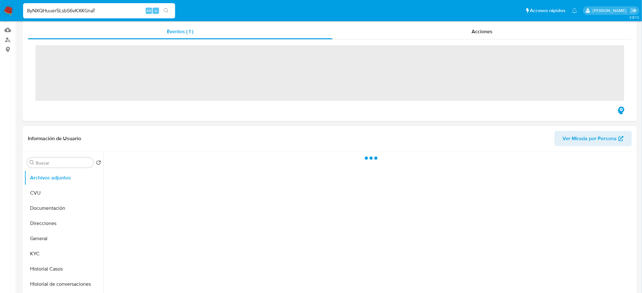
scroll to position [127, 0]
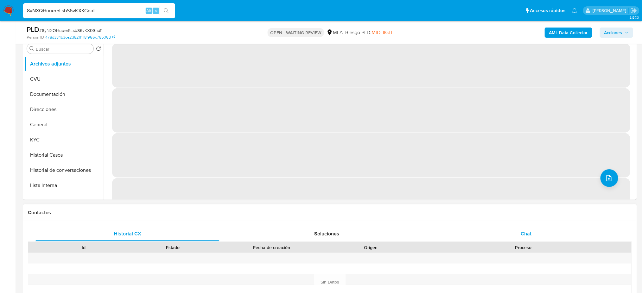
click at [540, 232] on div "Chat" at bounding box center [527, 234] width 184 height 15
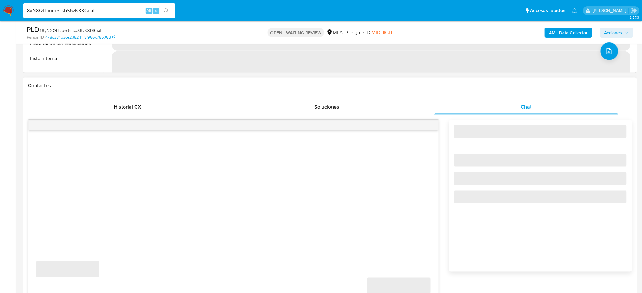
select select "10"
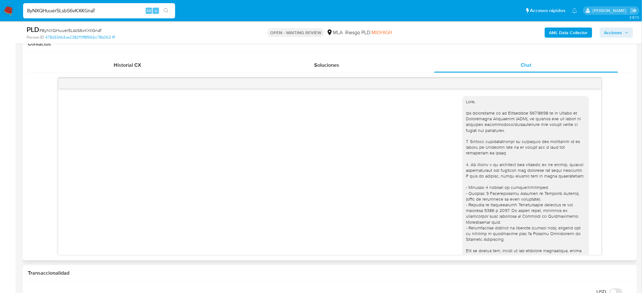
scroll to position [723, 0]
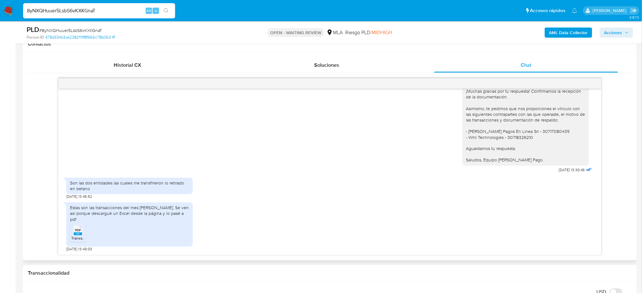
drag, startPoint x: 11, startPoint y: 12, endPoint x: 22, endPoint y: 27, distance: 18.9
click at [11, 11] on img at bounding box center [8, 10] width 11 height 11
drag, startPoint x: 38, startPoint y: 91, endPoint x: 33, endPoint y: 86, distance: 7.4
click at [37, 90] on div "[DATE] 19:58:04 Hola, Esperamos que te encuentres muy bien. Te consultamos si t…" at bounding box center [330, 166] width 604 height 177
